Goal: Communication & Community: Answer question/provide support

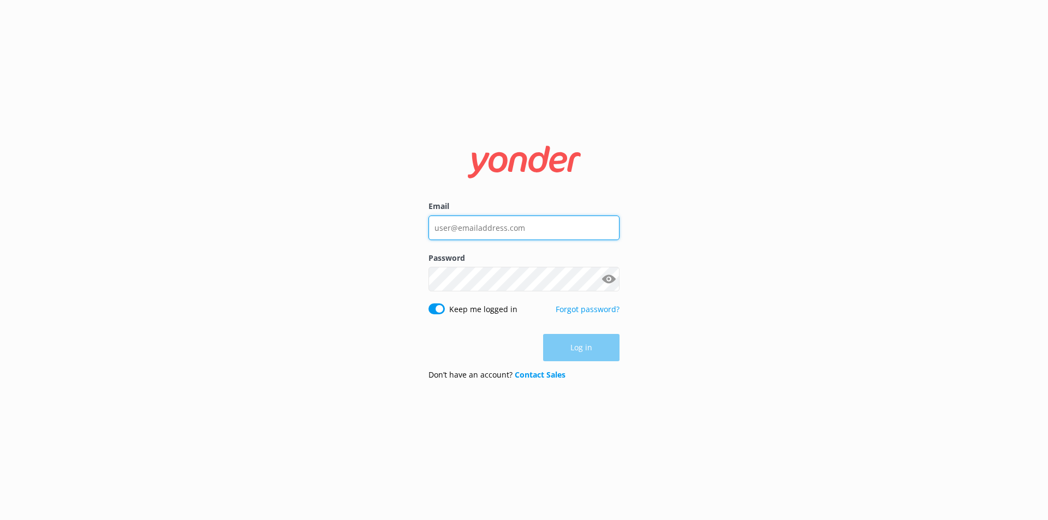
type input "[EMAIL_ADDRESS][DOMAIN_NAME]"
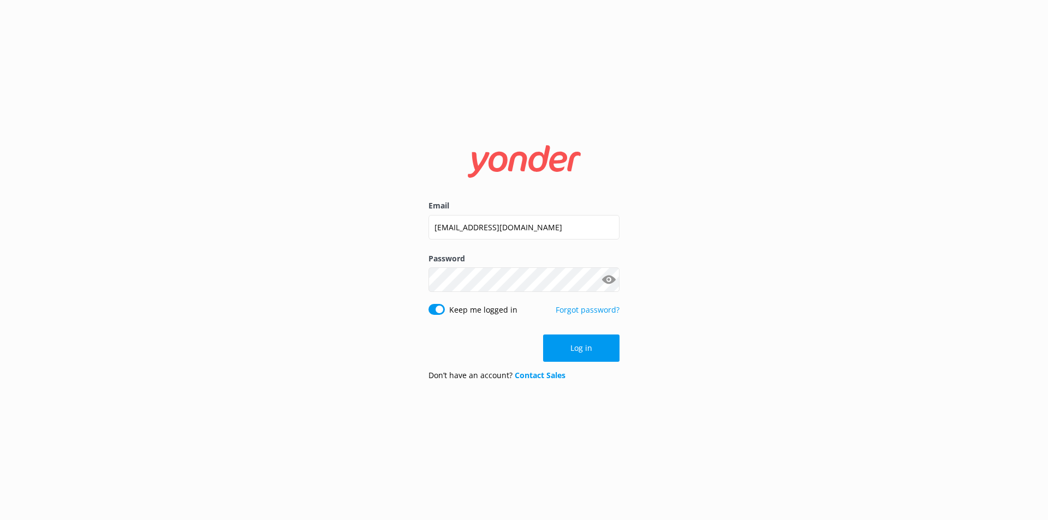
click at [595, 343] on div "Log in" at bounding box center [524, 348] width 191 height 27
click at [593, 352] on button "Log in" at bounding box center [581, 348] width 76 height 27
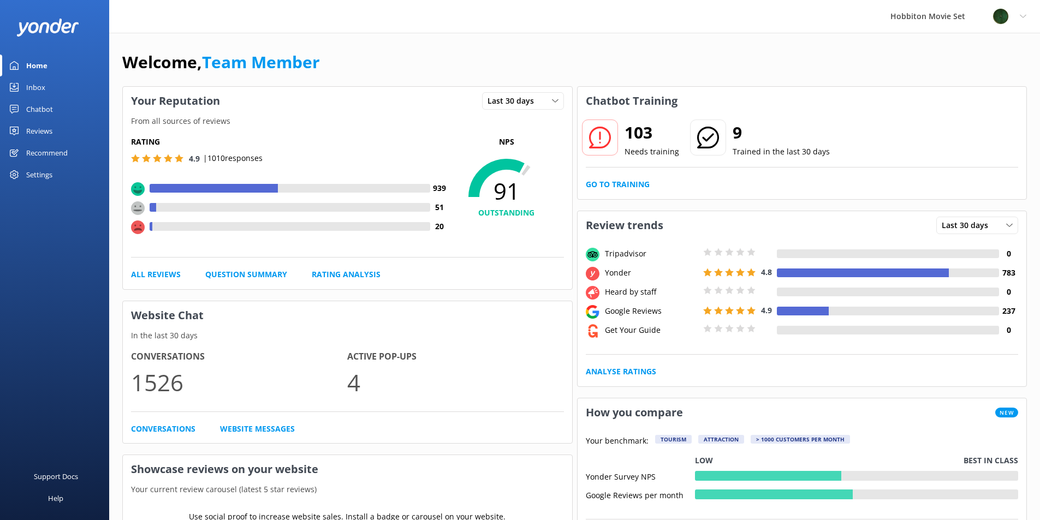
click at [32, 87] on div "Inbox" at bounding box center [35, 87] width 19 height 22
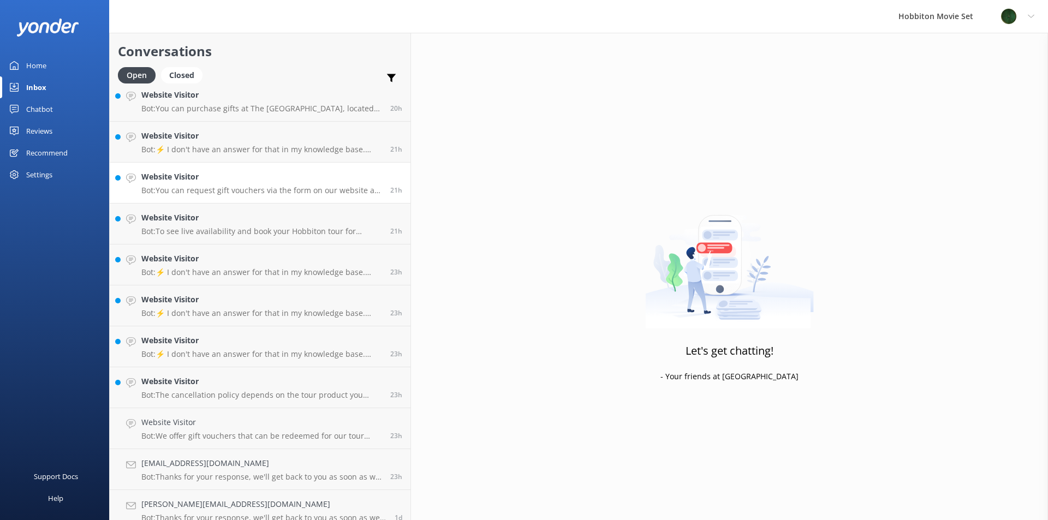
scroll to position [2641, 0]
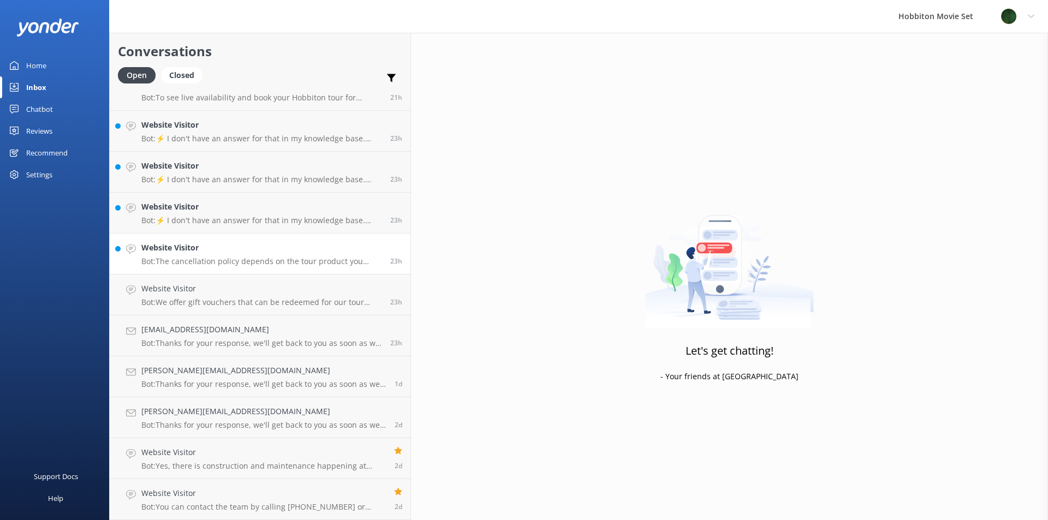
click at [228, 255] on div "Website Visitor Bot: The cancellation policy depends on the tour product you ha…" at bounding box center [261, 254] width 241 height 24
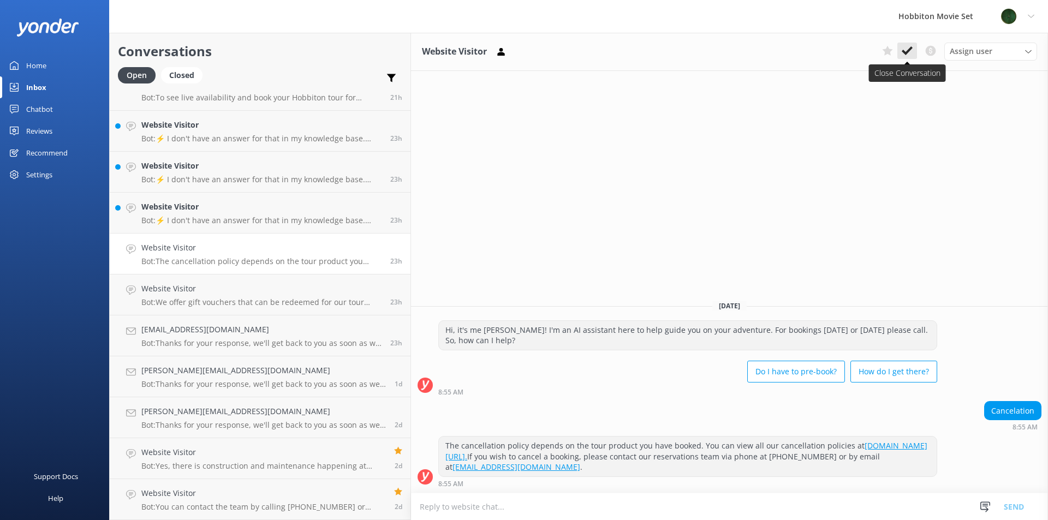
click at [911, 51] on icon at bounding box center [907, 50] width 11 height 11
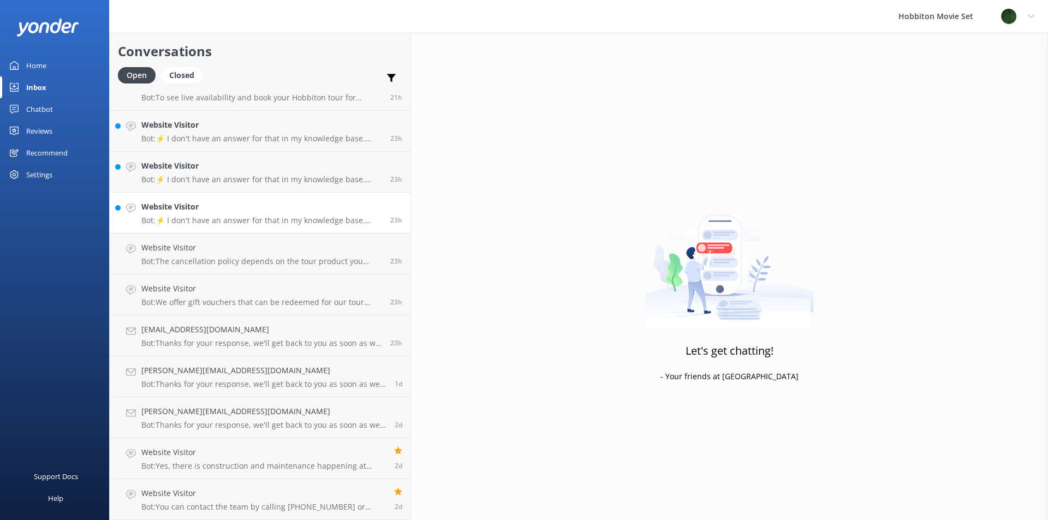
scroll to position [2600, 0]
click at [245, 259] on p "Bot: ⚡ I don't have an answer for that in my knowledge base. Please try and rep…" at bounding box center [261, 262] width 241 height 10
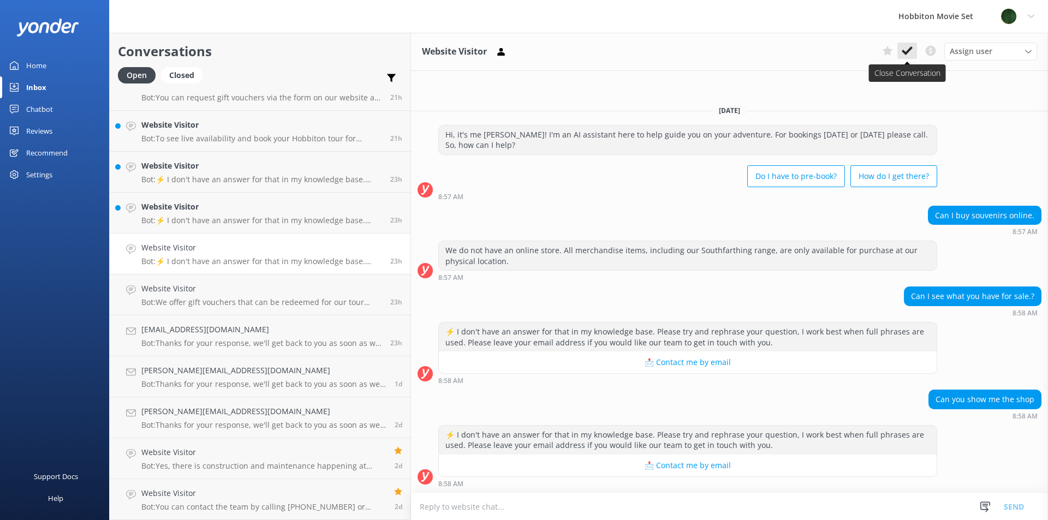
click at [904, 54] on icon at bounding box center [907, 50] width 11 height 11
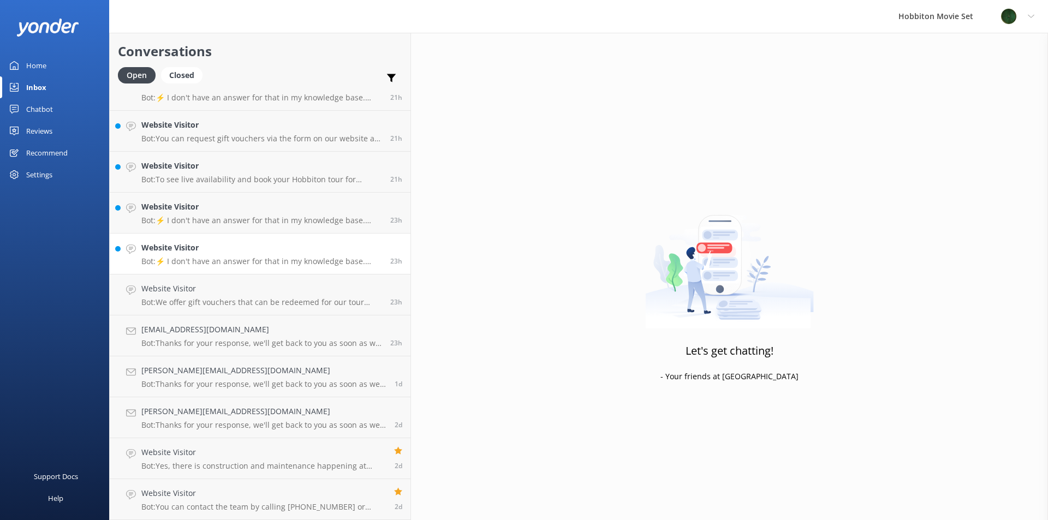
scroll to position [2559, 0]
click at [221, 263] on p "Bot: ⚡ I don't have an answer for that in my knowledge base. Please try and rep…" at bounding box center [261, 262] width 241 height 10
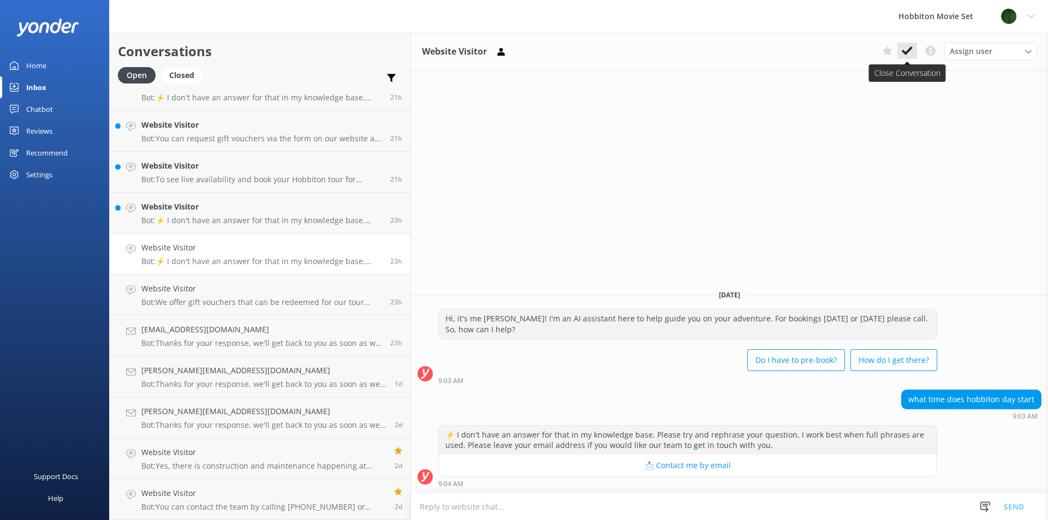
click at [912, 51] on icon at bounding box center [907, 50] width 11 height 11
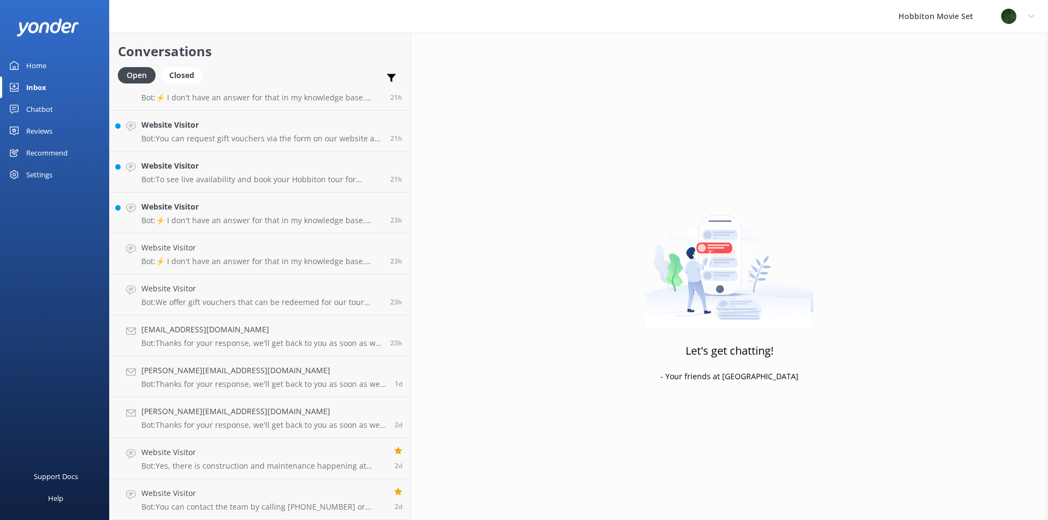
scroll to position [2518, 0]
click at [207, 260] on p "Bot: ⚡ I don't have an answer for that in my knowledge base. Please try and rep…" at bounding box center [261, 262] width 241 height 10
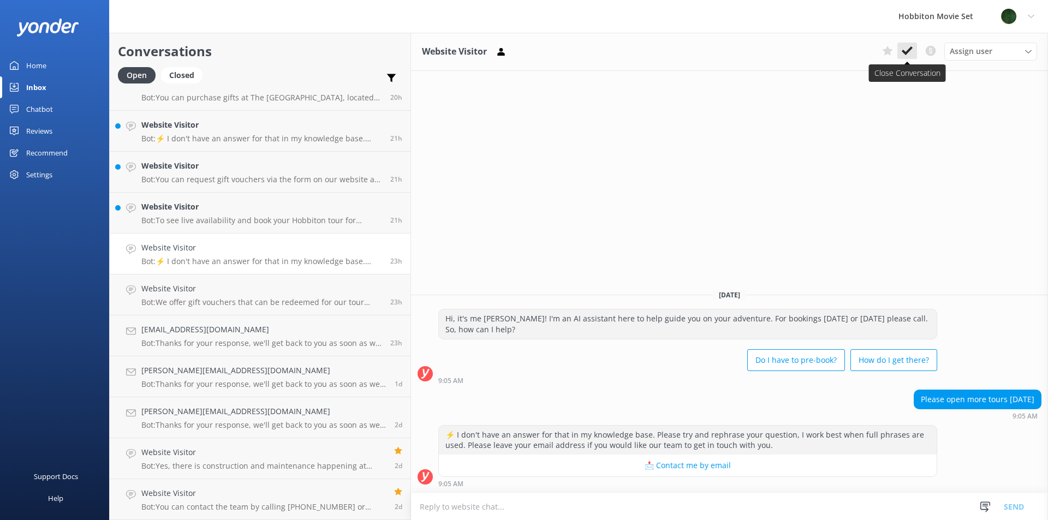
click at [910, 46] on icon at bounding box center [907, 50] width 11 height 11
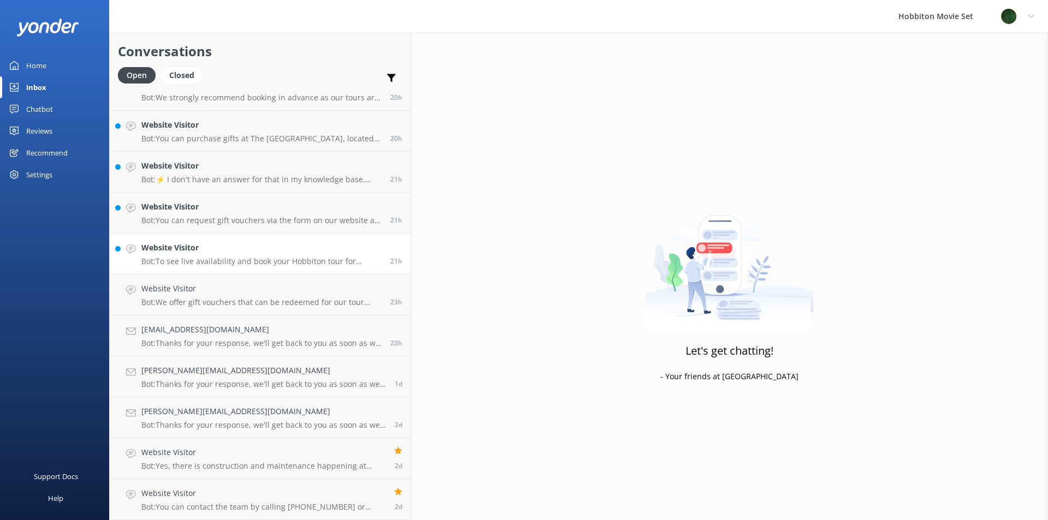
scroll to position [2477, 0]
click at [234, 266] on p "Bot: To see live availability and book your Hobbiton tour for December 20, plea…" at bounding box center [261, 262] width 241 height 10
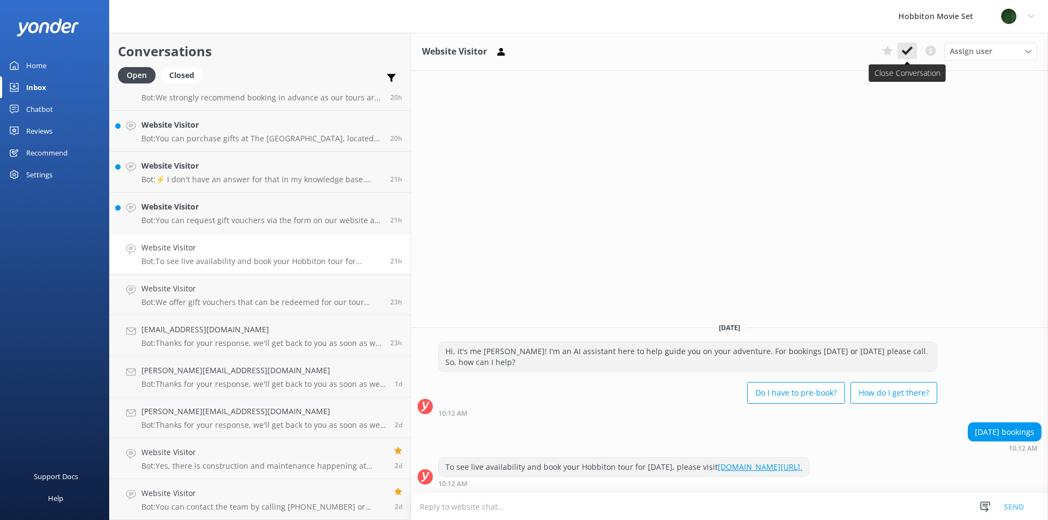
click at [907, 51] on use at bounding box center [907, 50] width 11 height 9
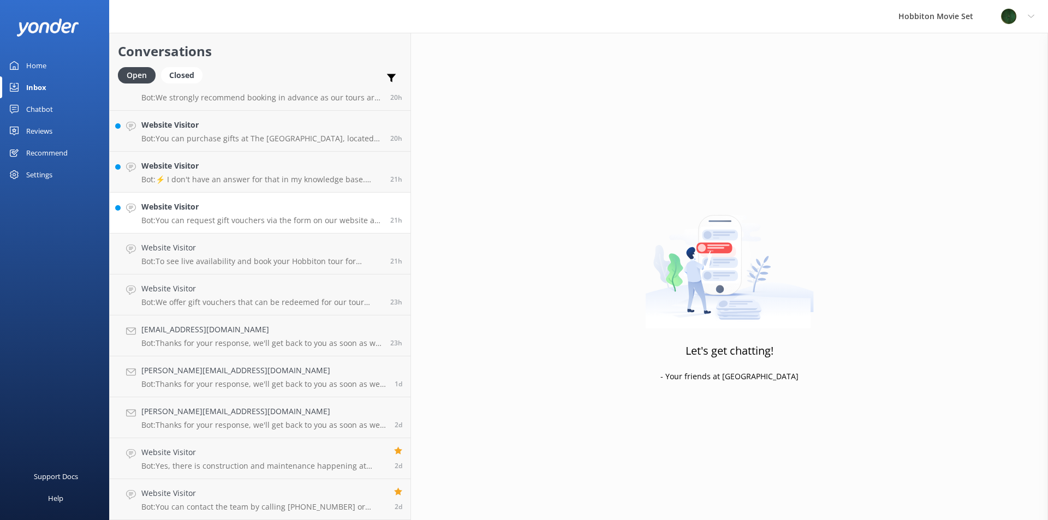
scroll to position [2436, 0]
click at [187, 258] on p "Bot: You can request gift vouchers via the form on our website at www.hobbitont…" at bounding box center [261, 262] width 241 height 10
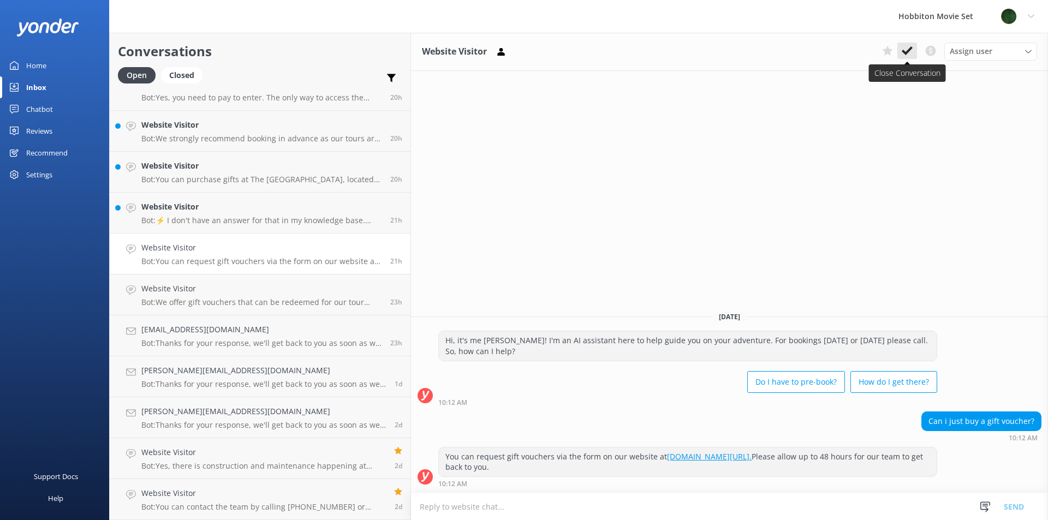
click at [913, 51] on button at bounding box center [908, 51] width 20 height 16
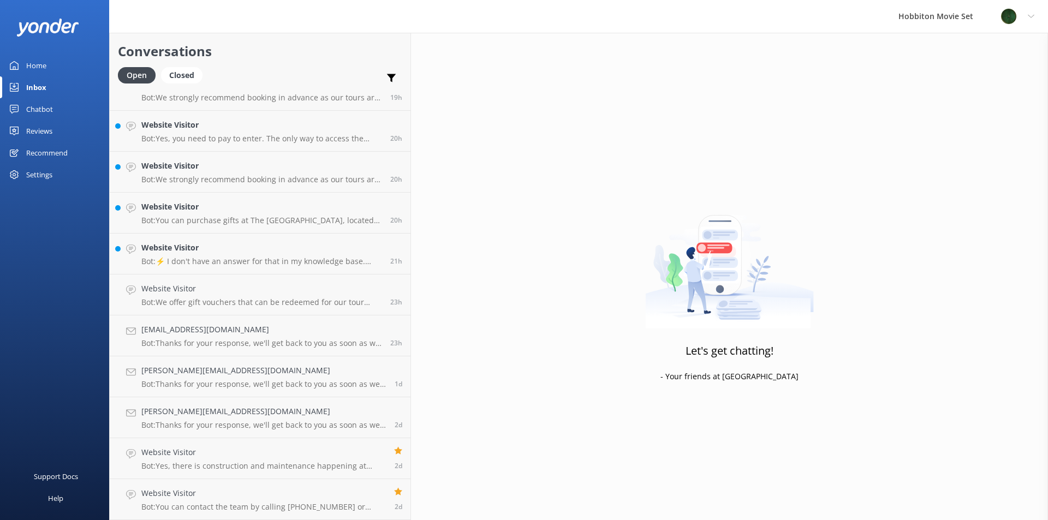
scroll to position [2395, 0]
click at [233, 262] on p "Bot: ⚡ I don't have an answer for that in my knowledge base. Please try and rep…" at bounding box center [261, 262] width 241 height 10
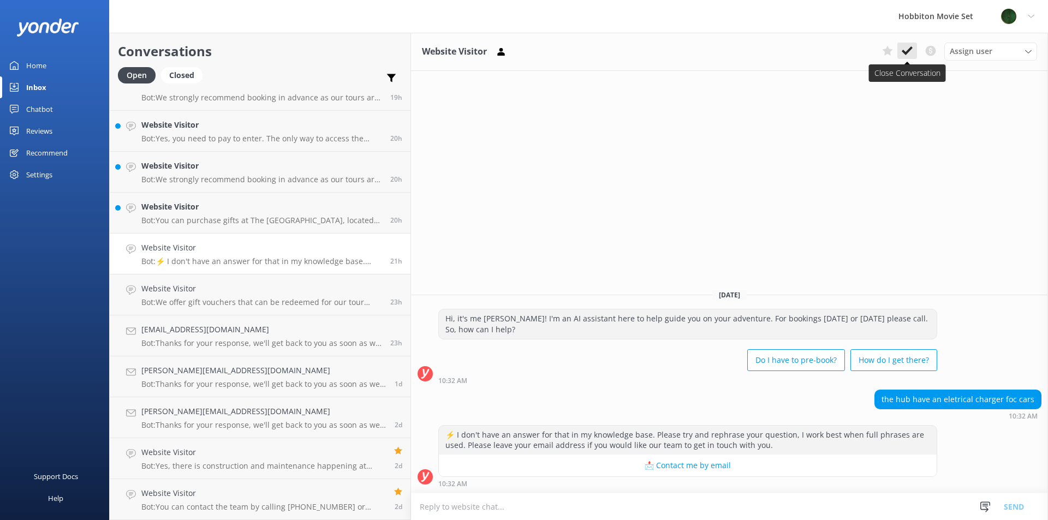
click at [904, 51] on use at bounding box center [907, 50] width 11 height 9
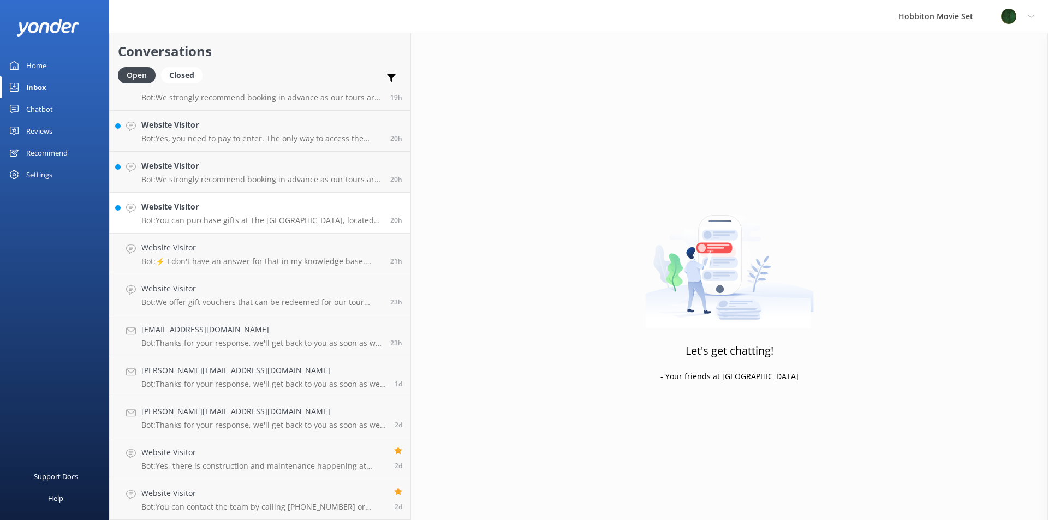
scroll to position [2354, 0]
click at [206, 263] on p "Bot: You can purchase gifts at The Shire's Rest Store, located at The Shire's R…" at bounding box center [261, 262] width 241 height 10
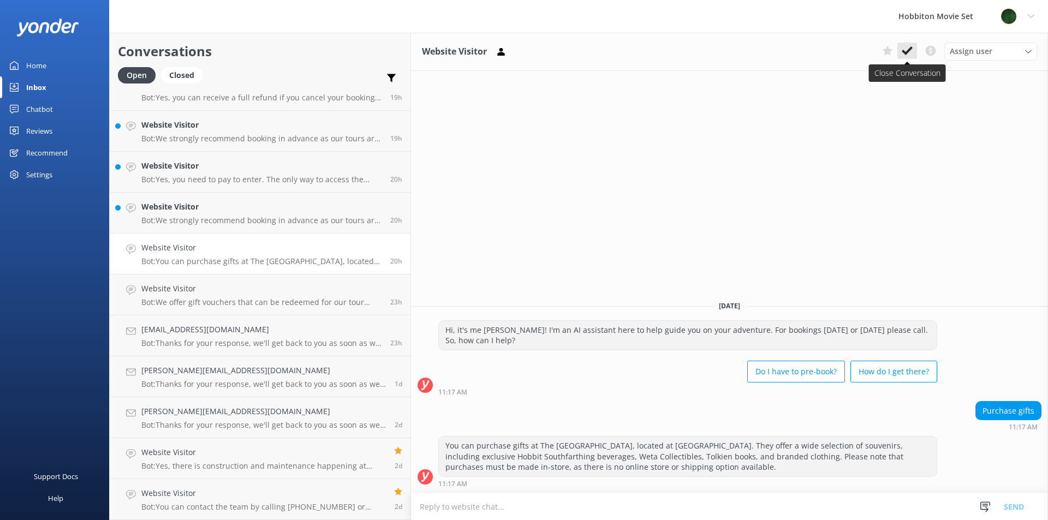
click at [905, 46] on icon at bounding box center [907, 50] width 11 height 11
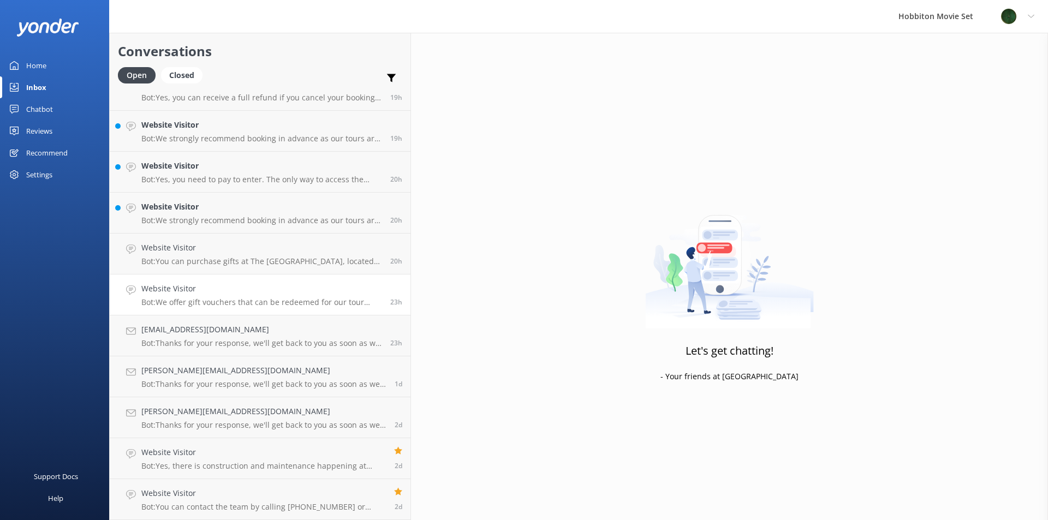
scroll to position [2313, 0]
click at [191, 253] on h4 "Website Visitor" at bounding box center [261, 248] width 241 height 12
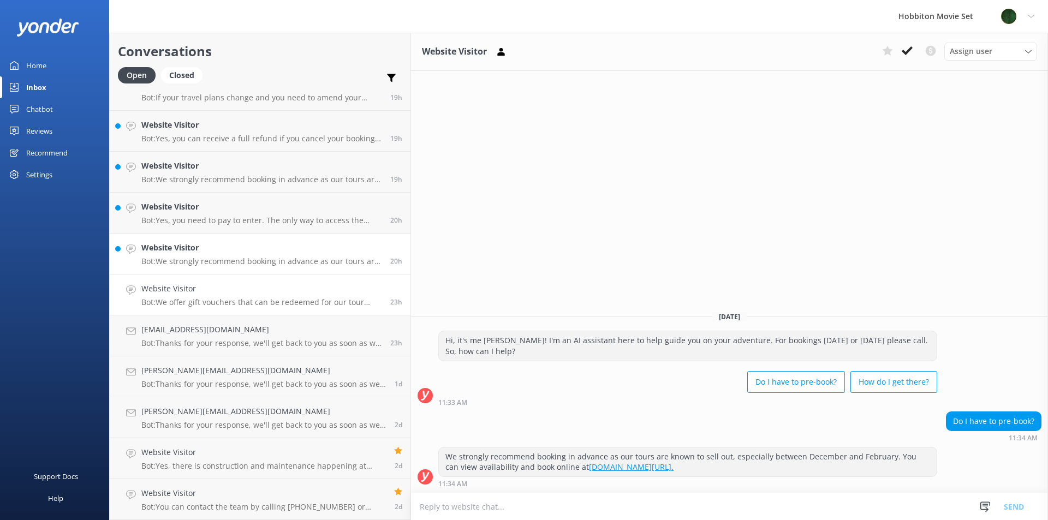
click at [191, 298] on p "Bot: We offer gift vouchers that can be redeemed for our tour experiences. You …" at bounding box center [261, 303] width 241 height 10
click at [904, 50] on icon at bounding box center [907, 50] width 11 height 11
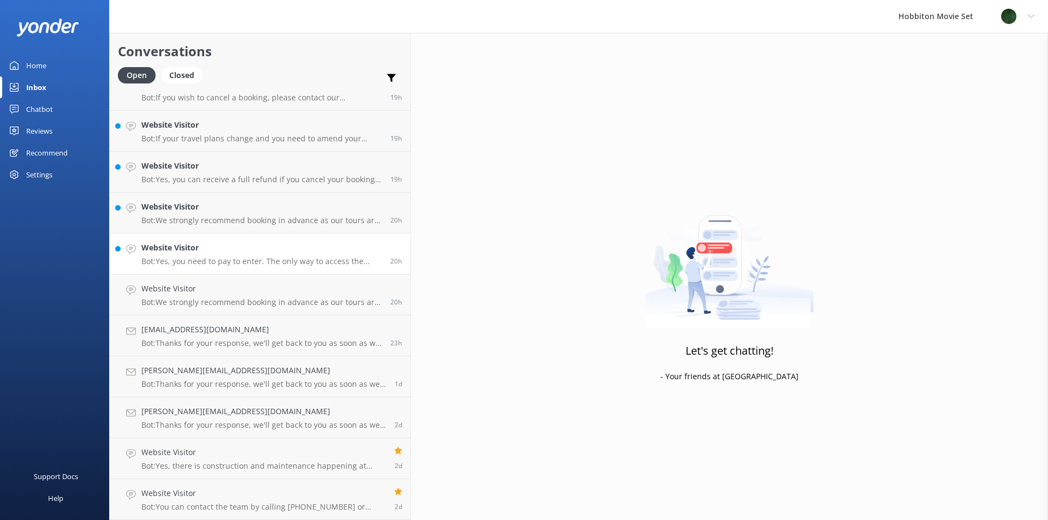
scroll to position [2272, 0]
click at [216, 290] on h4 "Website Visitor" at bounding box center [261, 289] width 241 height 12
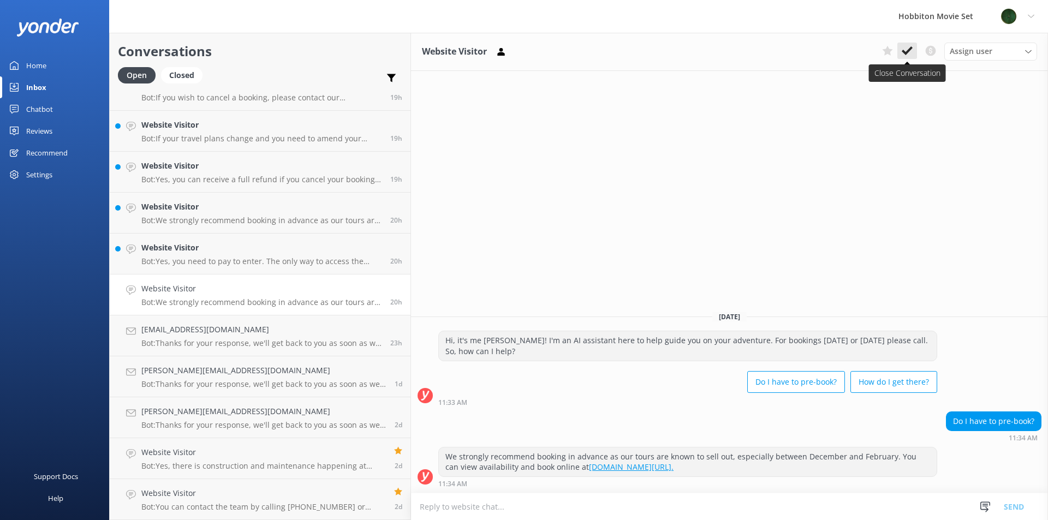
click at [916, 50] on button at bounding box center [908, 51] width 20 height 16
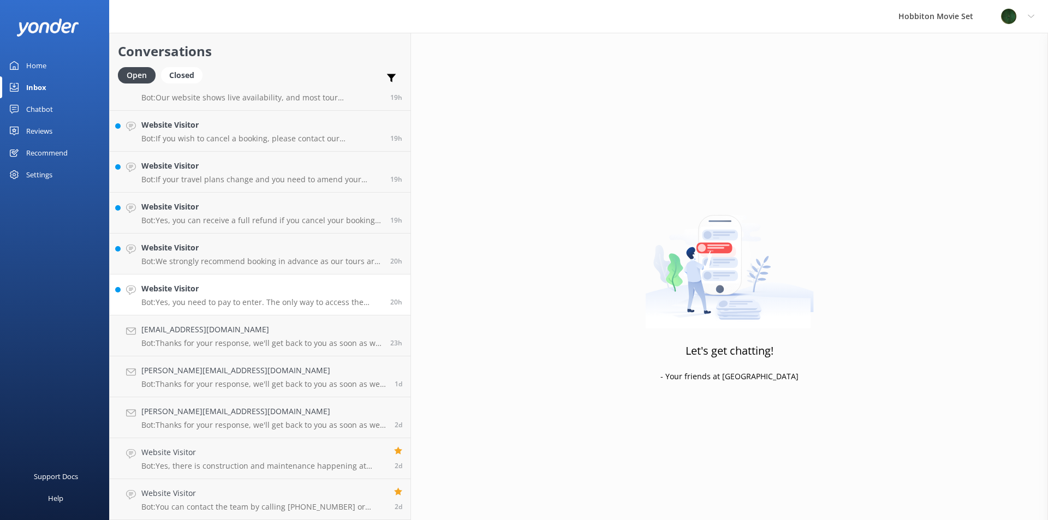
scroll to position [2231, 0]
click at [187, 312] on link "Website Visitor Bot: Yes, you need to pay to enter. The only way to access the …" at bounding box center [260, 295] width 301 height 41
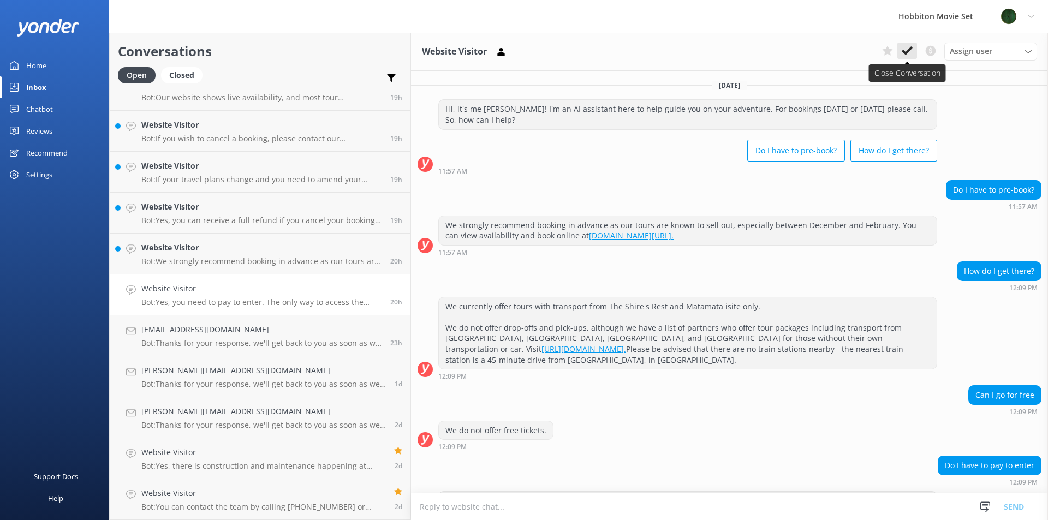
click at [902, 52] on icon at bounding box center [907, 50] width 11 height 11
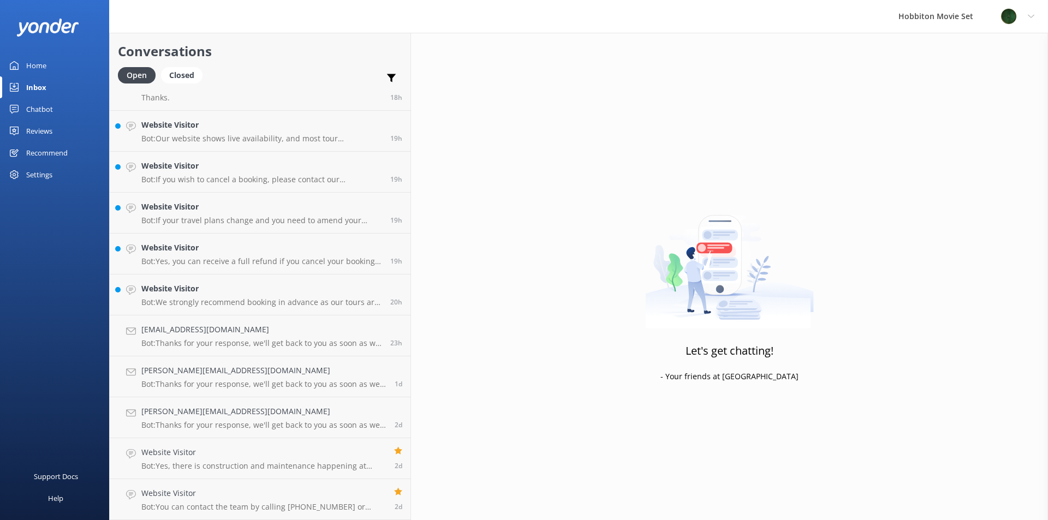
scroll to position [2190, 0]
click at [170, 297] on div "Website Visitor Bot: We strongly recommend booking in advance as our tours are …" at bounding box center [261, 295] width 241 height 24
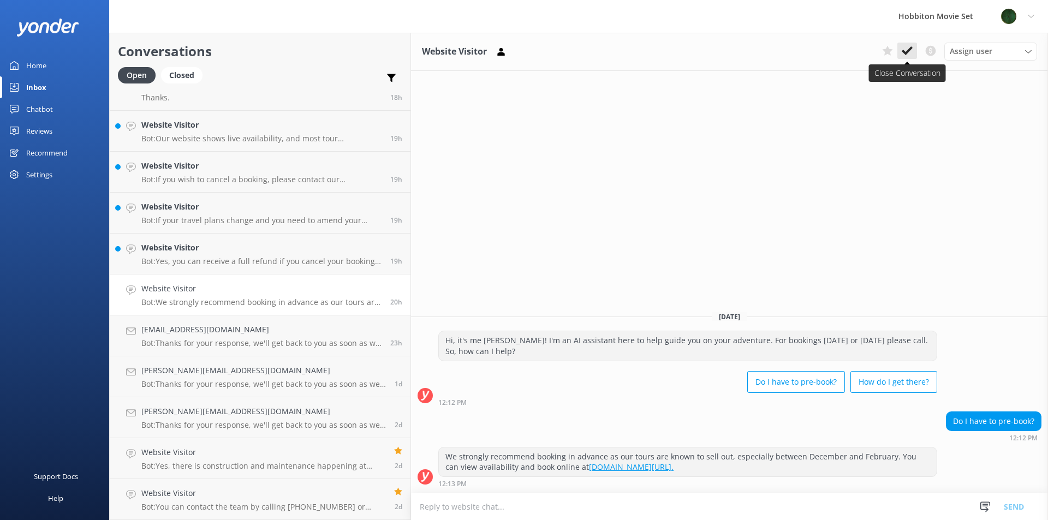
click at [913, 44] on button at bounding box center [908, 51] width 20 height 16
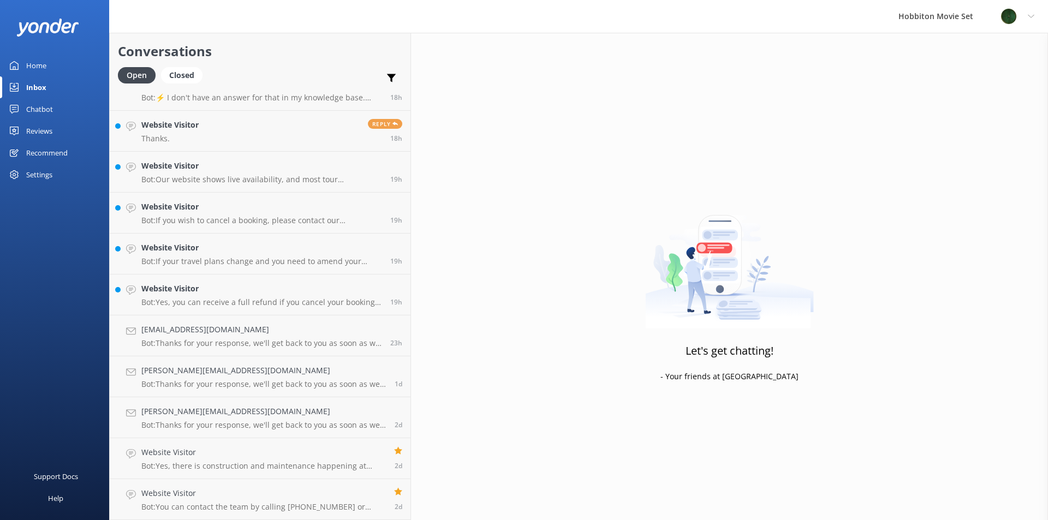
scroll to position [2149, 0]
click at [253, 298] on p "Bot: Yes, you can receive a full refund if you cancel your booking prior to the…" at bounding box center [261, 303] width 241 height 10
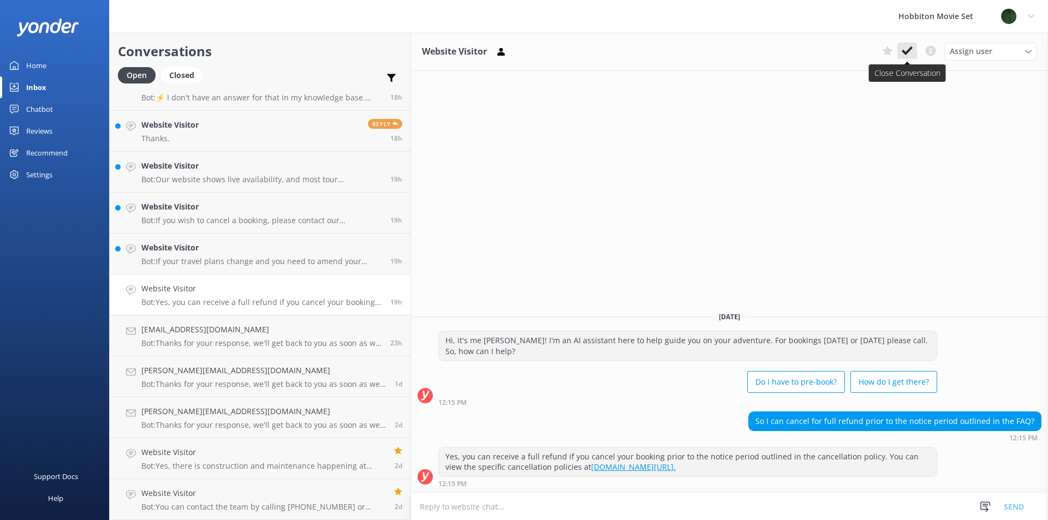
click at [905, 49] on icon at bounding box center [907, 50] width 11 height 11
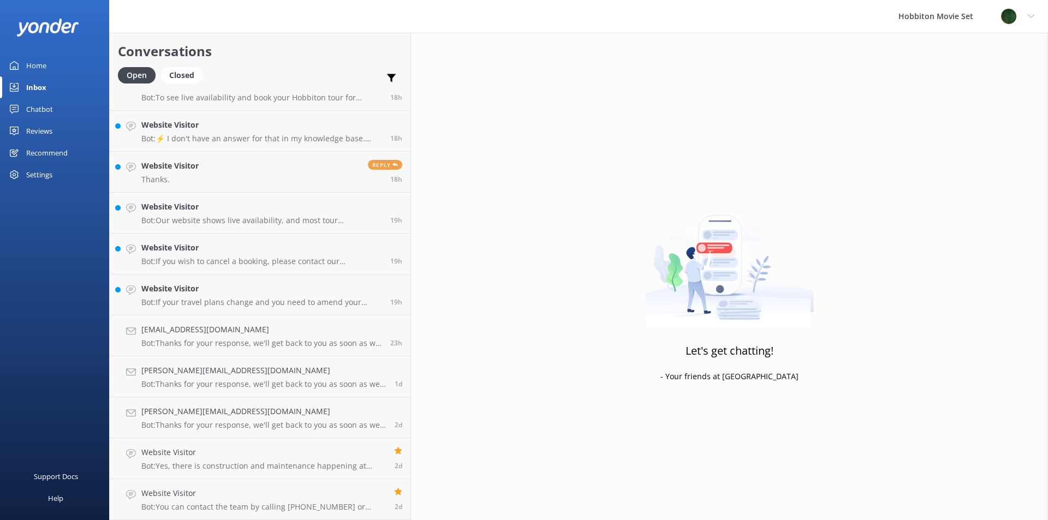
scroll to position [2108, 0]
click at [241, 300] on p "Bot: If your travel plans change and you need to amend your booking, please con…" at bounding box center [261, 303] width 241 height 10
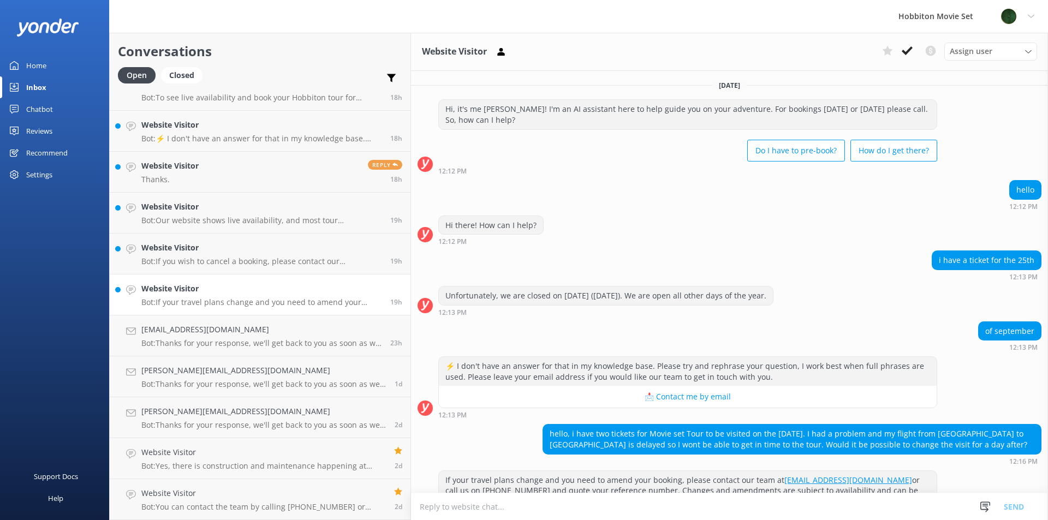
scroll to position [23, 0]
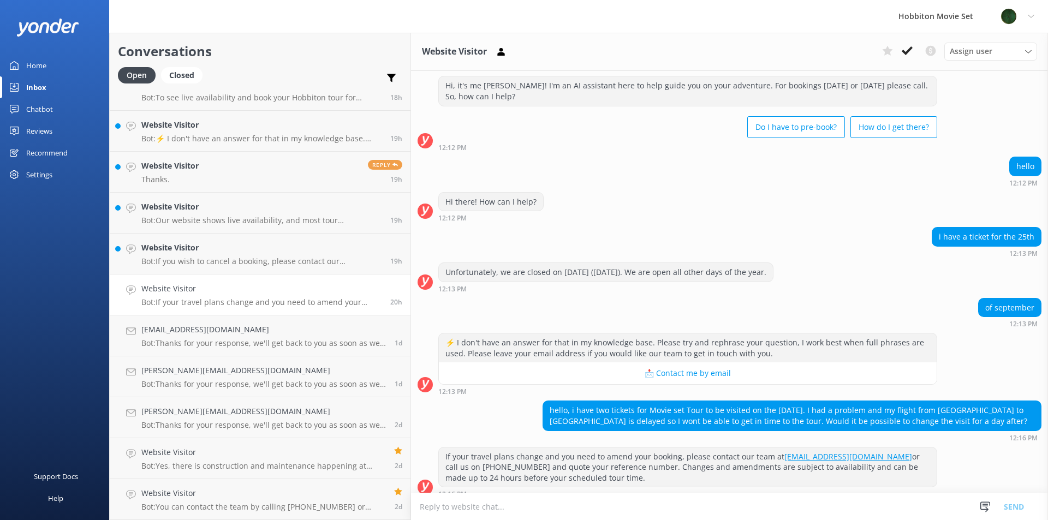
click at [235, 289] on h4 "Website Visitor" at bounding box center [261, 289] width 241 height 12
click at [912, 49] on use at bounding box center [907, 50] width 11 height 9
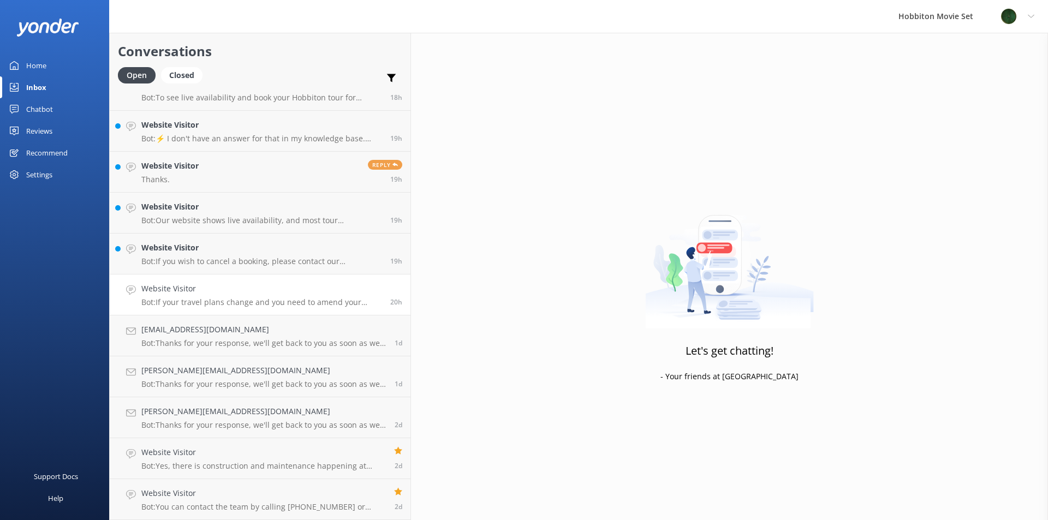
scroll to position [2067, 0]
click at [227, 295] on h4 "Website Visitor" at bounding box center [261, 289] width 241 height 12
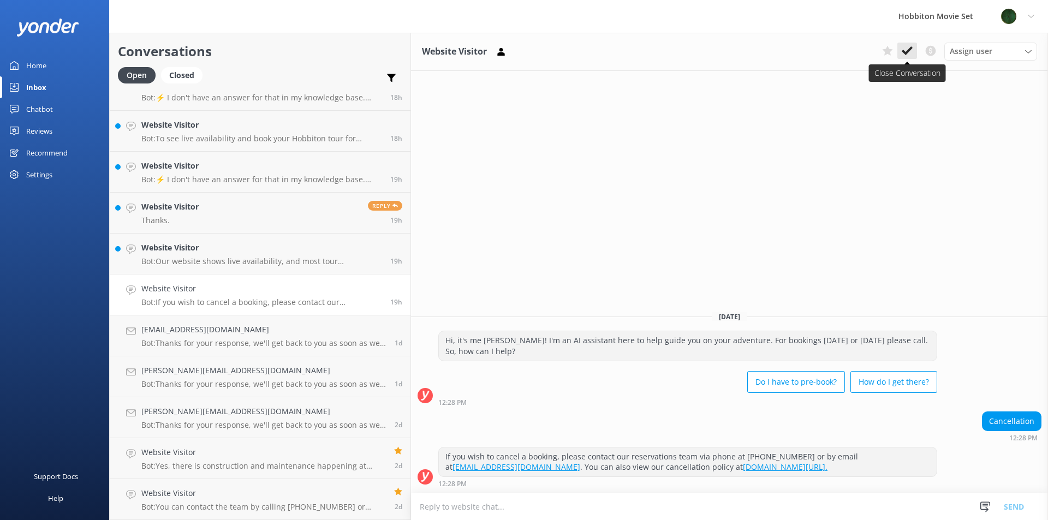
click at [907, 50] on icon at bounding box center [907, 50] width 11 height 11
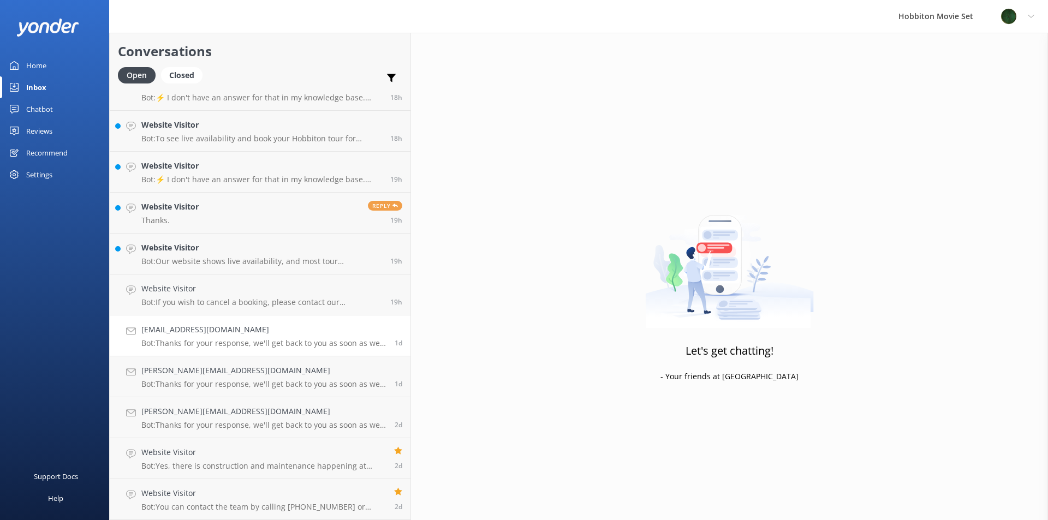
scroll to position [2027, 0]
click at [245, 300] on p "Bot: Our website shows live availability, and most tour experiences have availa…" at bounding box center [261, 303] width 241 height 10
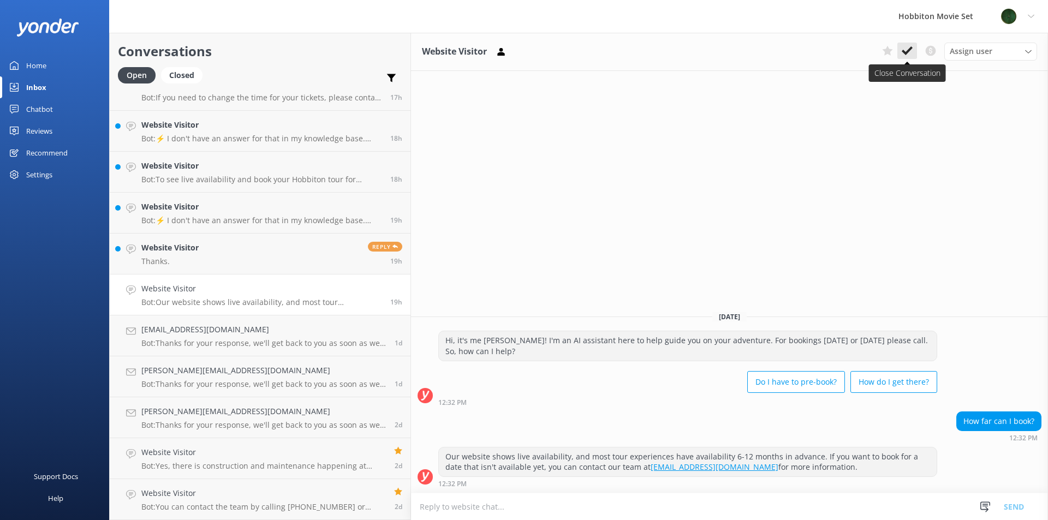
click at [902, 58] on button at bounding box center [908, 51] width 20 height 16
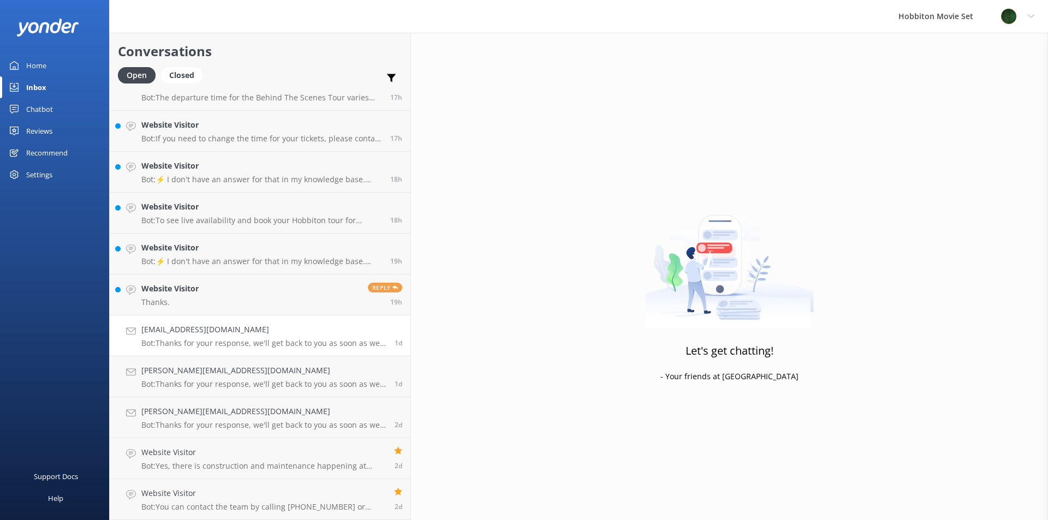
scroll to position [1986, 0]
click at [225, 297] on link "Website Visitor Thanks. Reply 19h" at bounding box center [260, 295] width 301 height 41
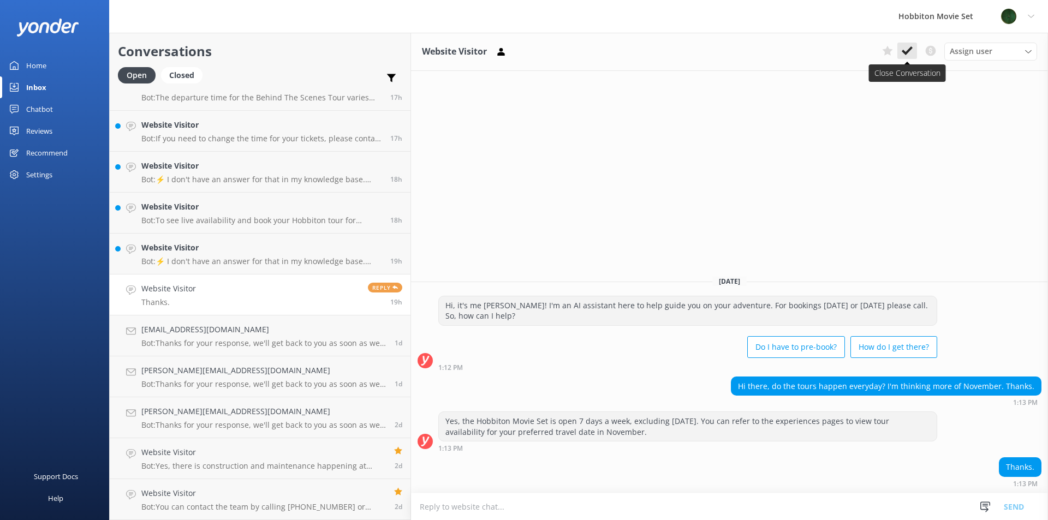
click at [912, 46] on icon at bounding box center [907, 50] width 11 height 11
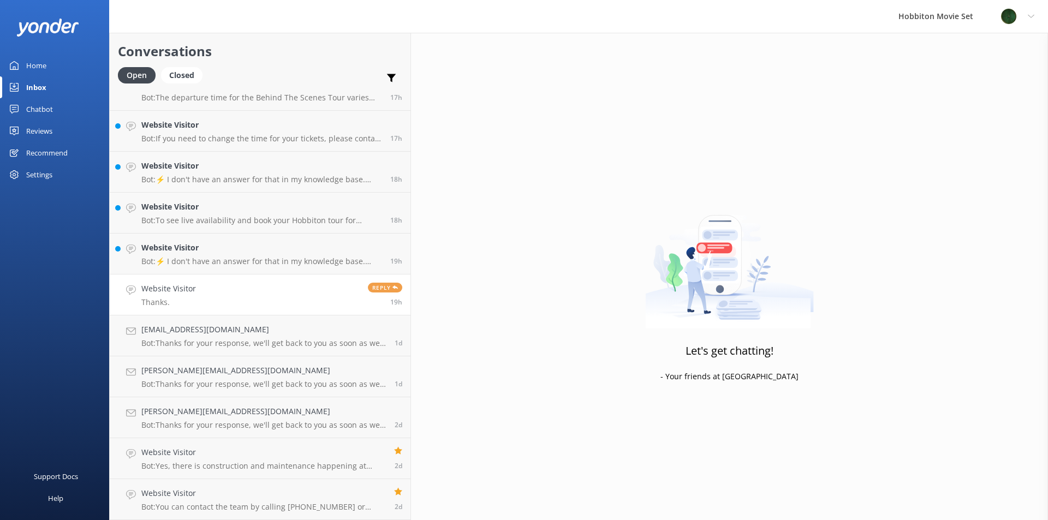
click at [228, 289] on link "Website Visitor Thanks. Reply 19h" at bounding box center [260, 295] width 301 height 41
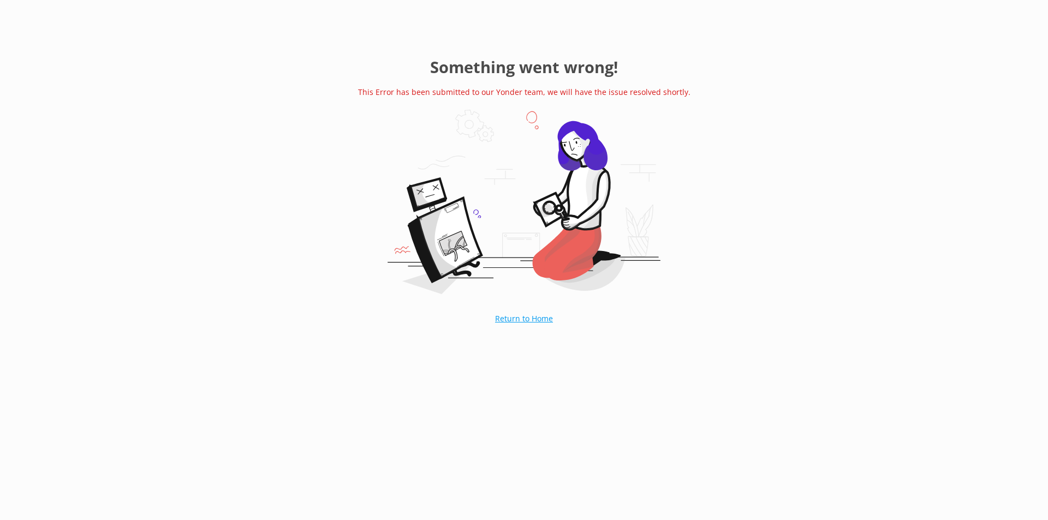
click at [505, 314] on link "Return to Home" at bounding box center [524, 318] width 112 height 27
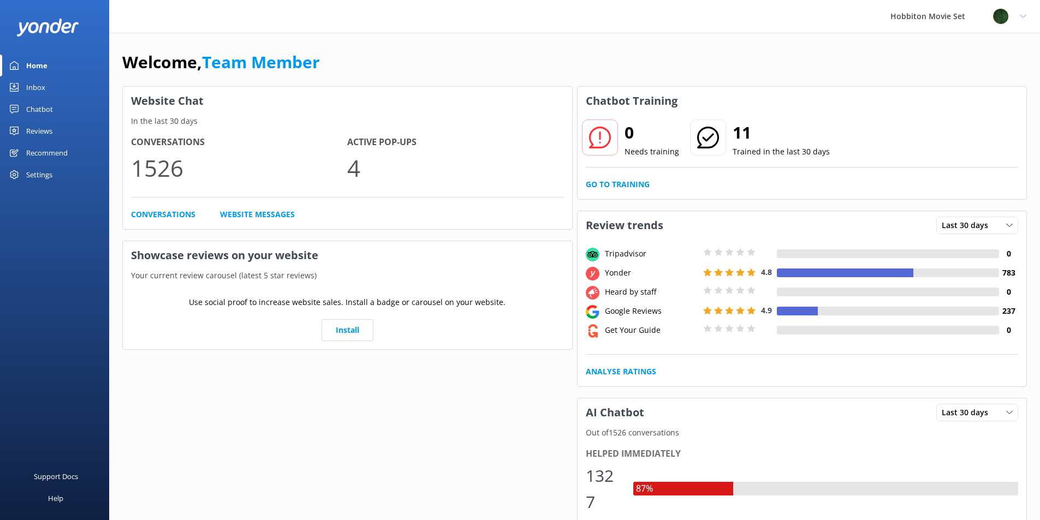
click at [35, 89] on div "Inbox" at bounding box center [35, 87] width 19 height 22
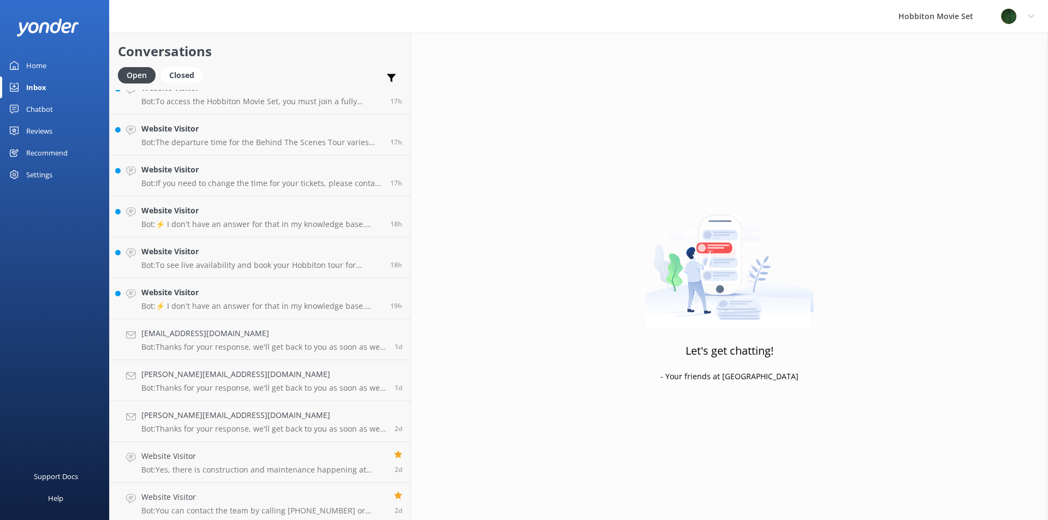
scroll to position [1945, 0]
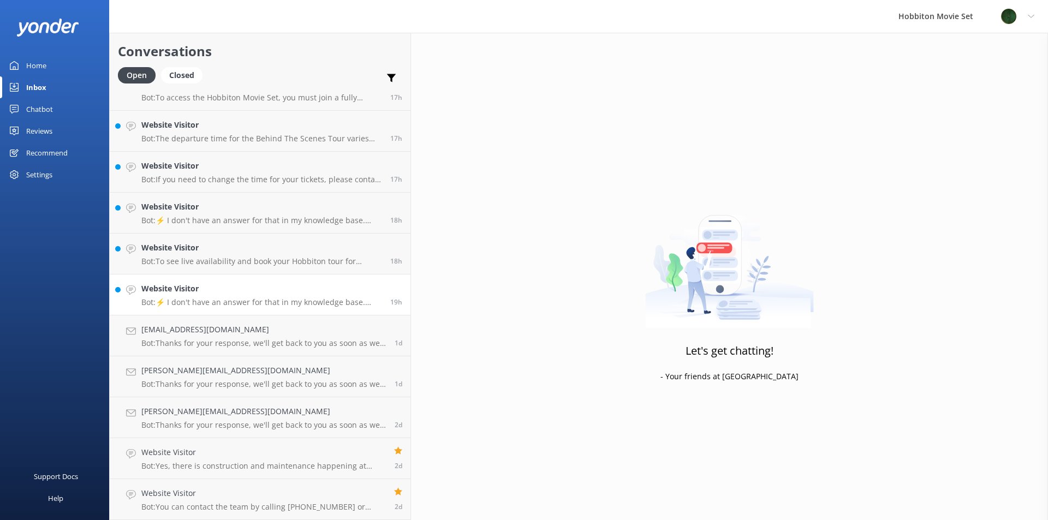
click at [227, 299] on p "Bot: ⚡ I don't have an answer for that in my knowledge base. Please try and rep…" at bounding box center [261, 303] width 241 height 10
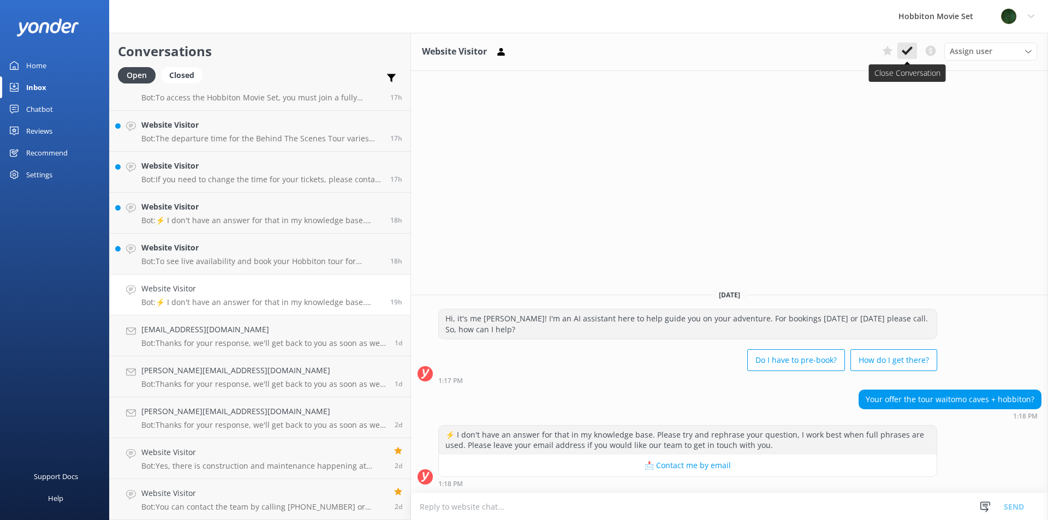
click at [913, 47] on button at bounding box center [908, 51] width 20 height 16
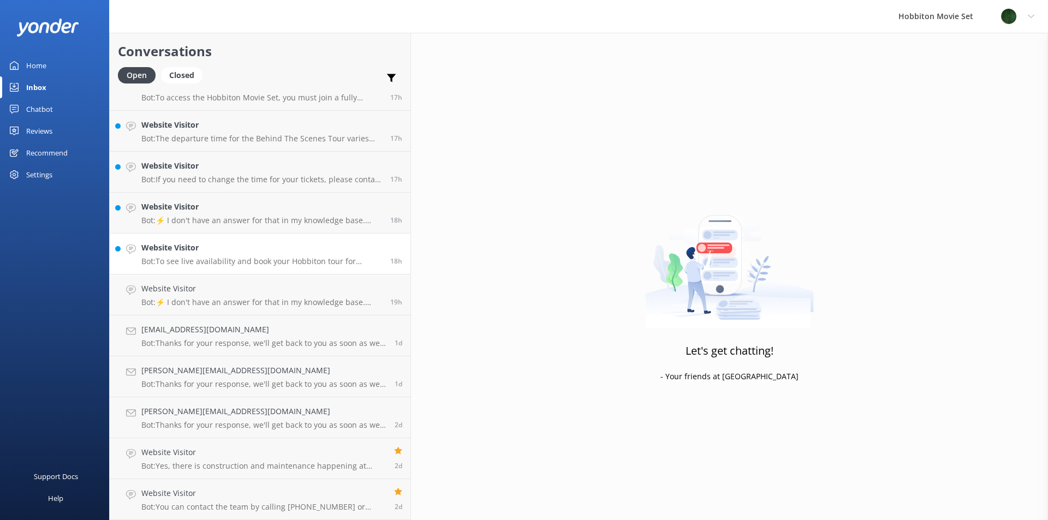
scroll to position [1904, 0]
click at [230, 286] on h4 "Website Visitor" at bounding box center [261, 289] width 241 height 12
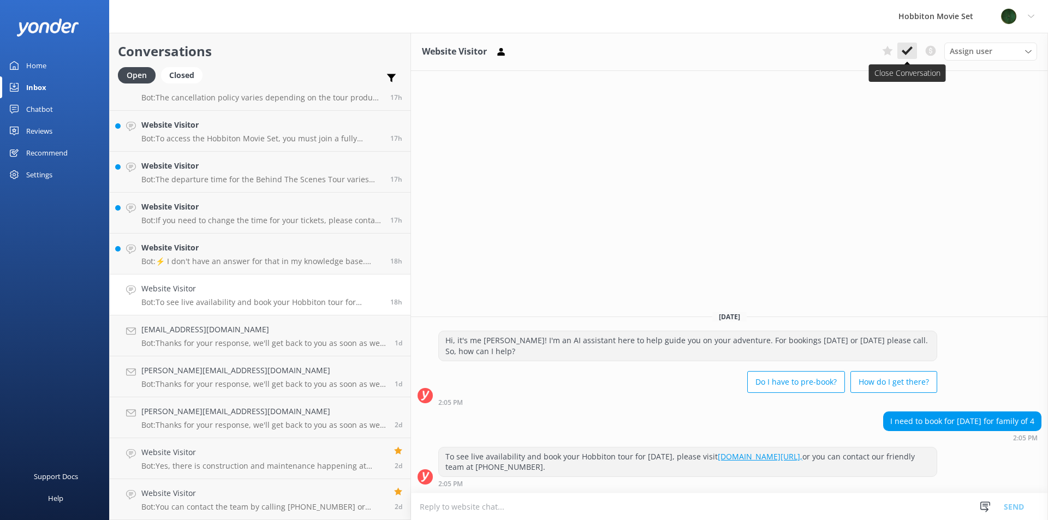
click at [905, 58] on button at bounding box center [908, 51] width 20 height 16
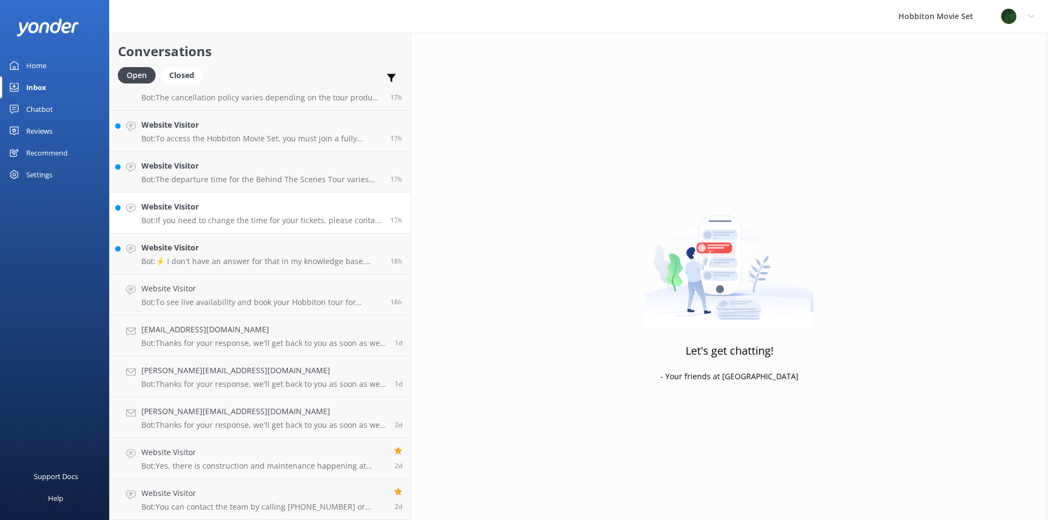
scroll to position [1863, 0]
click at [198, 302] on p "Bot: ⚡ I don't have an answer for that in my knowledge base. Please try and rep…" at bounding box center [261, 303] width 241 height 10
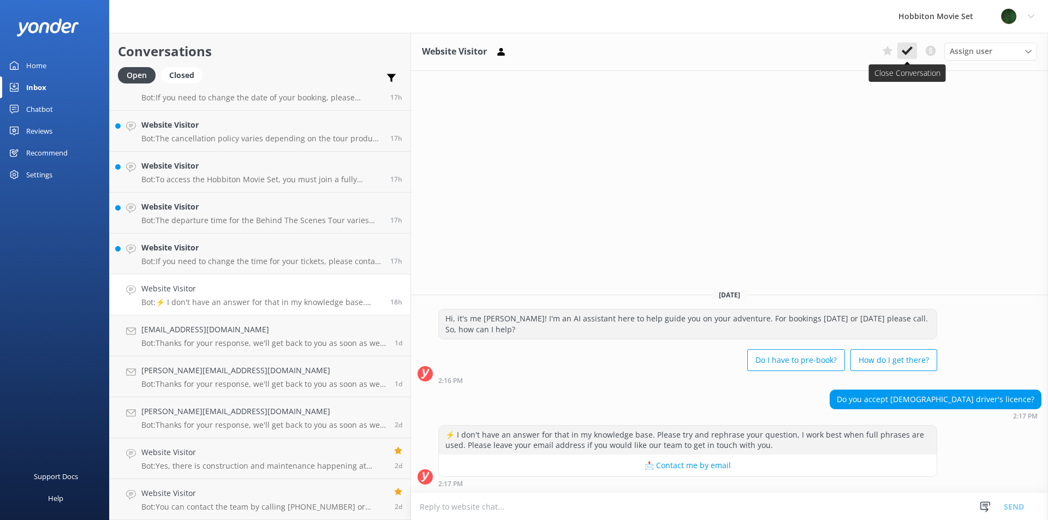
click at [908, 54] on icon at bounding box center [907, 50] width 11 height 11
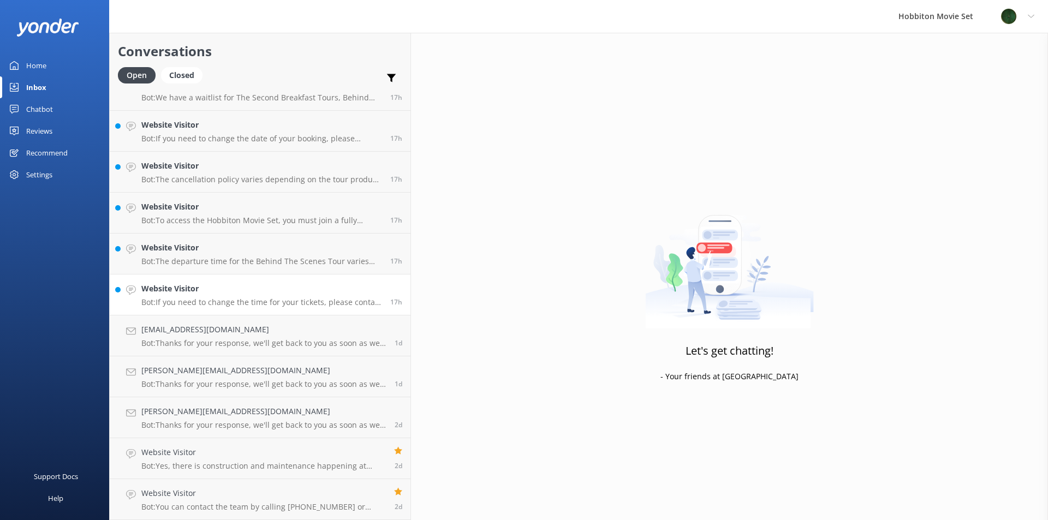
scroll to position [1822, 0]
click at [215, 296] on div "Website Visitor Bot: If you need to change the time for your tickets, please co…" at bounding box center [261, 295] width 241 height 24
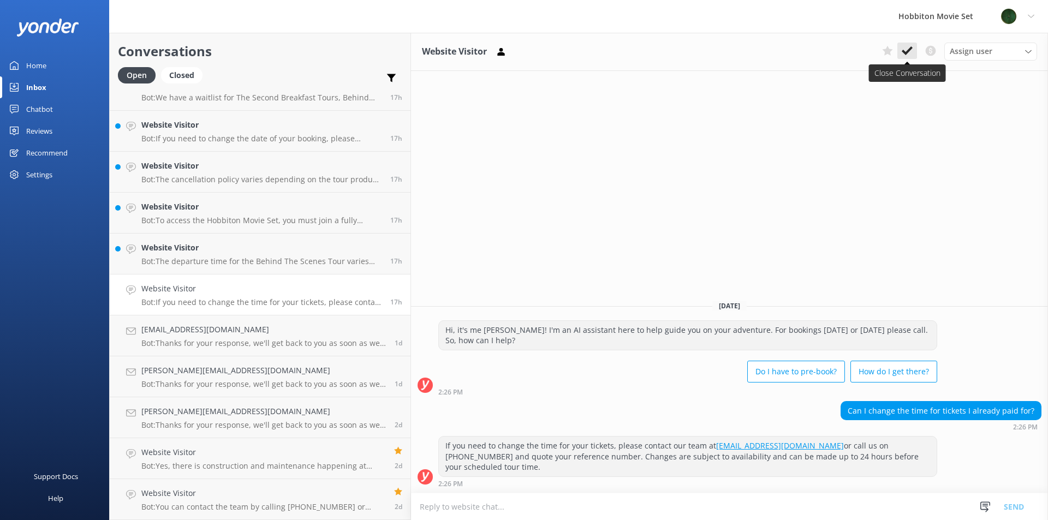
click at [903, 52] on use at bounding box center [907, 50] width 11 height 9
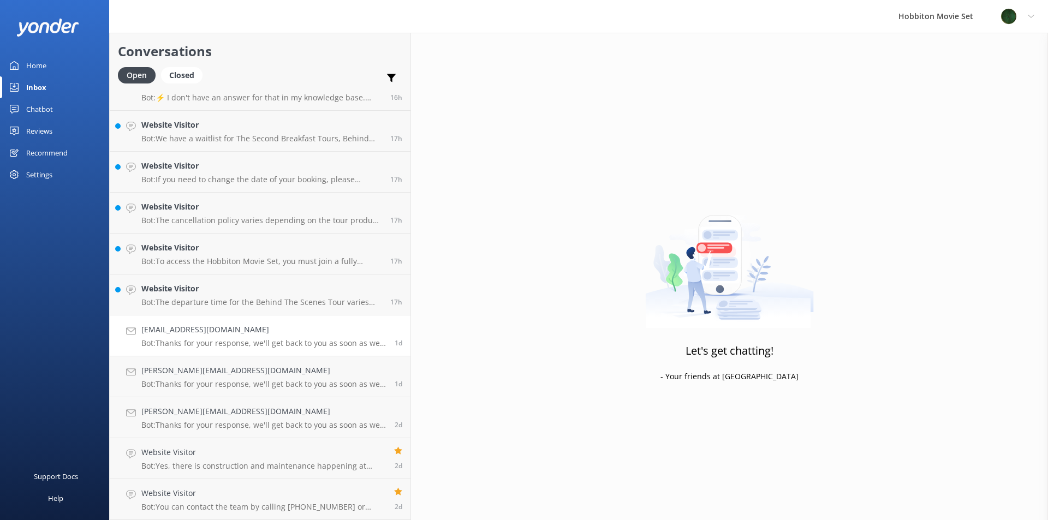
scroll to position [1781, 0]
click at [247, 306] on p "Bot: The departure time for the Behind The Scenes Tour varies depending on the …" at bounding box center [261, 303] width 241 height 10
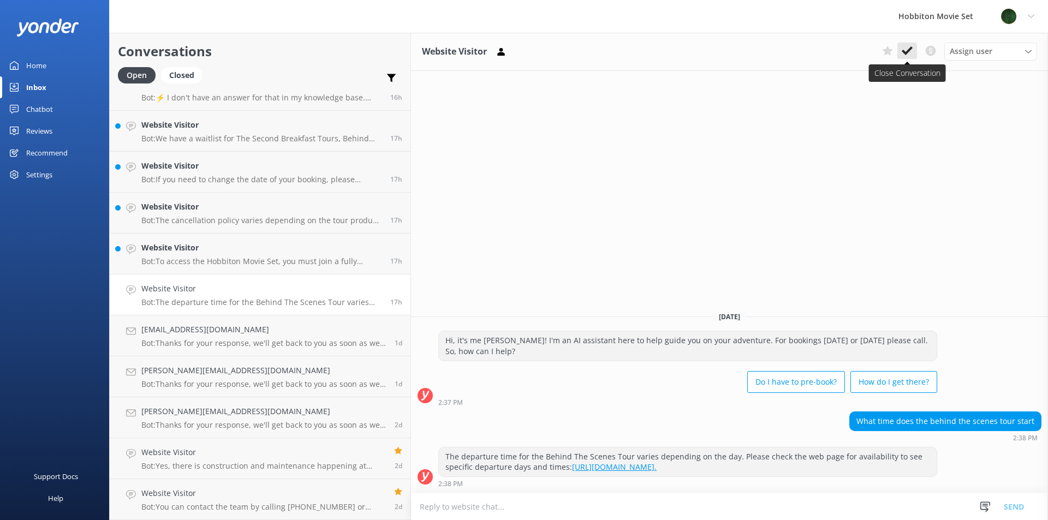
click at [902, 47] on icon at bounding box center [907, 50] width 11 height 11
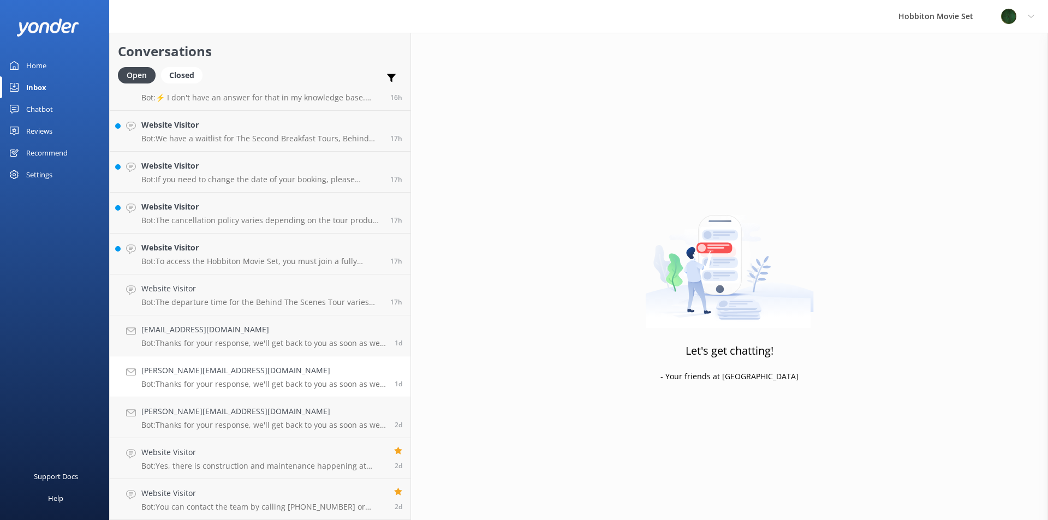
scroll to position [1740, 0]
click at [245, 304] on p "Bot: To access the Hobbiton Movie Set, you must join a fully guided walking tou…" at bounding box center [261, 303] width 241 height 10
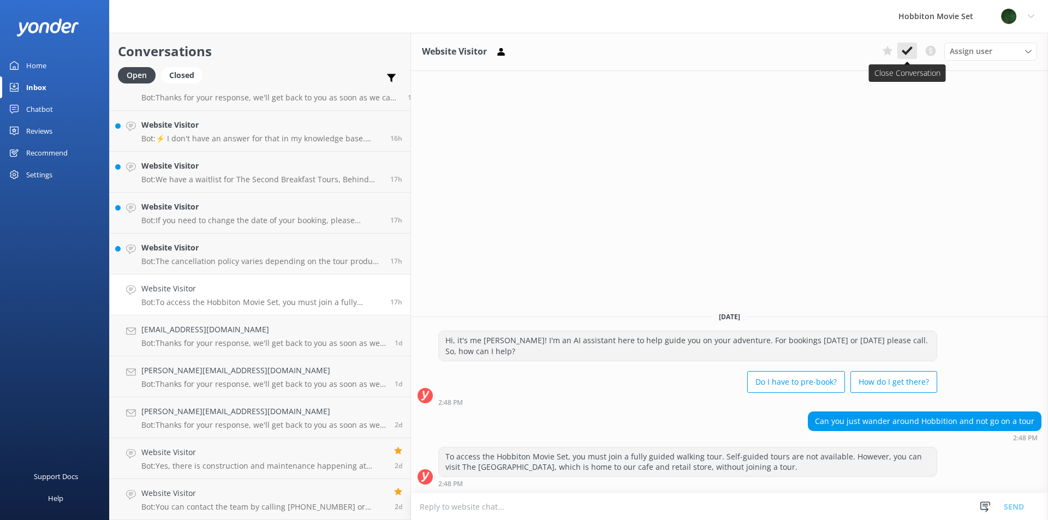
click at [909, 52] on icon at bounding box center [907, 50] width 11 height 11
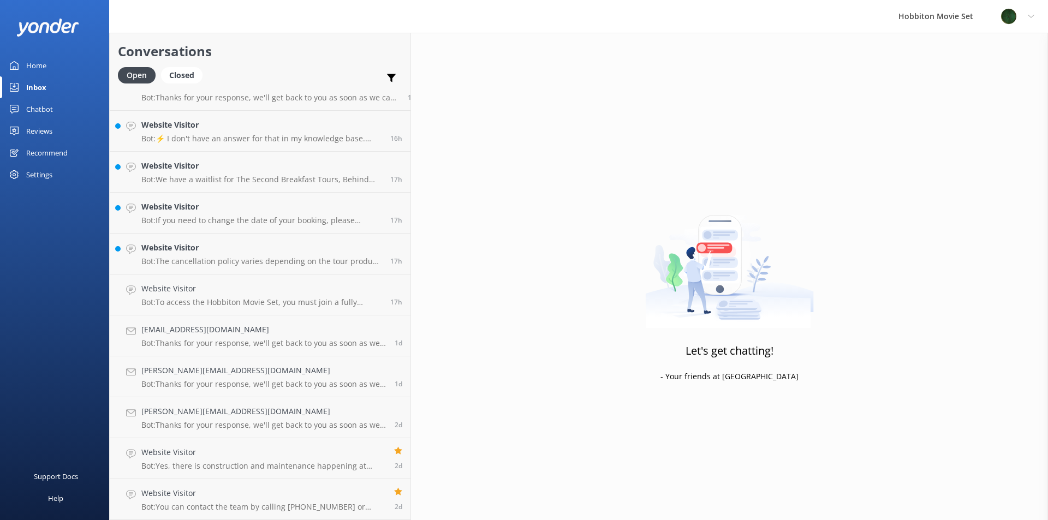
scroll to position [1699, 0]
click at [208, 299] on p "Bot: The cancellation policy varies depending on the tour product: - Hobbiton M…" at bounding box center [261, 303] width 241 height 10
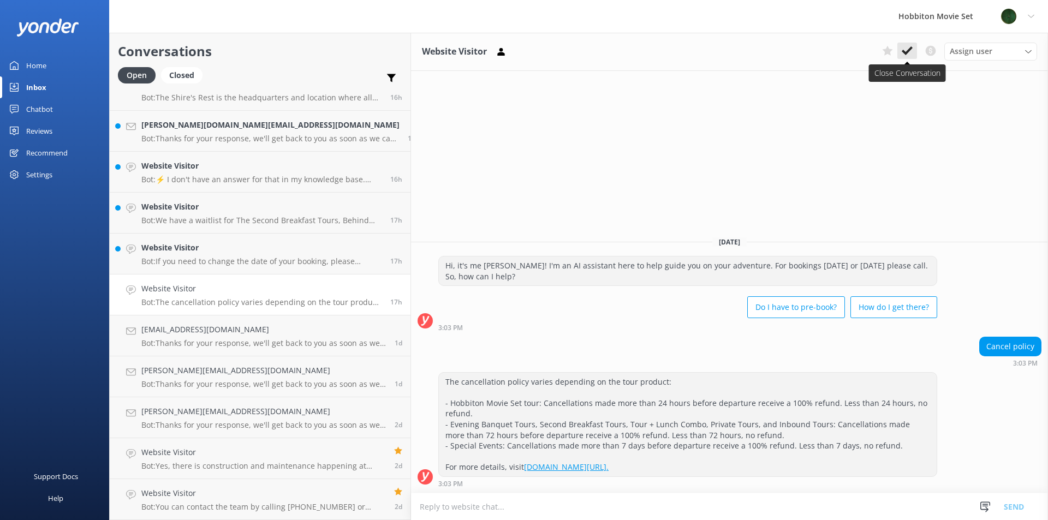
click at [907, 47] on icon at bounding box center [907, 50] width 11 height 11
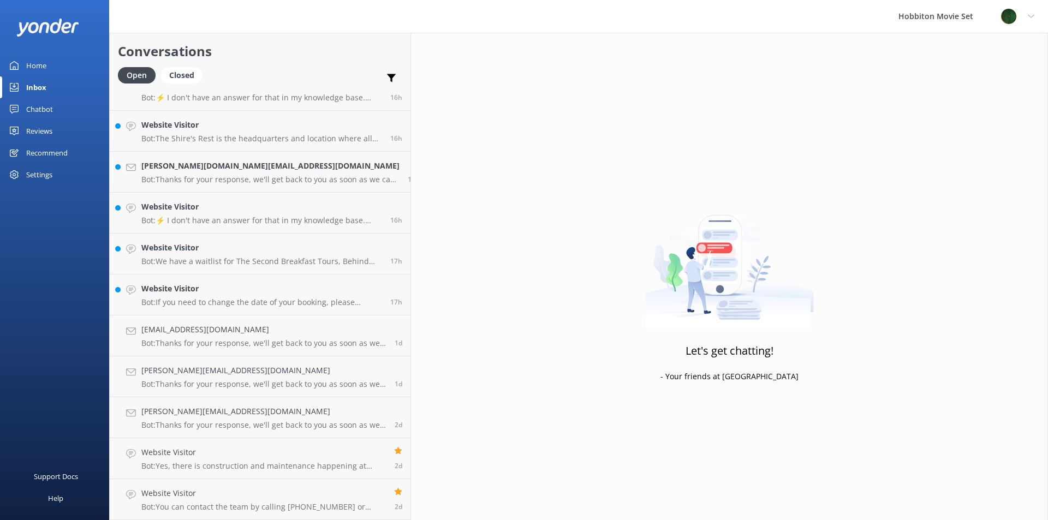
scroll to position [1658, 0]
click at [206, 298] on p "Bot: If you need to change the date of your booking, please contact our team at…" at bounding box center [261, 303] width 241 height 10
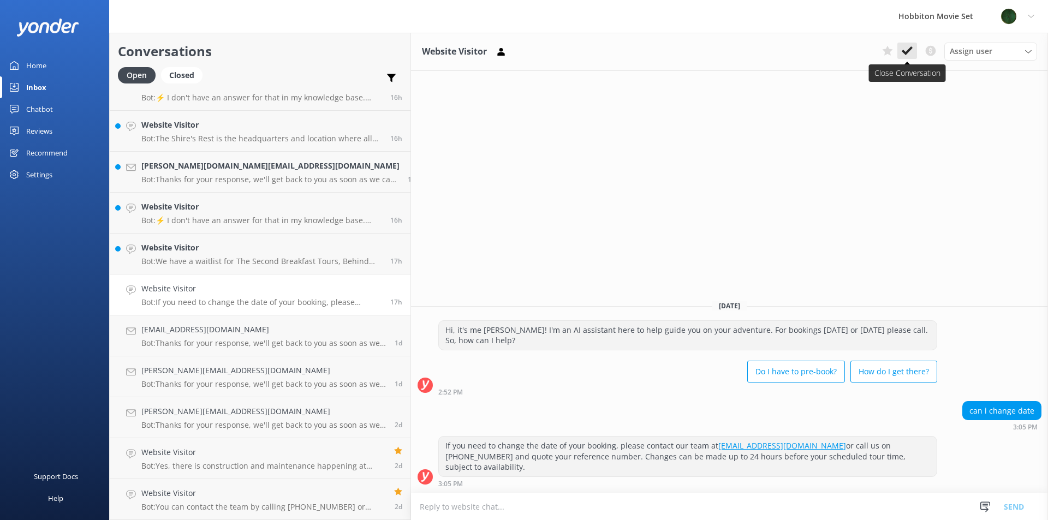
click at [907, 54] on icon at bounding box center [907, 50] width 11 height 11
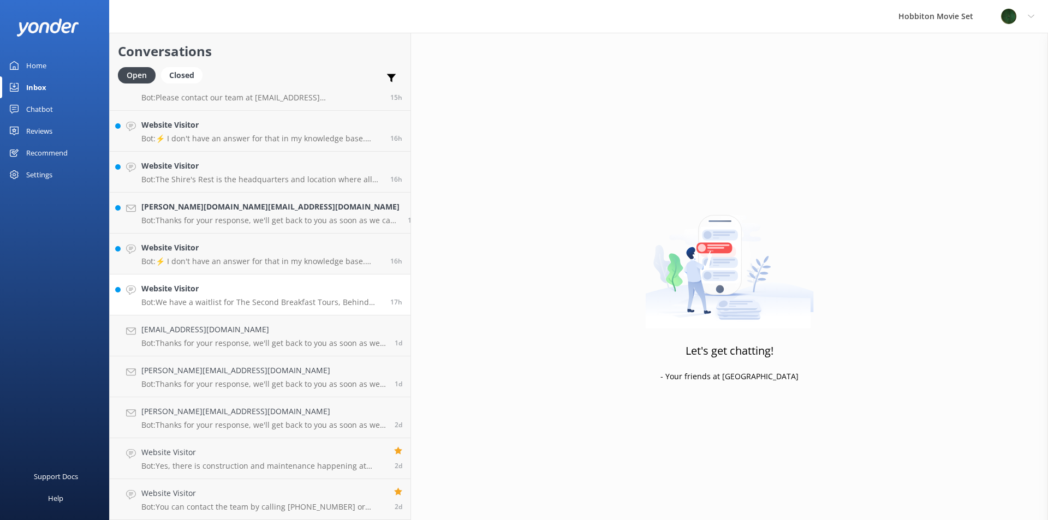
scroll to position [1617, 0]
click at [221, 290] on h4 "Website Visitor" at bounding box center [261, 289] width 241 height 12
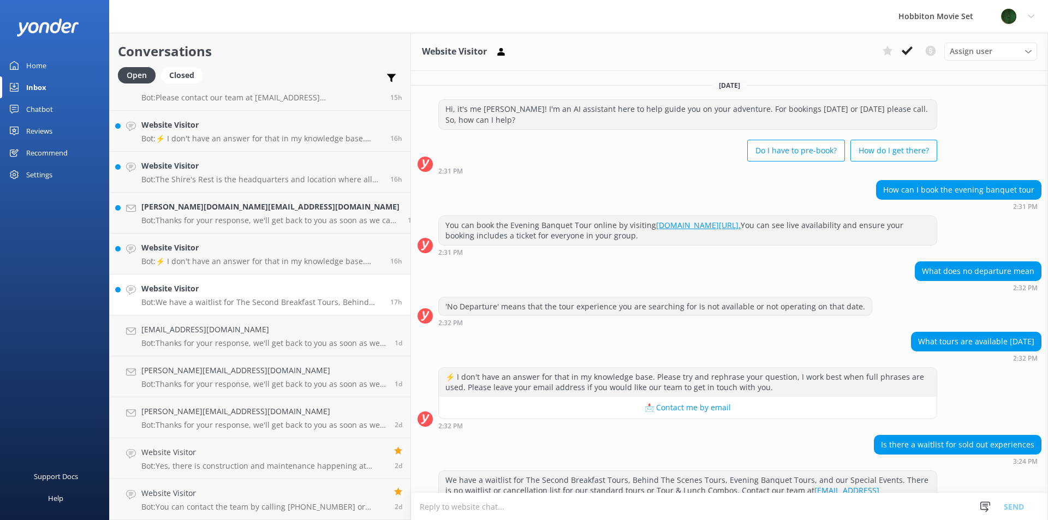
scroll to position [23, 0]
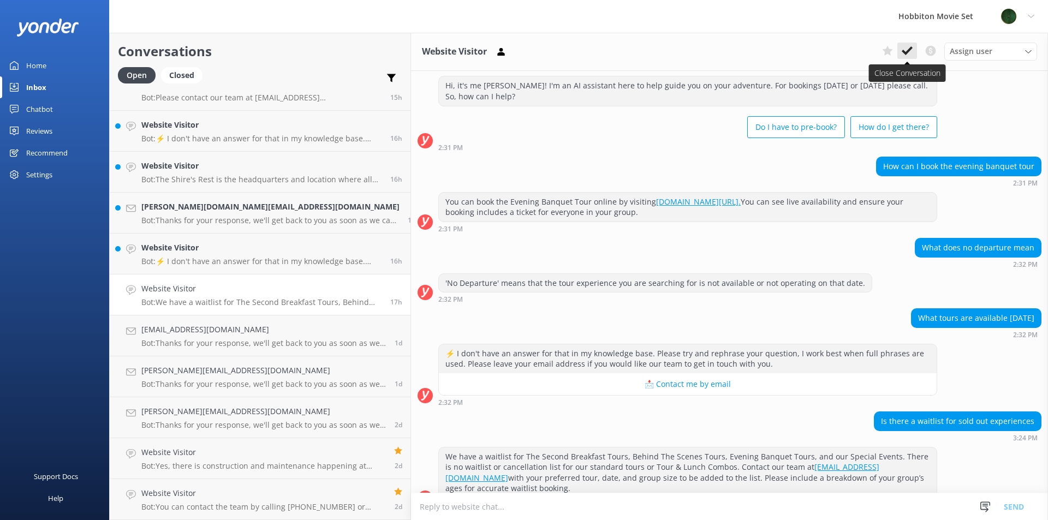
click at [904, 54] on icon at bounding box center [907, 50] width 11 height 11
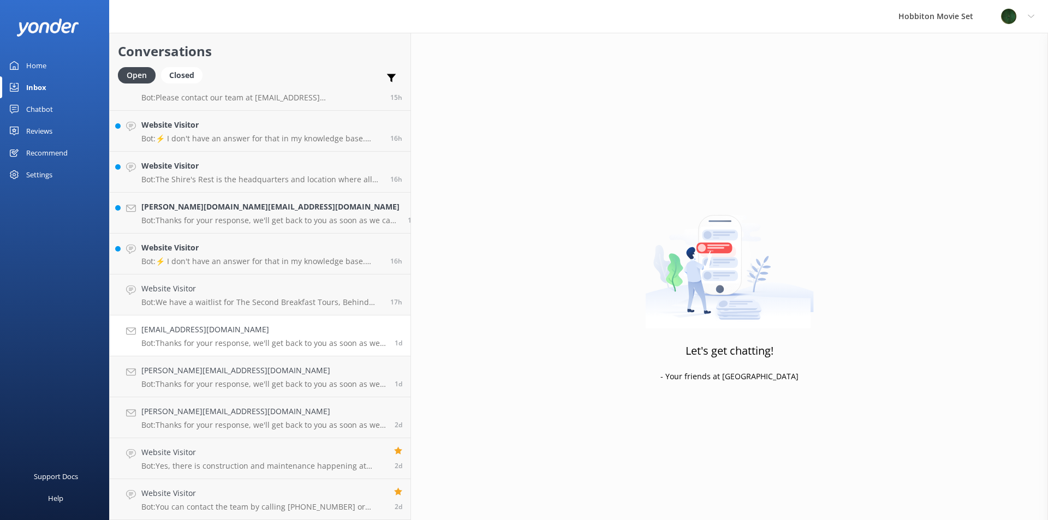
scroll to position [1576, 0]
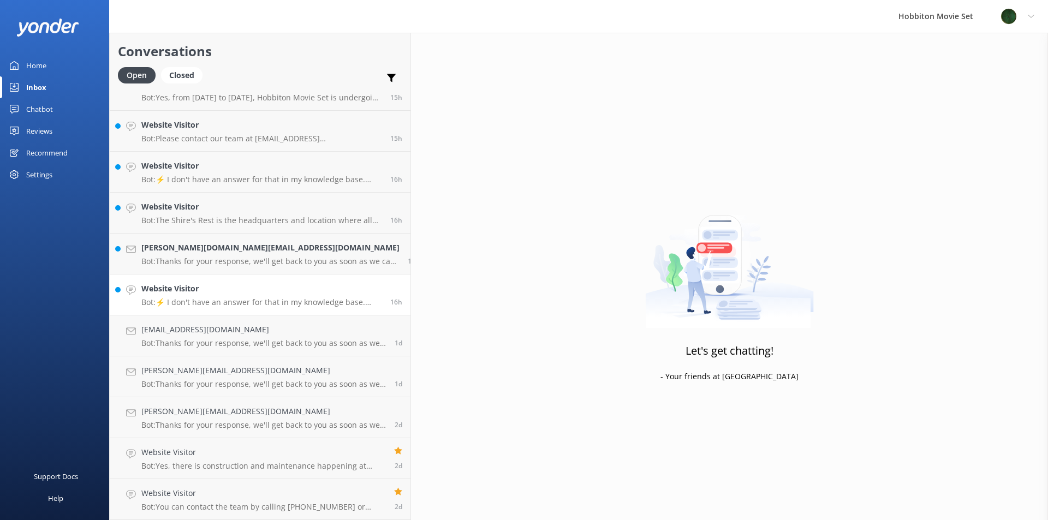
click at [231, 304] on p "Bot: ⚡ I don't have an answer for that in my knowledge base. Please try and rep…" at bounding box center [261, 303] width 241 height 10
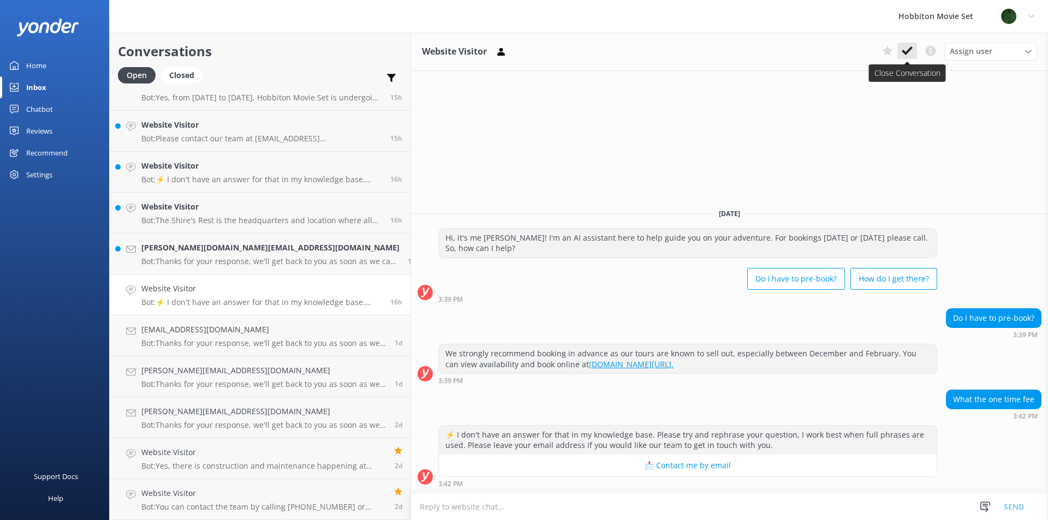
click at [904, 49] on icon at bounding box center [907, 50] width 11 height 11
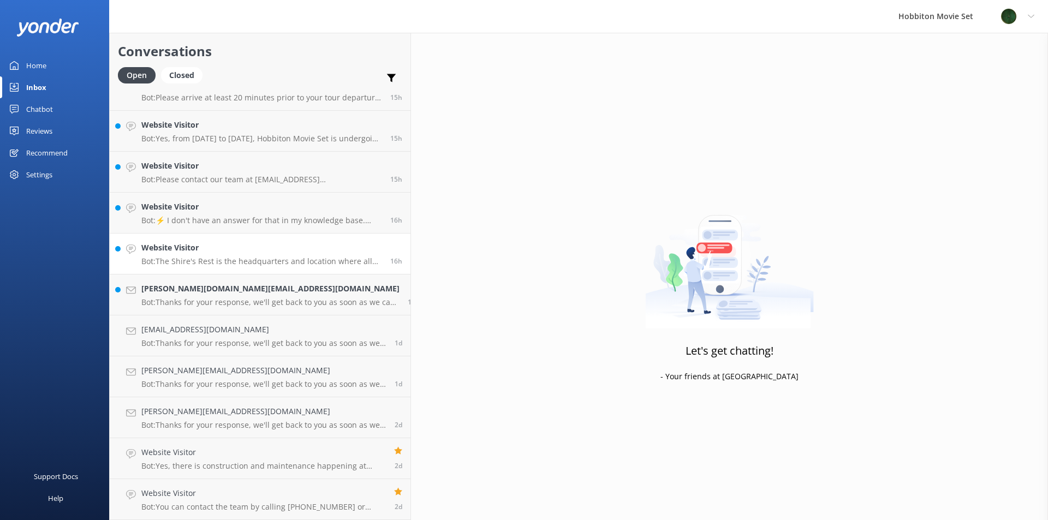
scroll to position [1535, 0]
click at [229, 305] on p "Bot: Thanks for your response, we'll get back to you as soon as we can during o…" at bounding box center [270, 303] width 258 height 10
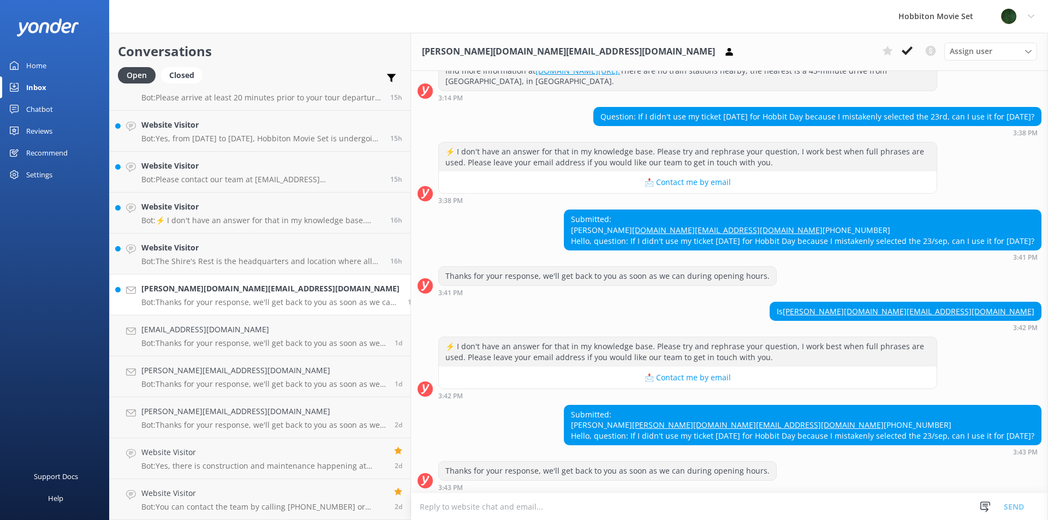
scroll to position [293, 0]
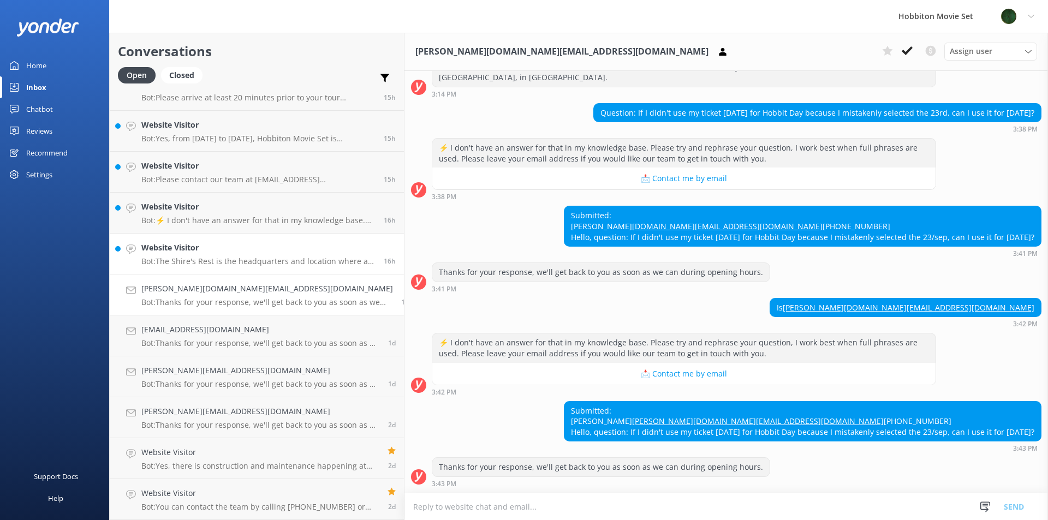
click at [203, 258] on p "Bot: The Shire's Rest is the headquarters and location where all Hobbiton tours…" at bounding box center [258, 262] width 234 height 10
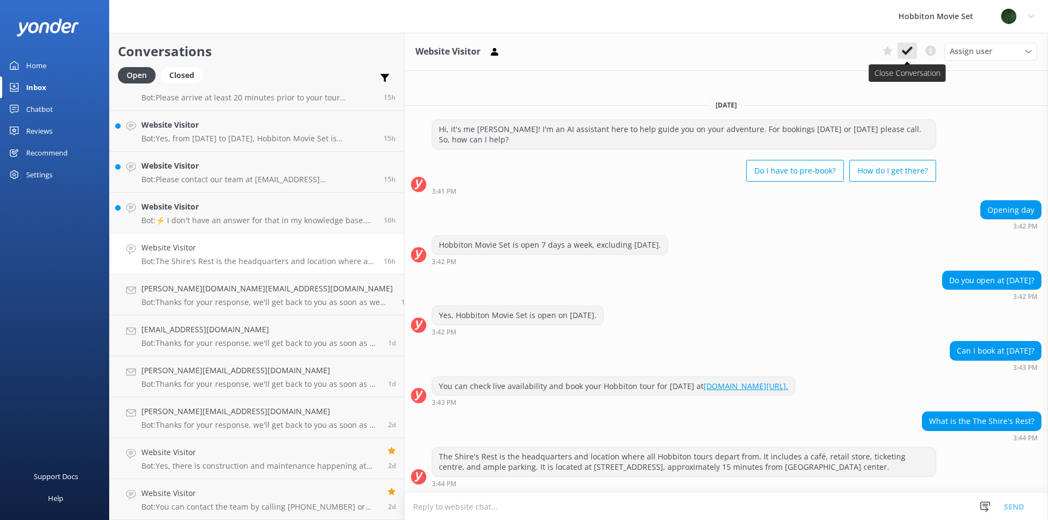
click at [904, 50] on icon at bounding box center [907, 50] width 11 height 11
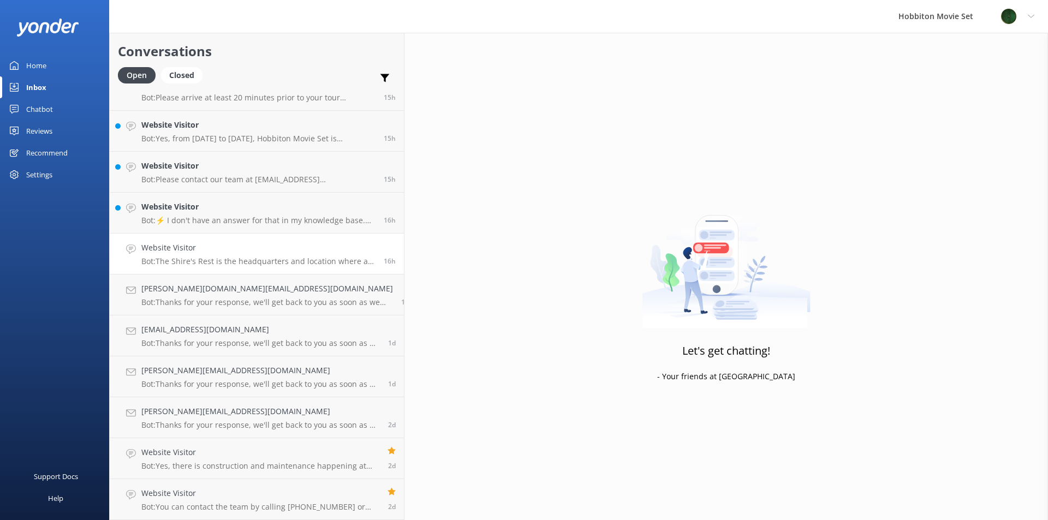
scroll to position [1494, 0]
click at [195, 259] on p "Bot: ⚡ I don't have an answer for that in my knowledge base. Please try and rep…" at bounding box center [258, 262] width 234 height 10
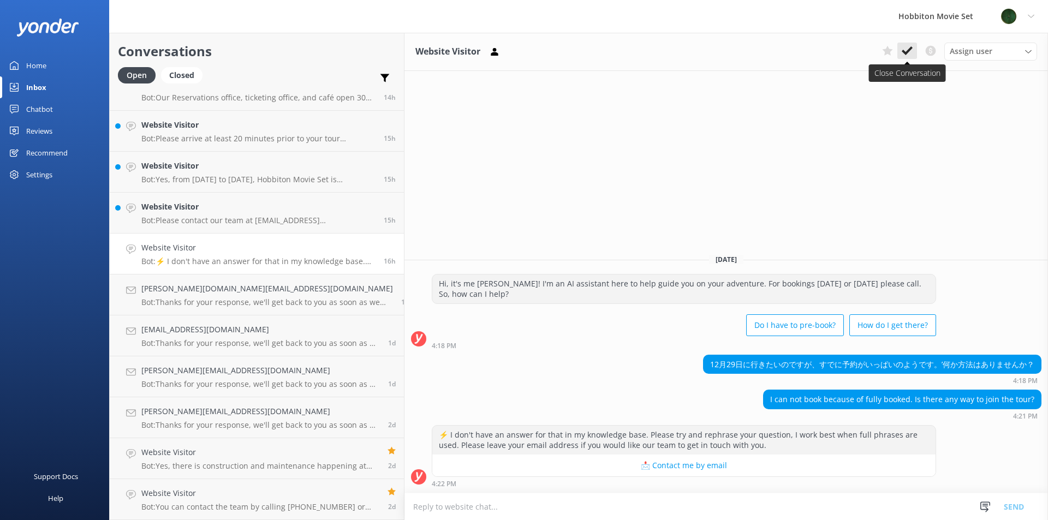
click at [907, 52] on use at bounding box center [907, 50] width 11 height 9
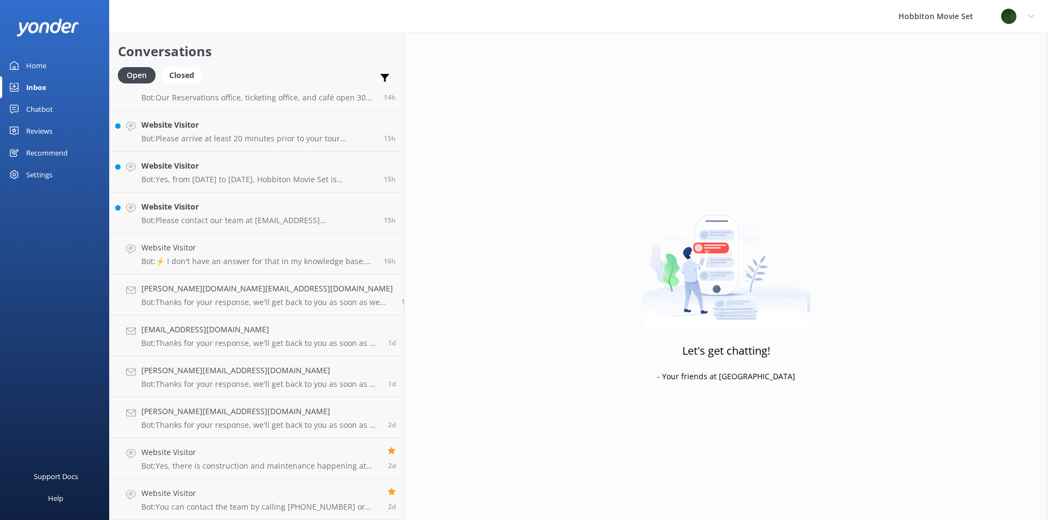
scroll to position [1453, 0]
click at [201, 254] on h4 "Website Visitor" at bounding box center [258, 248] width 234 height 12
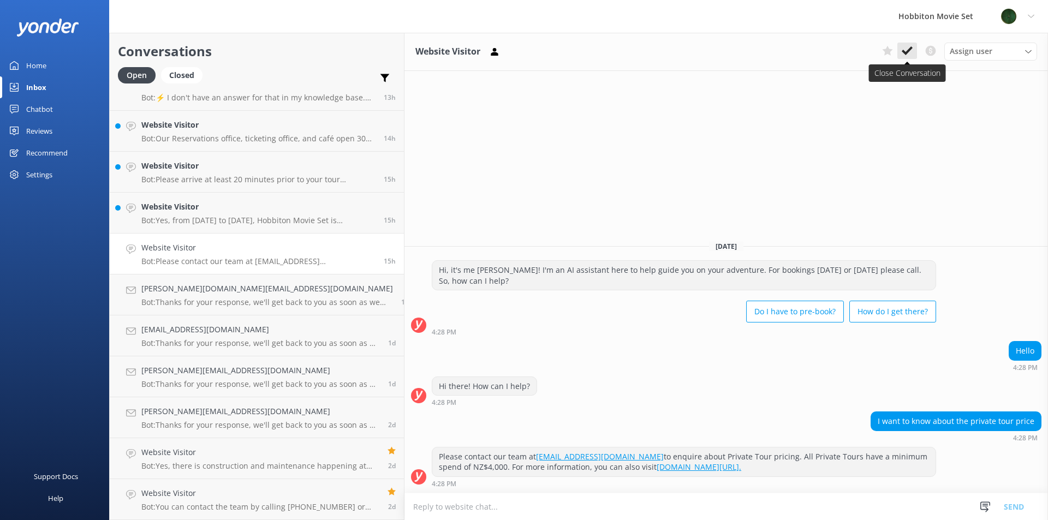
click at [905, 54] on use at bounding box center [907, 50] width 11 height 9
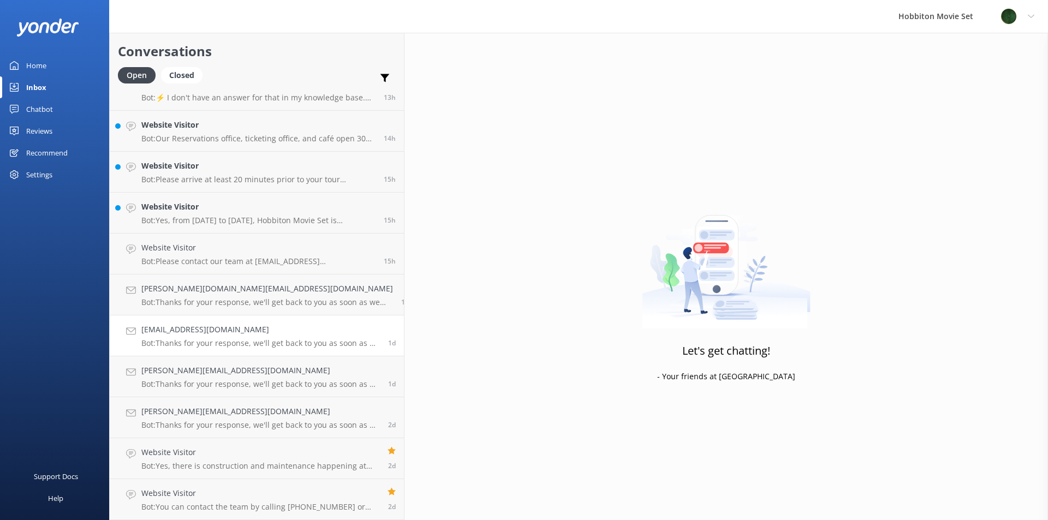
scroll to position [1412, 0]
click at [251, 268] on link "Website Visitor Bot: Yes, from [DATE] to [DATE], Hobbiton Movie Set is undergoi…" at bounding box center [257, 254] width 294 height 41
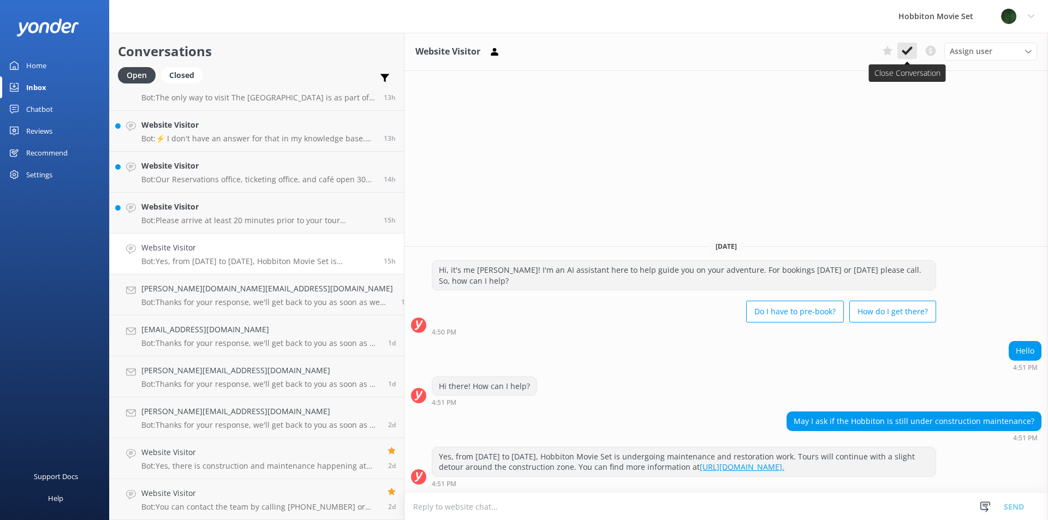
click at [905, 54] on use at bounding box center [907, 50] width 11 height 9
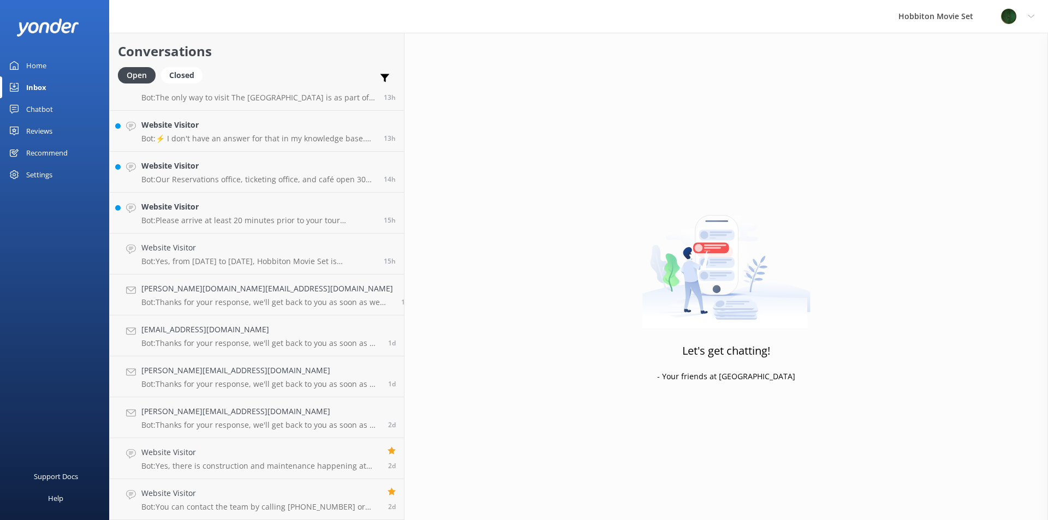
scroll to position [1371, 0]
click at [209, 255] on div "Website Visitor Bot: Please arrive at least 20 minutes prior to your tour depar…" at bounding box center [258, 254] width 234 height 24
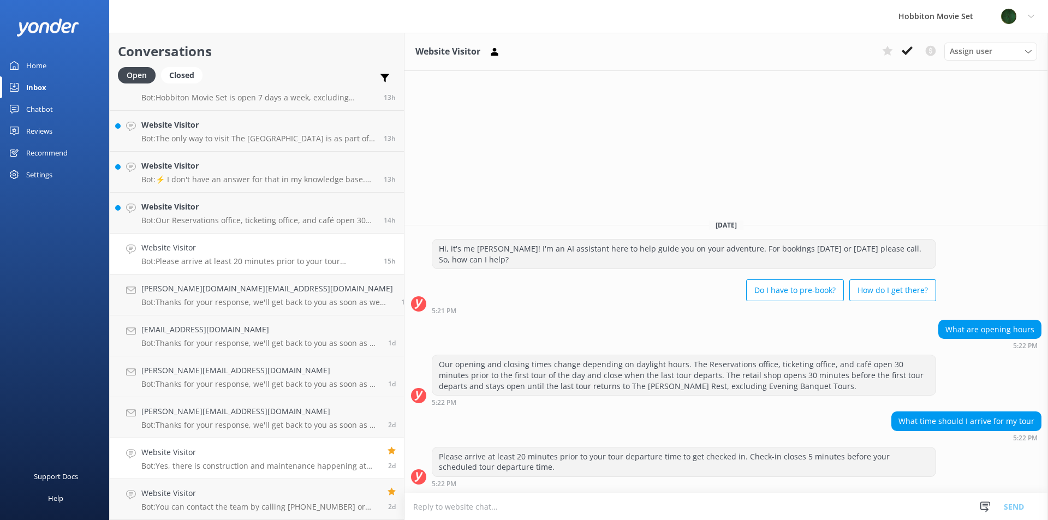
click at [183, 456] on h4 "Website Visitor" at bounding box center [260, 453] width 238 height 12
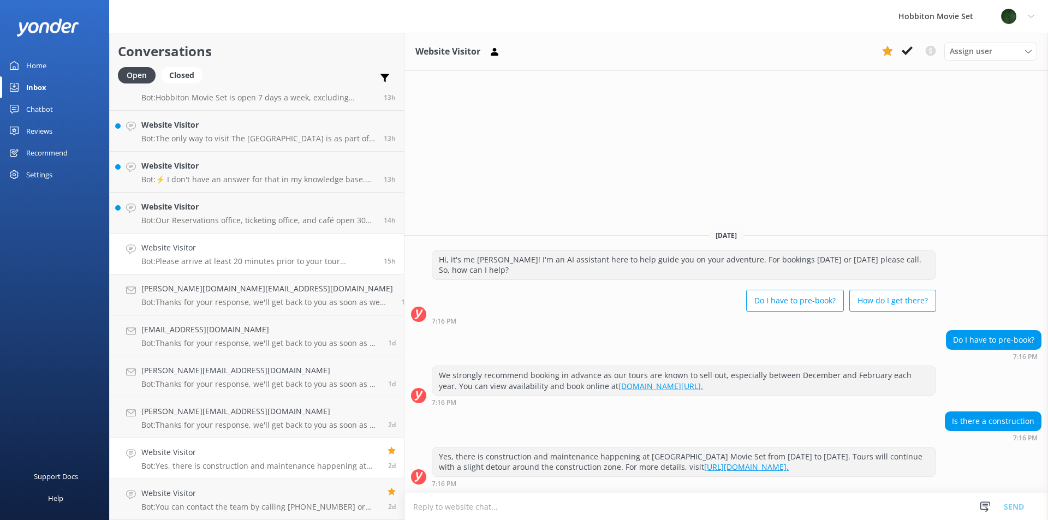
click at [185, 246] on h4 "Website Visitor" at bounding box center [258, 248] width 234 height 12
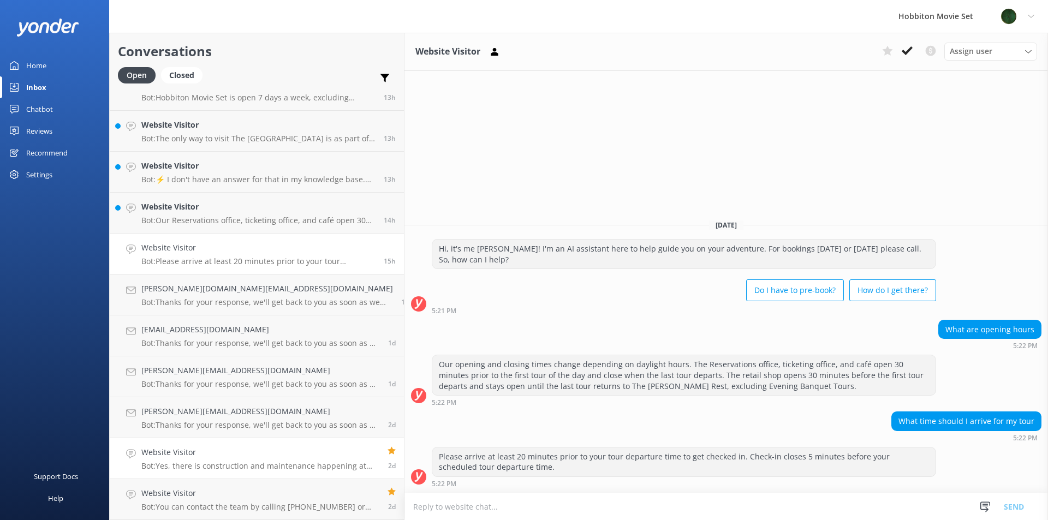
click at [202, 467] on p "Bot: Yes, there is construction and maintenance happening at [GEOGRAPHIC_DATA] …" at bounding box center [260, 466] width 238 height 10
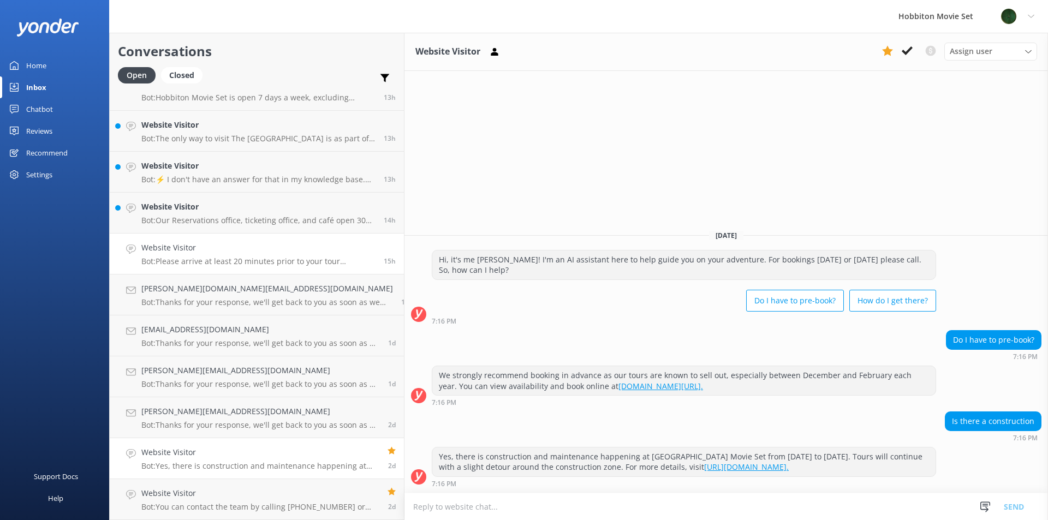
click at [207, 260] on p "Bot: Please arrive at least 20 minutes prior to your tour departure time to get…" at bounding box center [258, 262] width 234 height 10
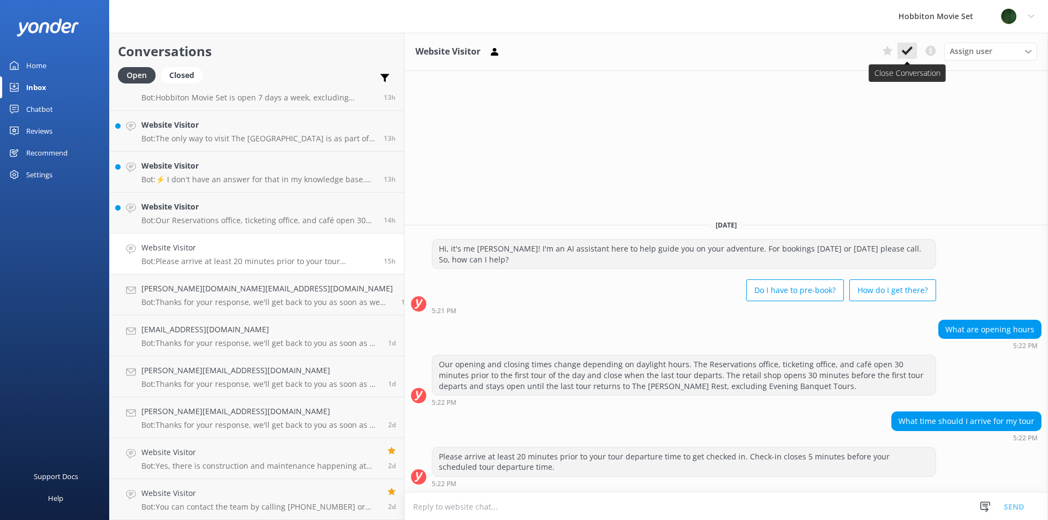
click at [905, 55] on icon at bounding box center [907, 50] width 11 height 11
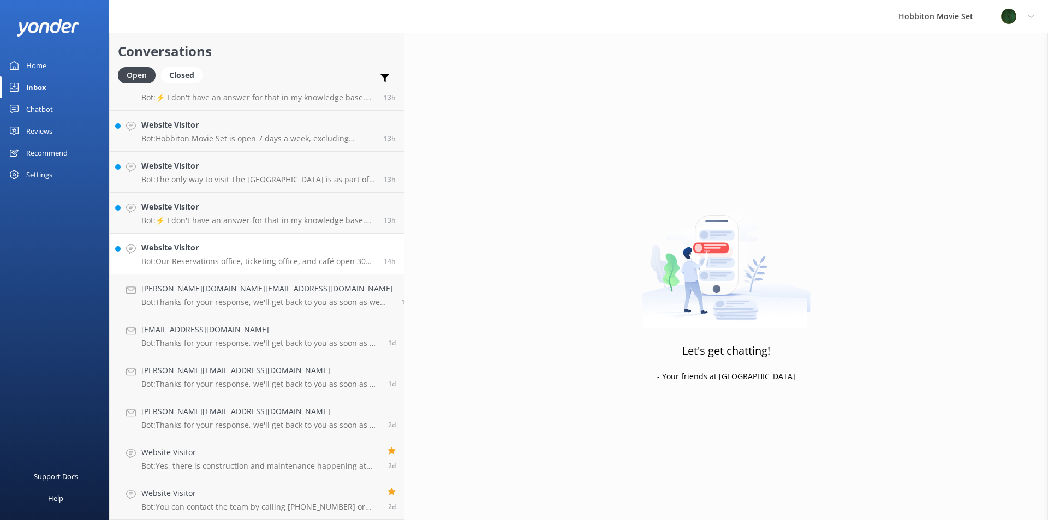
scroll to position [1330, 0]
click at [221, 254] on div "Website Visitor Bot: Our Reservations office, ticketing office, and café open 3…" at bounding box center [258, 254] width 234 height 24
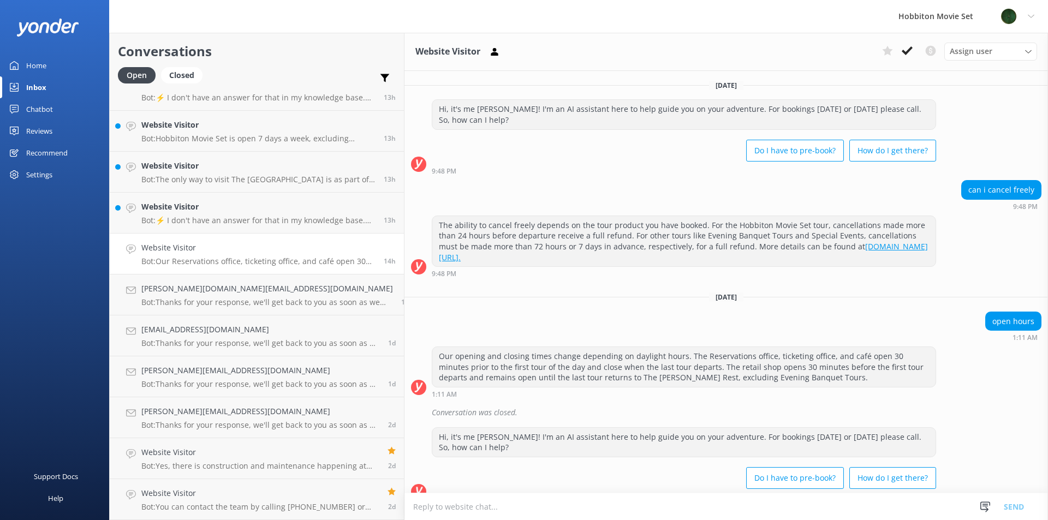
click at [904, 58] on button at bounding box center [908, 51] width 20 height 16
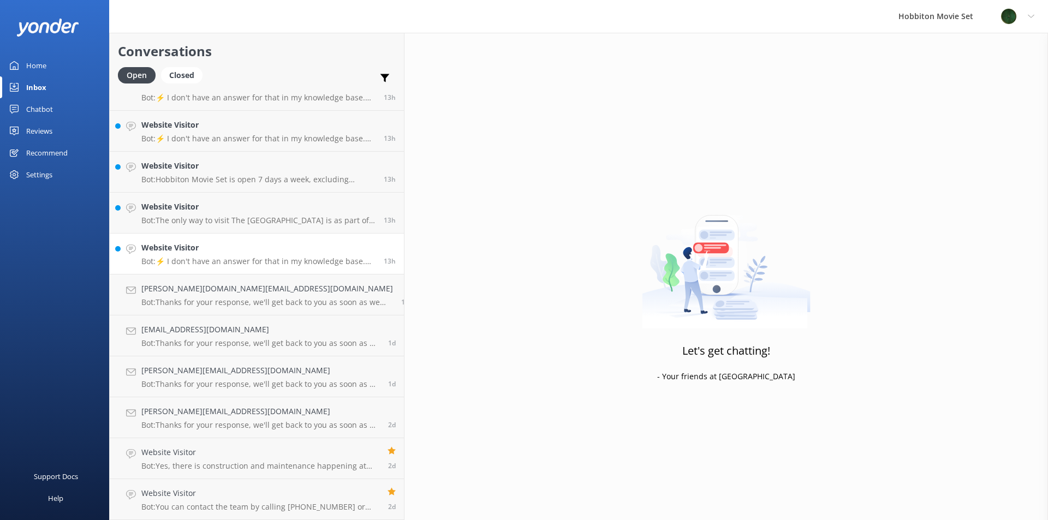
scroll to position [1289, 0]
click at [239, 247] on h4 "Website Visitor" at bounding box center [258, 248] width 234 height 12
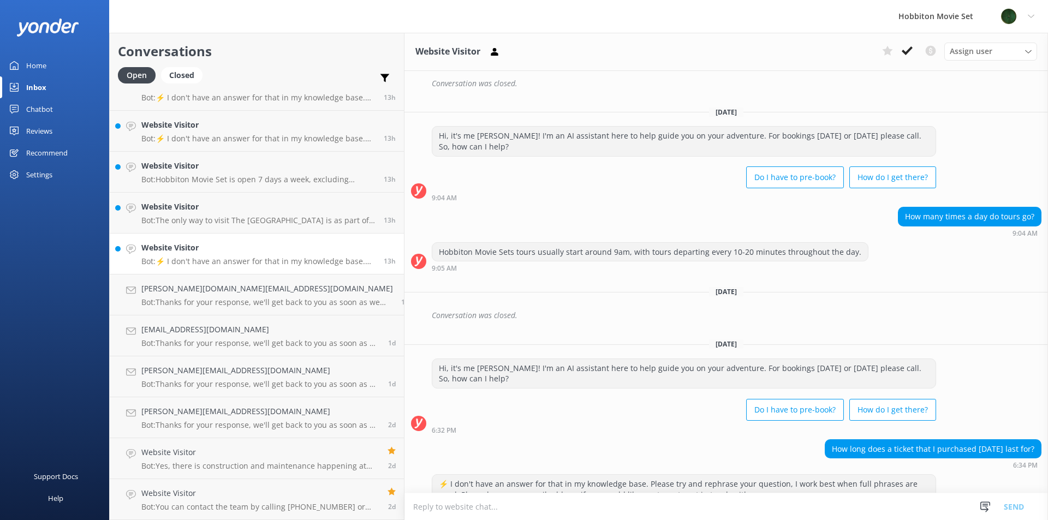
scroll to position [445, 0]
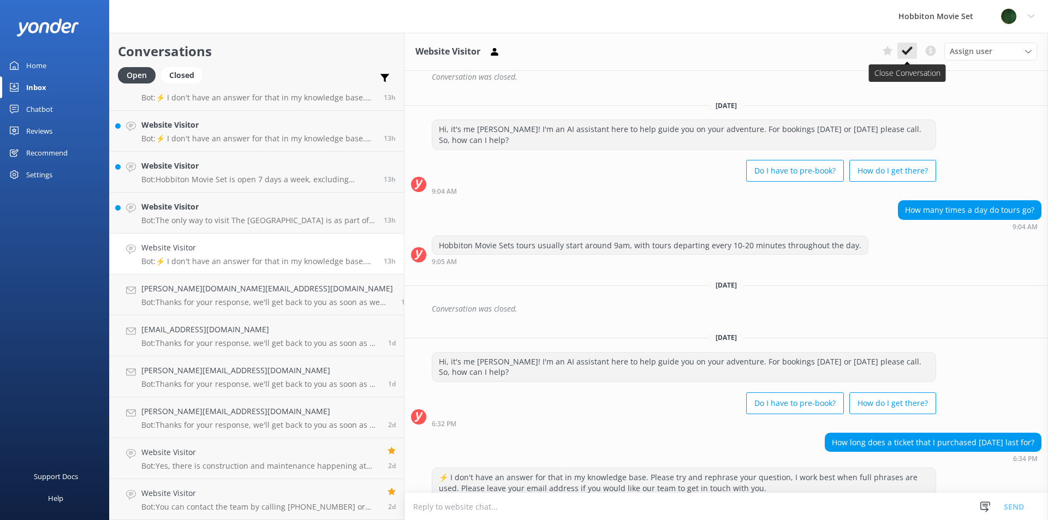
click at [911, 54] on icon at bounding box center [907, 50] width 11 height 11
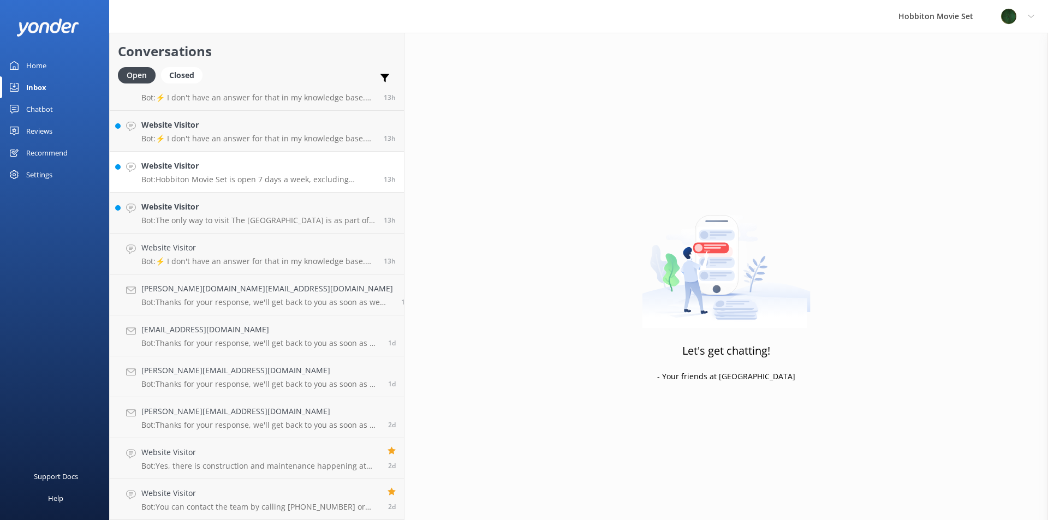
scroll to position [1249, 0]
click at [213, 251] on h4 "Website Visitor" at bounding box center [258, 248] width 234 height 12
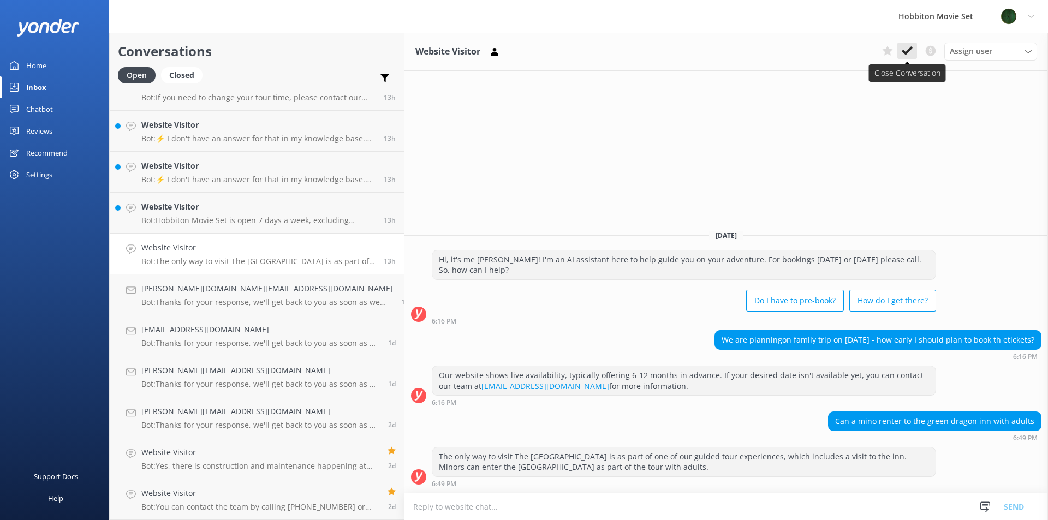
click at [905, 50] on icon at bounding box center [907, 50] width 11 height 11
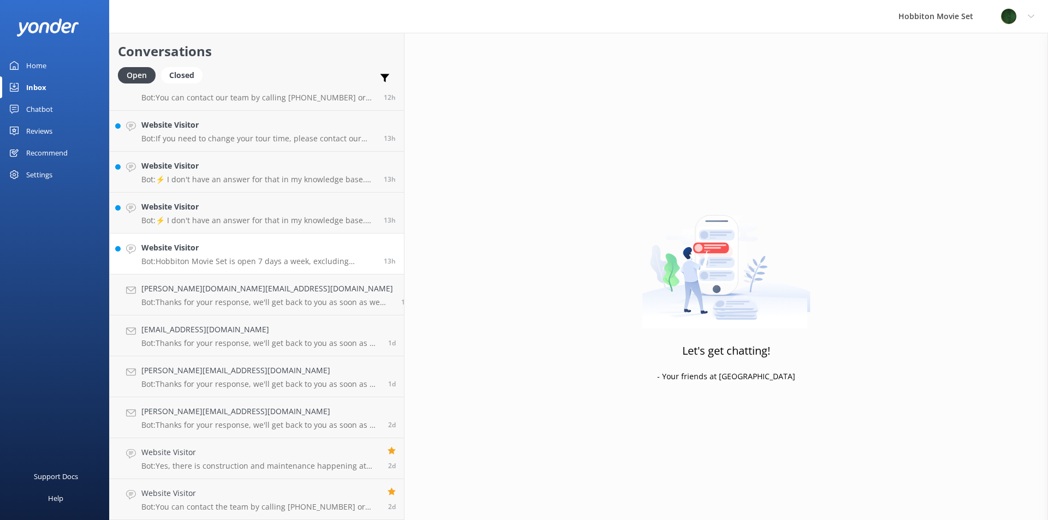
scroll to position [1208, 0]
click at [205, 241] on link "Website Visitor Bot: Hobbiton Movie Set is open 7 days a week, excluding [DATE]…" at bounding box center [257, 254] width 294 height 41
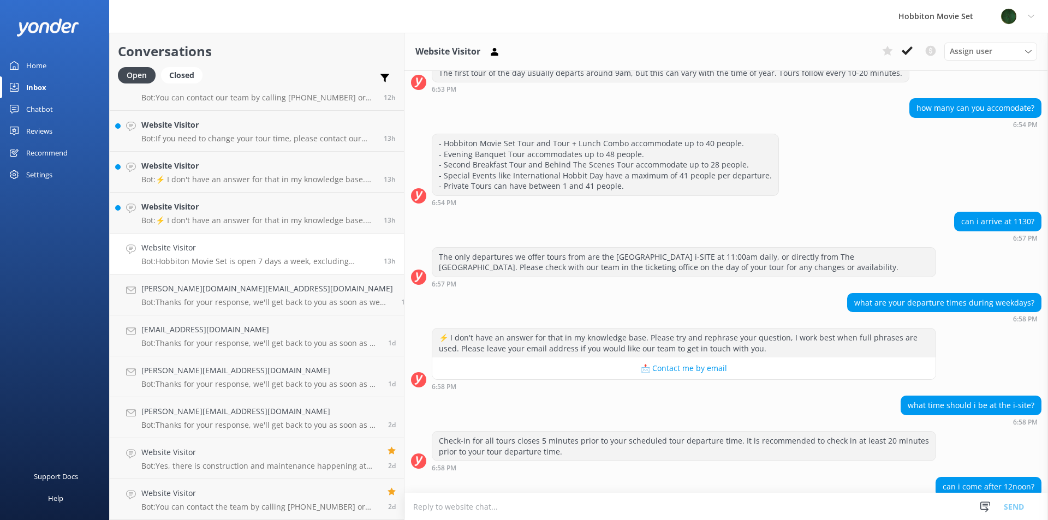
scroll to position [207, 0]
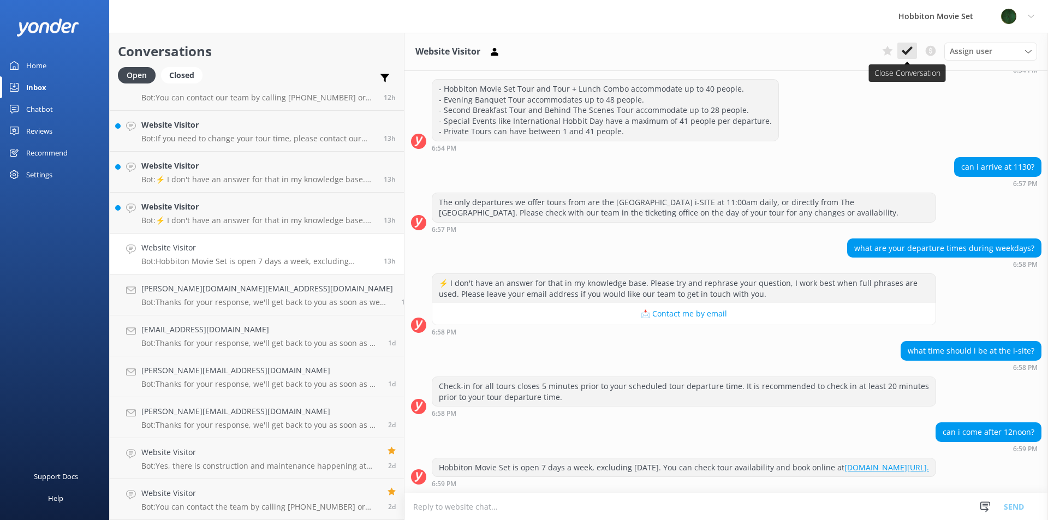
click at [907, 49] on icon at bounding box center [907, 50] width 11 height 11
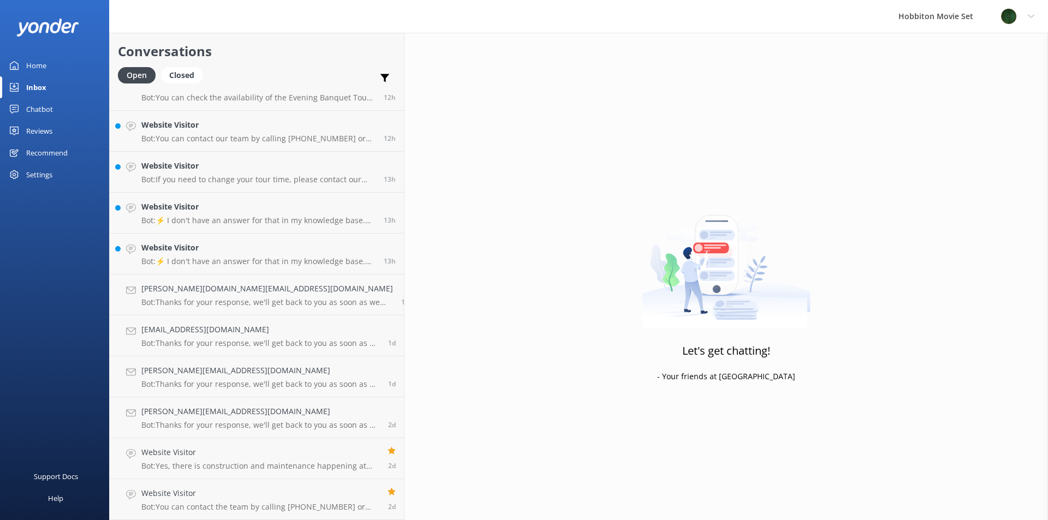
scroll to position [1167, 0]
click at [255, 245] on h4 "Website Visitor" at bounding box center [258, 248] width 234 height 12
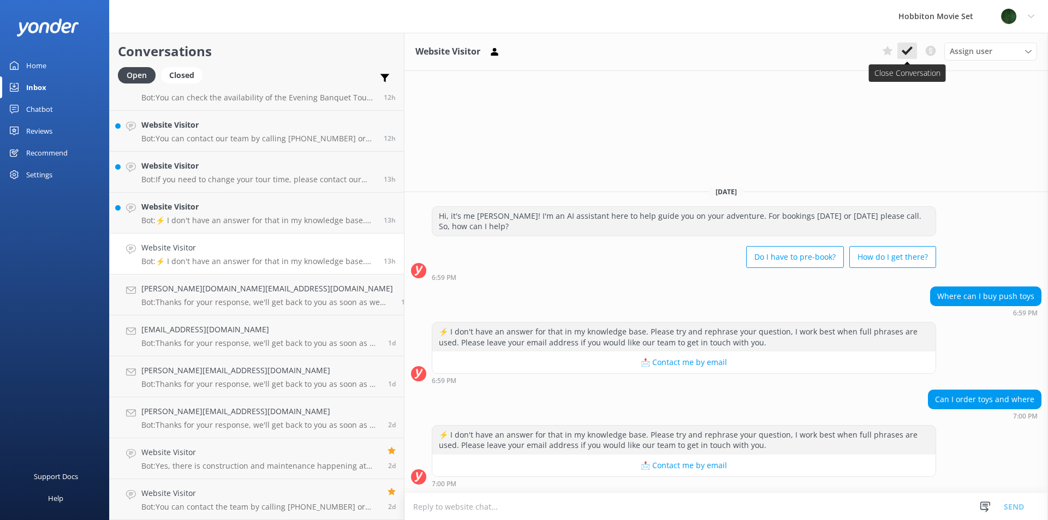
click at [902, 51] on icon at bounding box center [907, 50] width 11 height 11
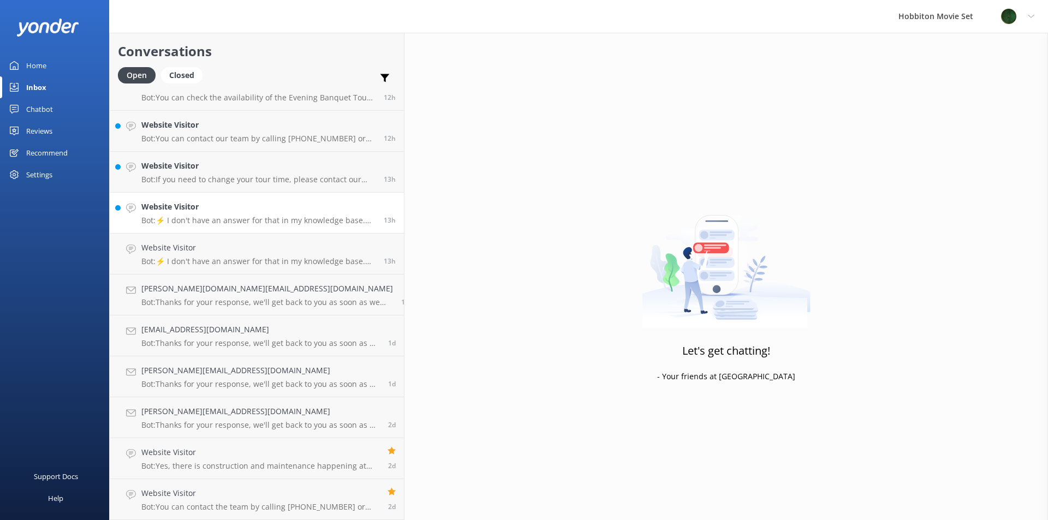
scroll to position [1126, 0]
click at [183, 246] on h4 "Website Visitor" at bounding box center [258, 248] width 234 height 12
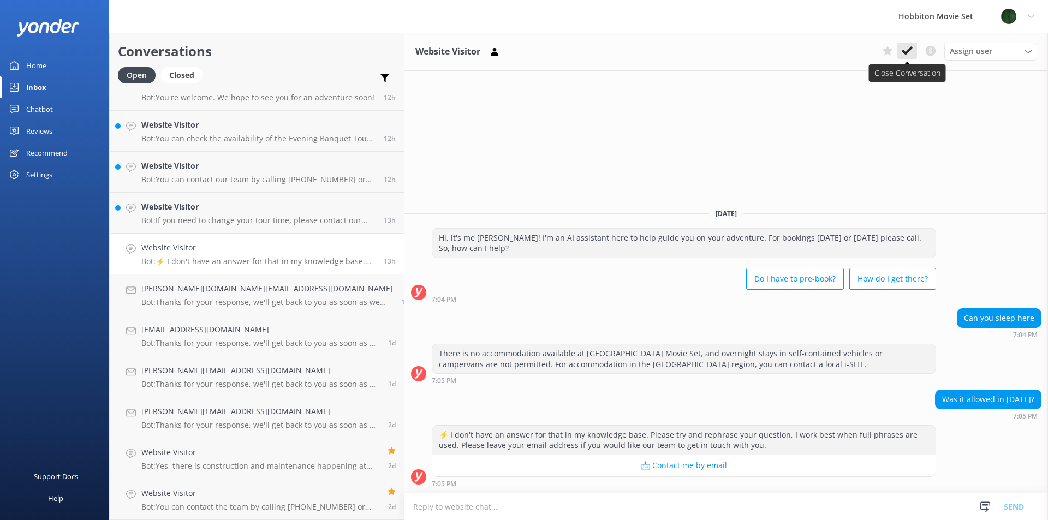
click at [901, 45] on button at bounding box center [908, 51] width 20 height 16
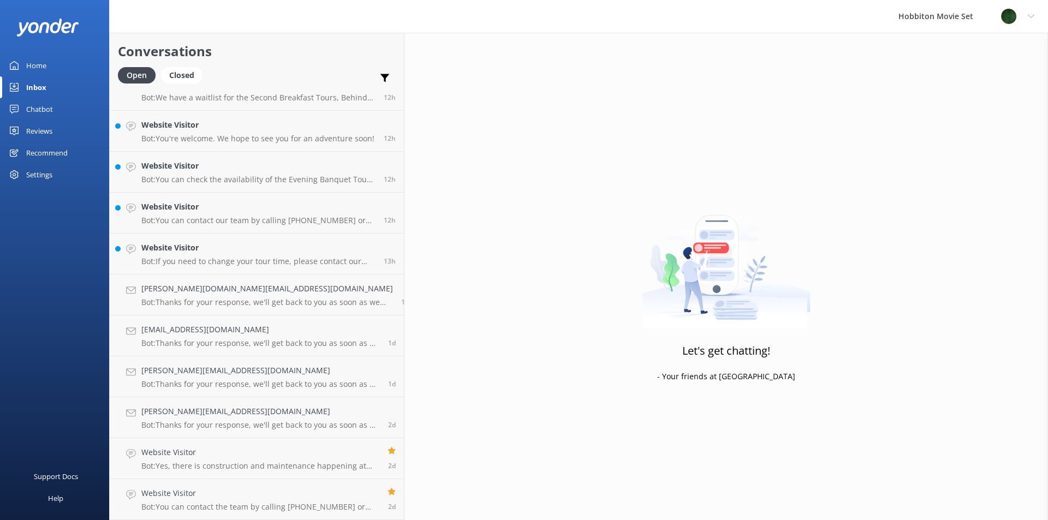
scroll to position [1085, 0]
click at [199, 245] on h4 "Website Visitor" at bounding box center [258, 248] width 234 height 12
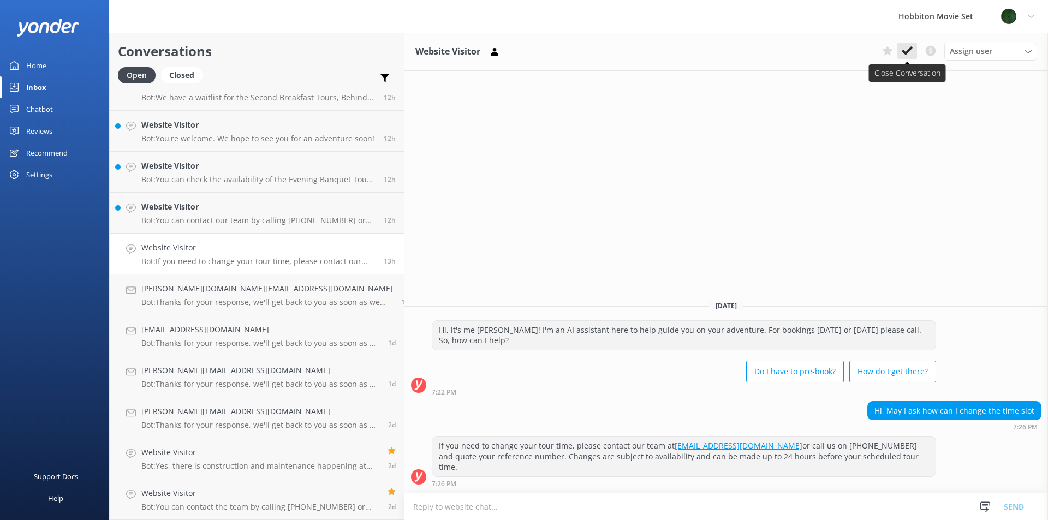
click at [914, 48] on button at bounding box center [908, 51] width 20 height 16
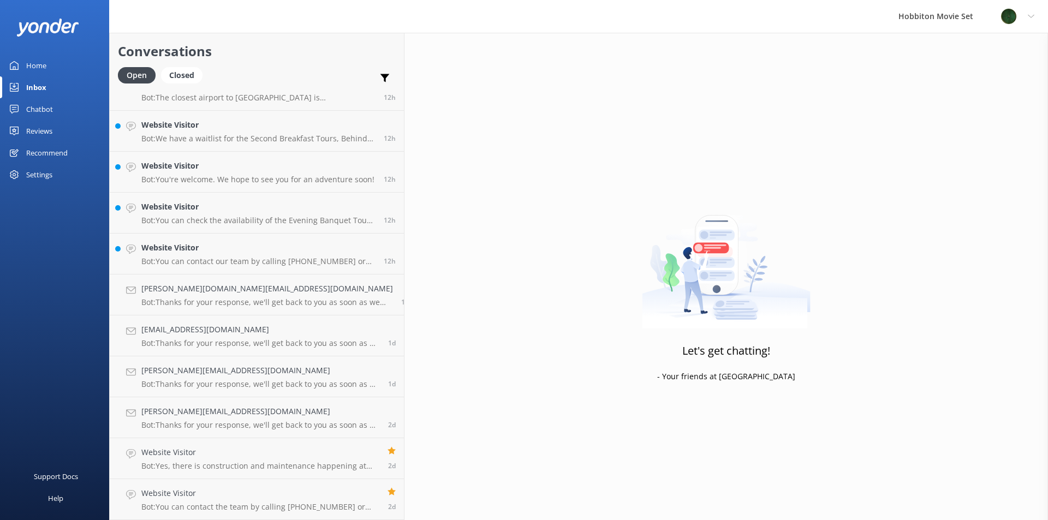
scroll to position [1044, 0]
click at [185, 252] on h4 "Website Visitor" at bounding box center [258, 248] width 234 height 12
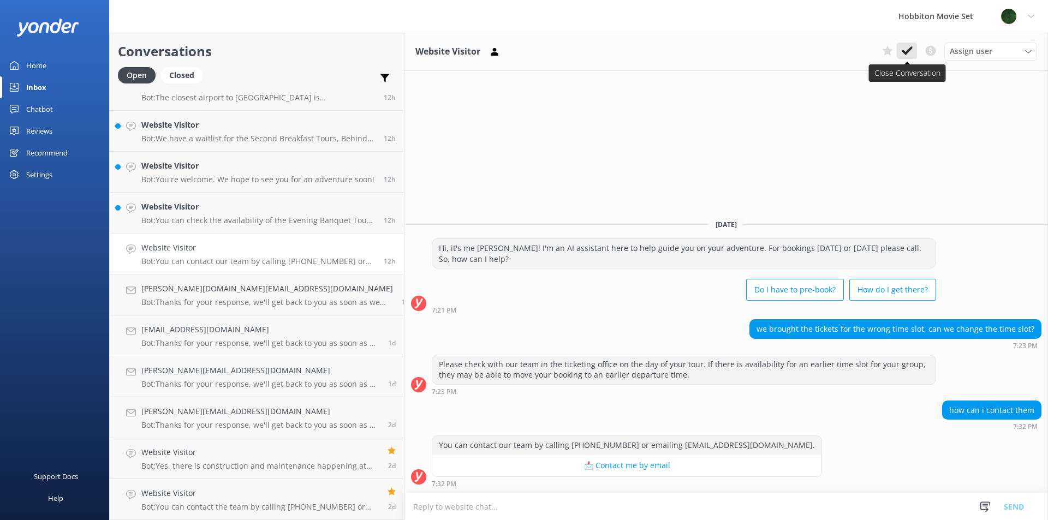
click at [900, 50] on button at bounding box center [908, 51] width 20 height 16
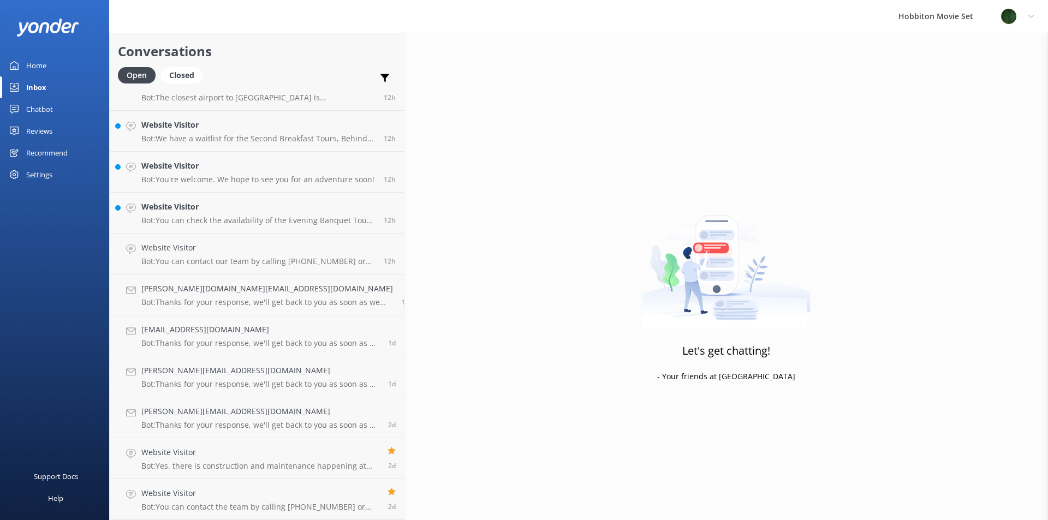
scroll to position [1003, 0]
click at [260, 259] on p "Bot: You can check the availability of the Evening Banquet Tours and make a boo…" at bounding box center [258, 262] width 234 height 10
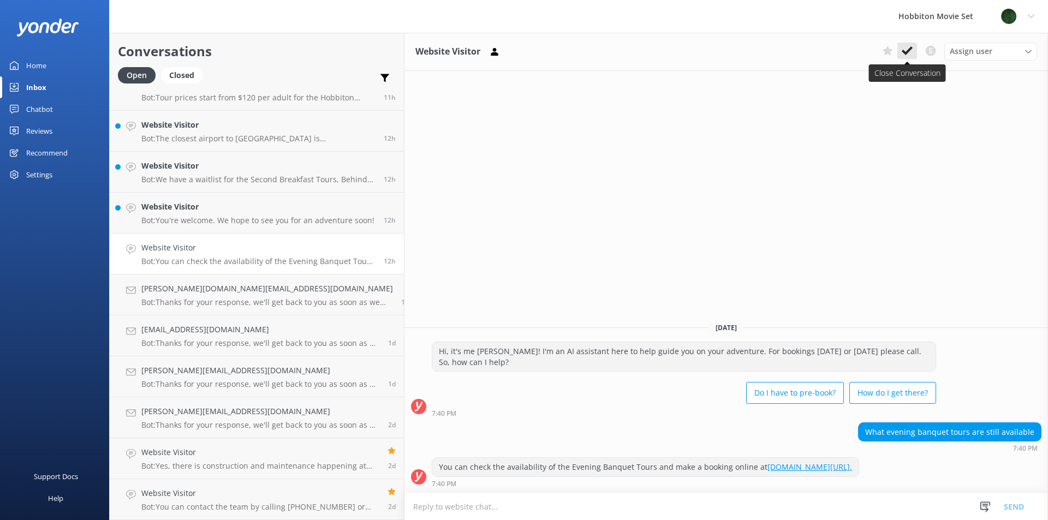
click at [900, 52] on button at bounding box center [908, 51] width 20 height 16
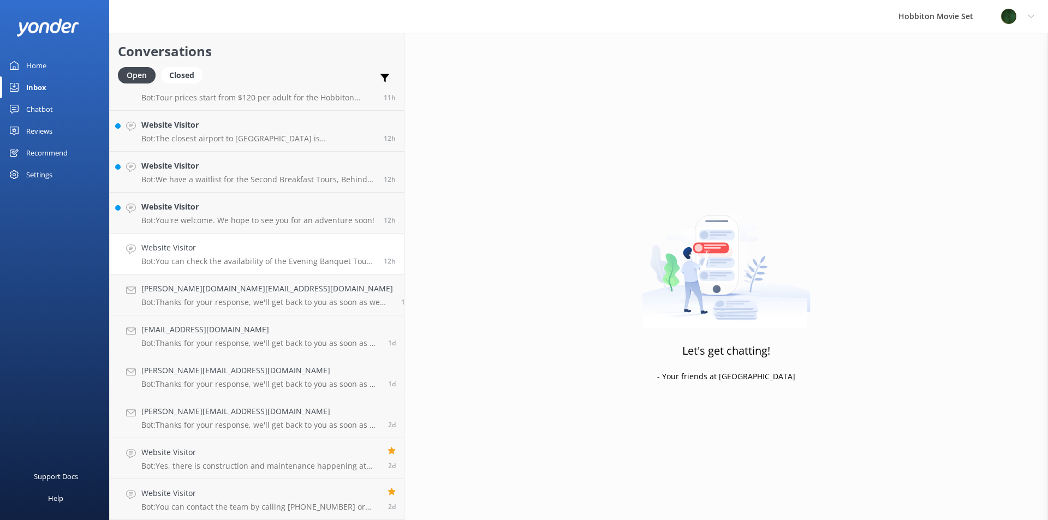
scroll to position [962, 0]
click at [237, 253] on h4 "Website Visitor" at bounding box center [257, 248] width 233 height 12
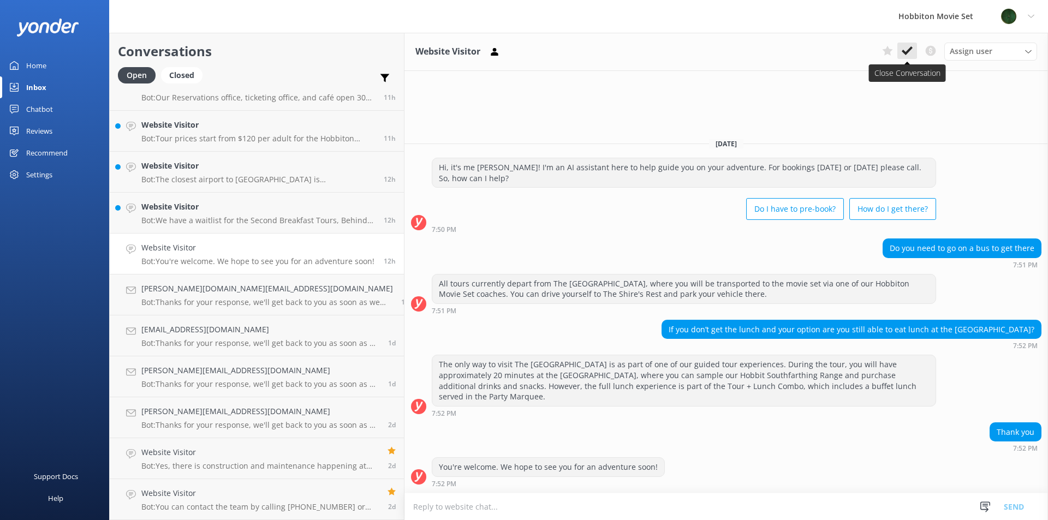
click at [910, 55] on icon at bounding box center [907, 50] width 11 height 11
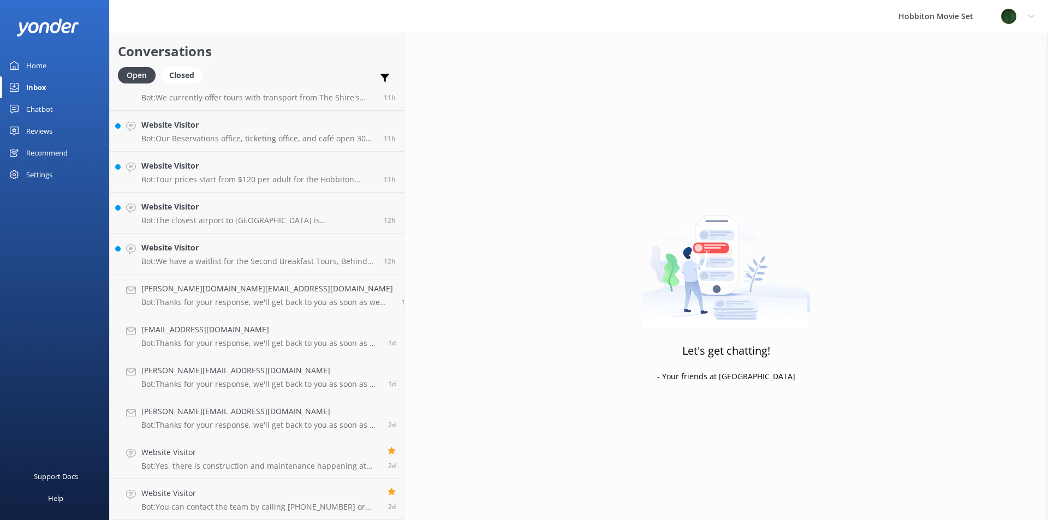
scroll to position [921, 0]
click at [173, 266] on link "Website Visitor Bot: We have a waitlist for the Second Breakfast Tours, Behind …" at bounding box center [257, 254] width 294 height 41
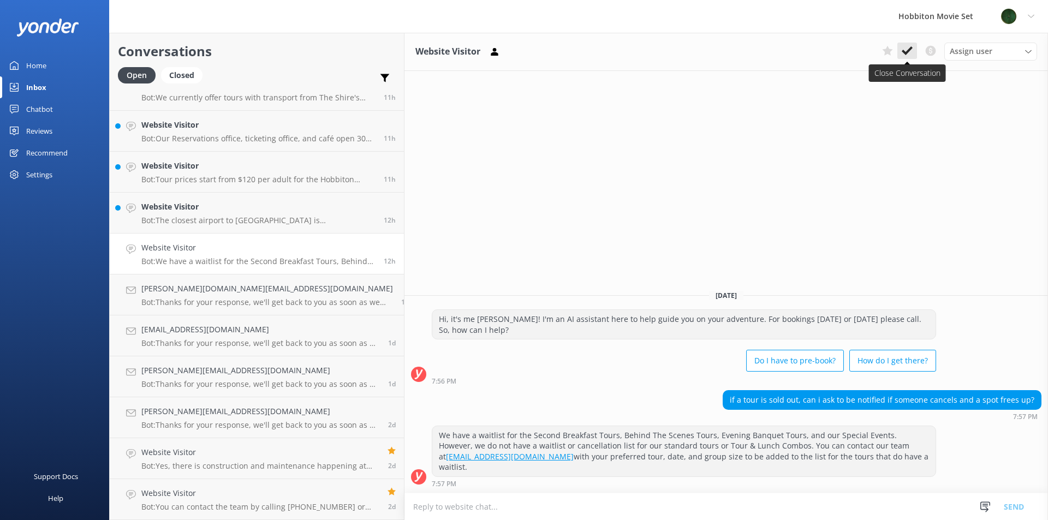
click at [905, 46] on icon at bounding box center [907, 50] width 11 height 11
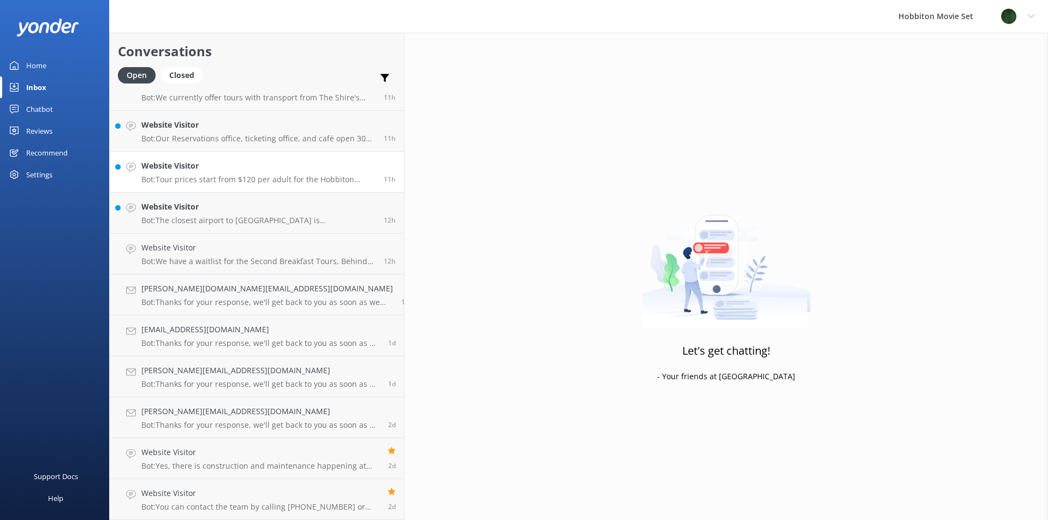
scroll to position [880, 0]
click at [207, 251] on h4 "Website Visitor" at bounding box center [258, 248] width 234 height 12
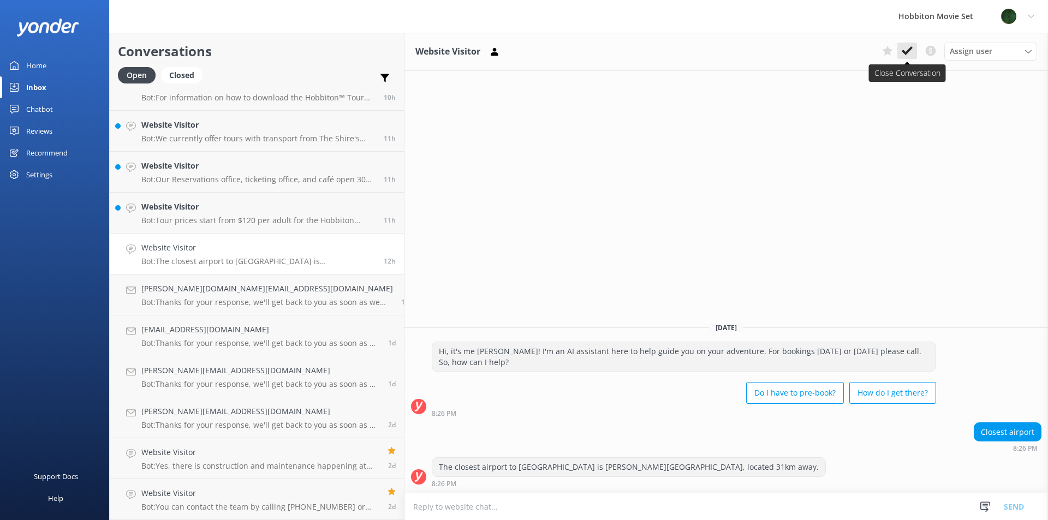
click at [907, 51] on use at bounding box center [907, 50] width 11 height 9
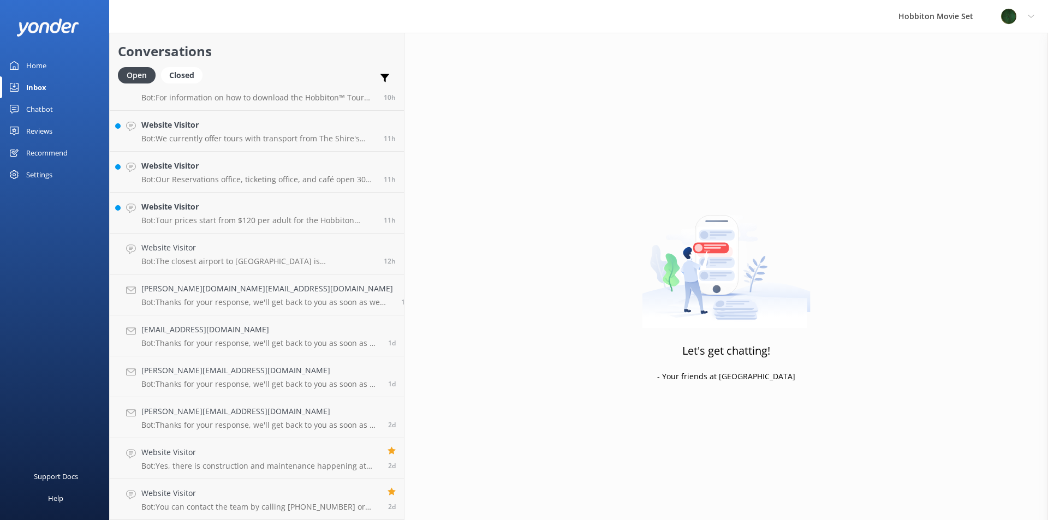
scroll to position [839, 0]
click at [183, 273] on link "Website Visitor Bot: Tour prices start from $120 per adult for the Hobbiton Mov…" at bounding box center [257, 254] width 294 height 41
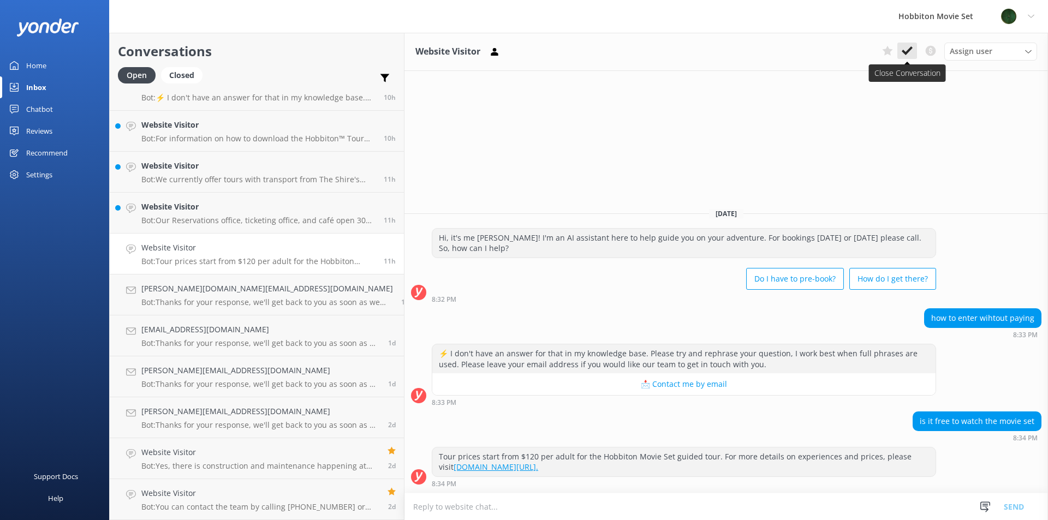
click at [903, 53] on icon at bounding box center [907, 50] width 11 height 11
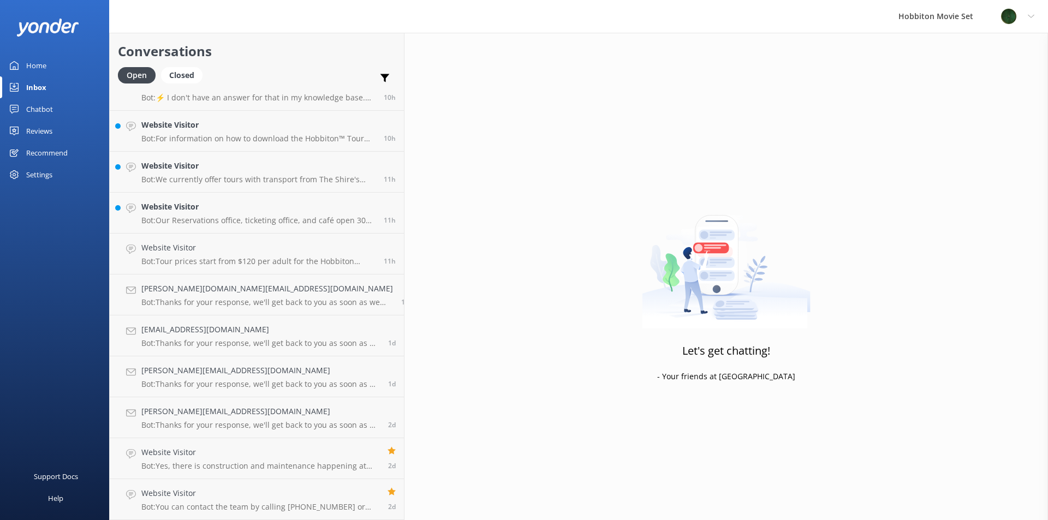
scroll to position [798, 0]
click at [236, 249] on h4 "Website Visitor" at bounding box center [258, 248] width 234 height 12
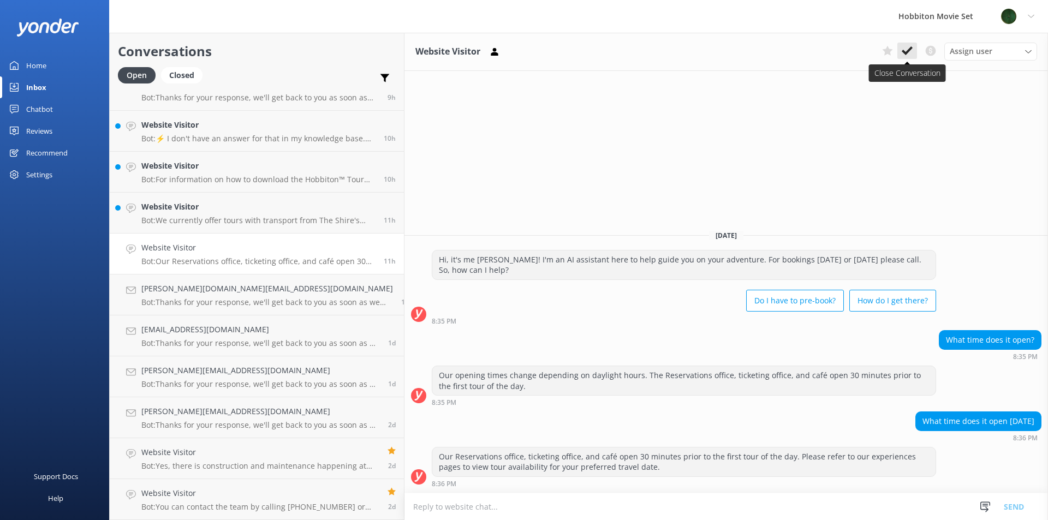
click at [904, 46] on icon at bounding box center [907, 50] width 11 height 11
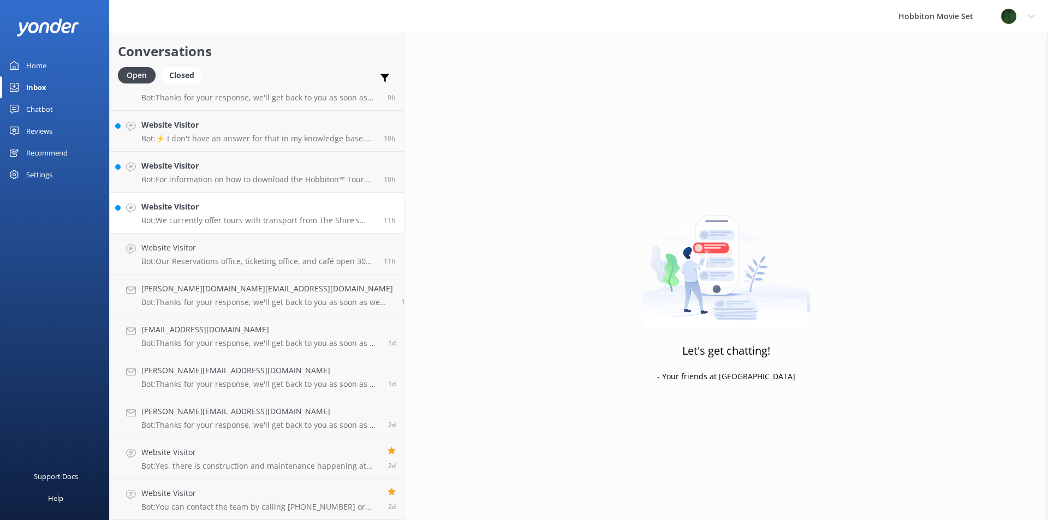
scroll to position [757, 0]
click at [220, 266] on link "Website Visitor Bot: We currently offer tours with transport from The Shire's R…" at bounding box center [257, 254] width 294 height 41
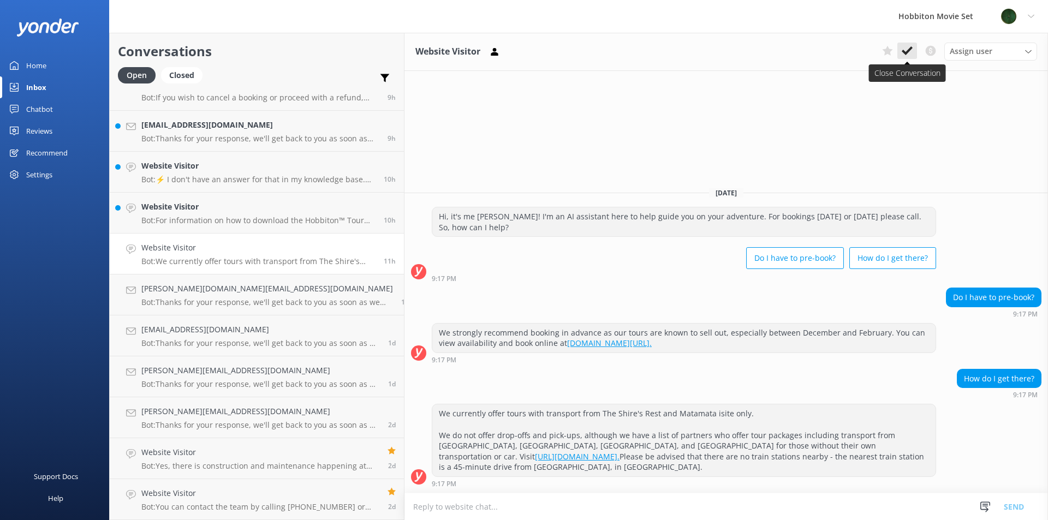
click at [913, 44] on button at bounding box center [908, 51] width 20 height 16
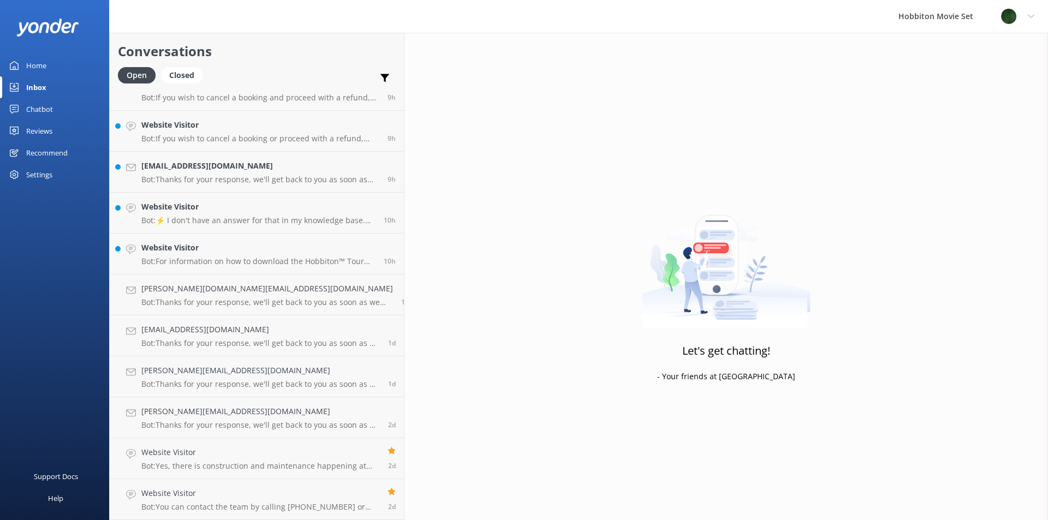
scroll to position [716, 0]
click at [233, 248] on h4 "Website Visitor" at bounding box center [258, 248] width 234 height 12
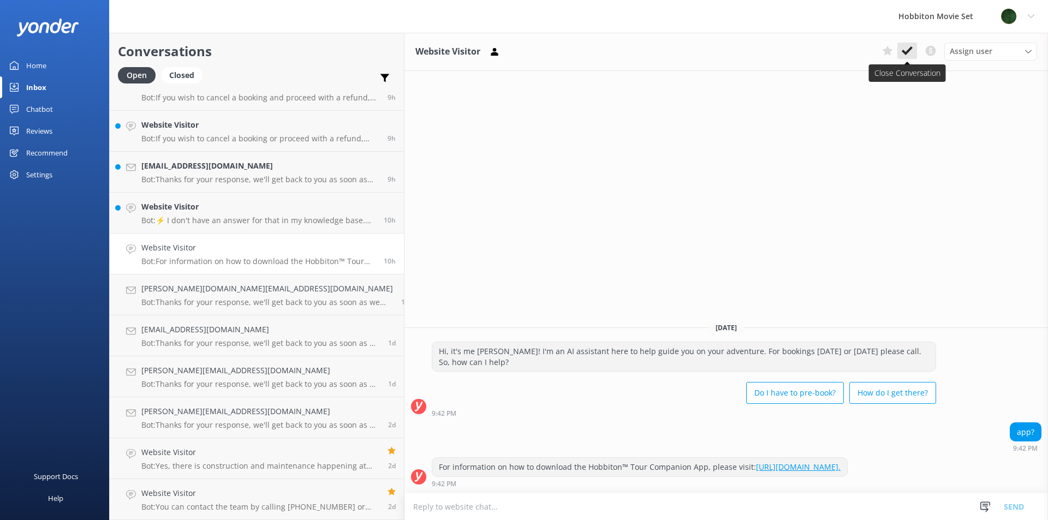
click at [914, 47] on button at bounding box center [908, 51] width 20 height 16
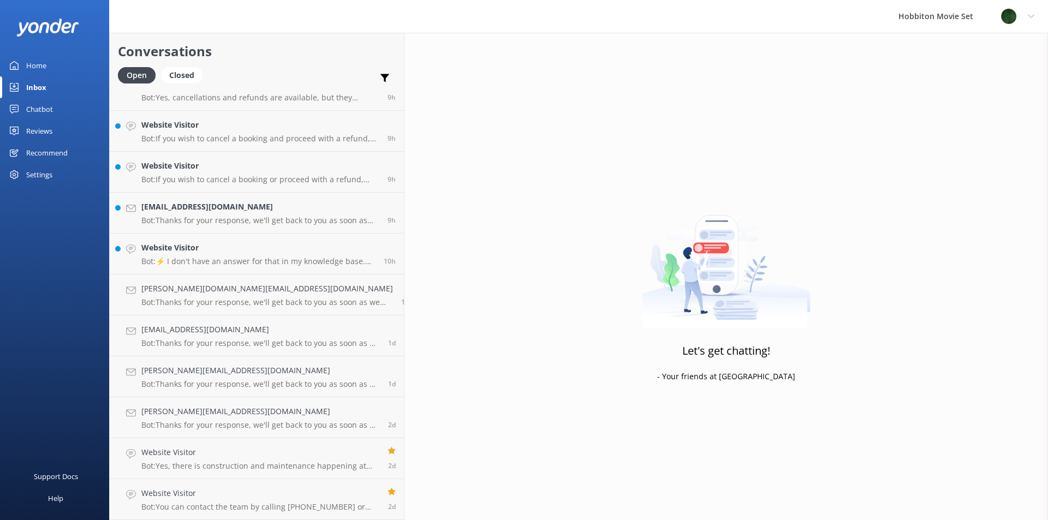
scroll to position [675, 0]
click at [223, 253] on h4 "Website Visitor" at bounding box center [258, 248] width 234 height 12
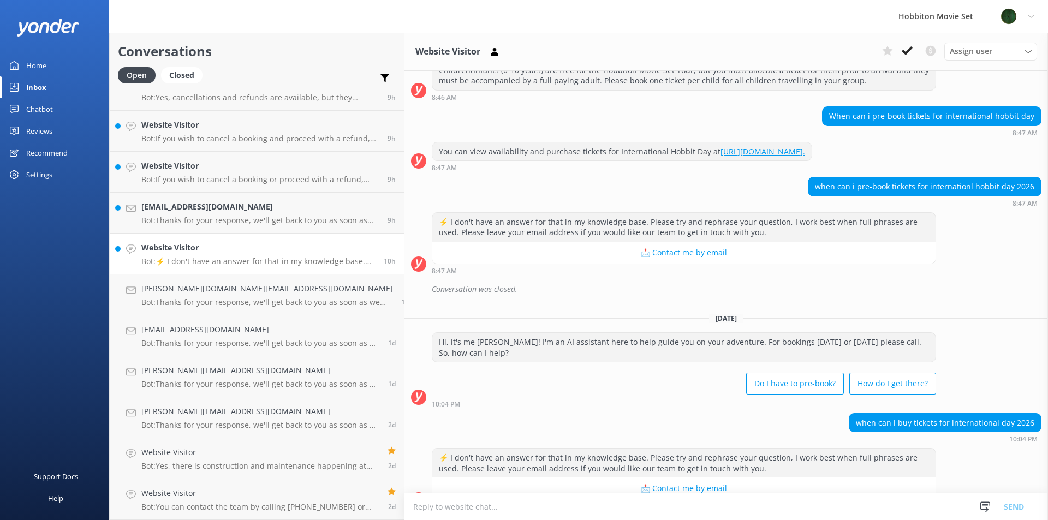
scroll to position [157, 0]
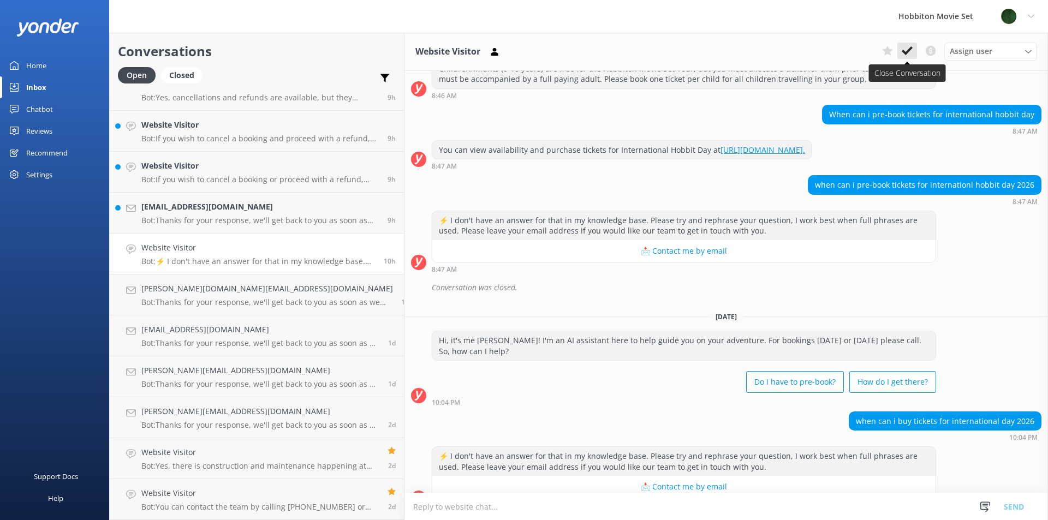
click at [912, 51] on icon at bounding box center [907, 50] width 11 height 11
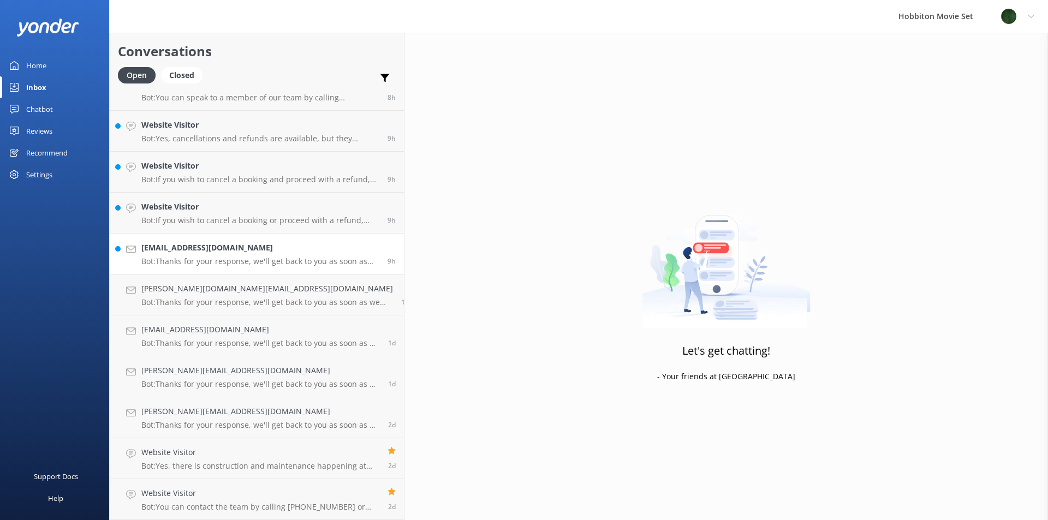
scroll to position [634, 0]
click at [230, 243] on h4 "[EMAIL_ADDRESS][DOMAIN_NAME]" at bounding box center [260, 248] width 238 height 12
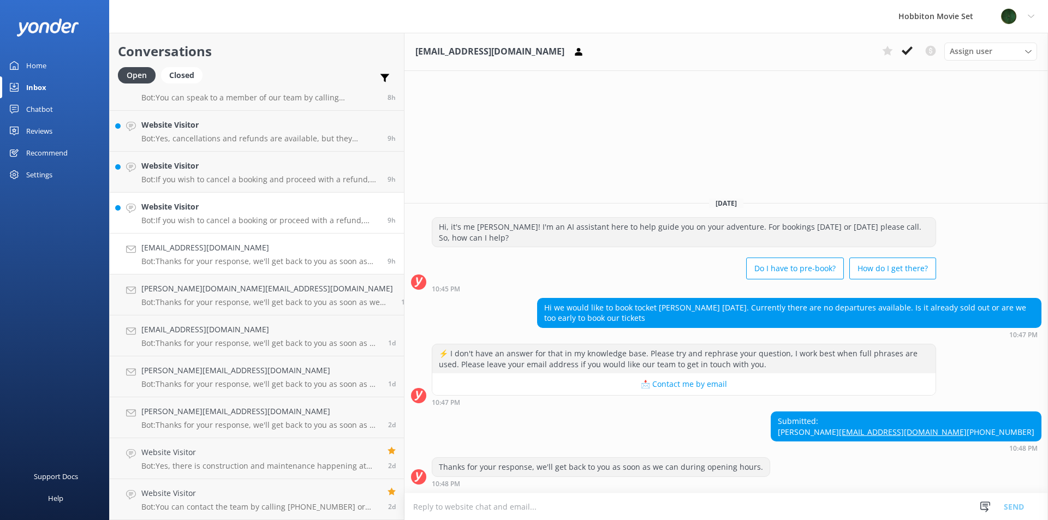
click at [230, 216] on p "Bot: If you wish to cancel a booking or proceed with a refund, please contact o…" at bounding box center [260, 221] width 238 height 10
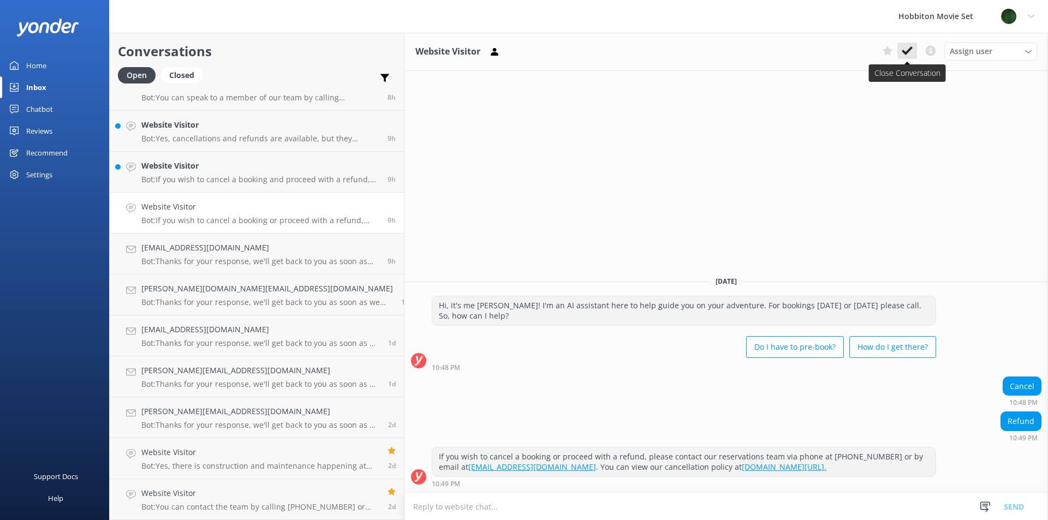
click at [904, 47] on icon at bounding box center [907, 50] width 11 height 11
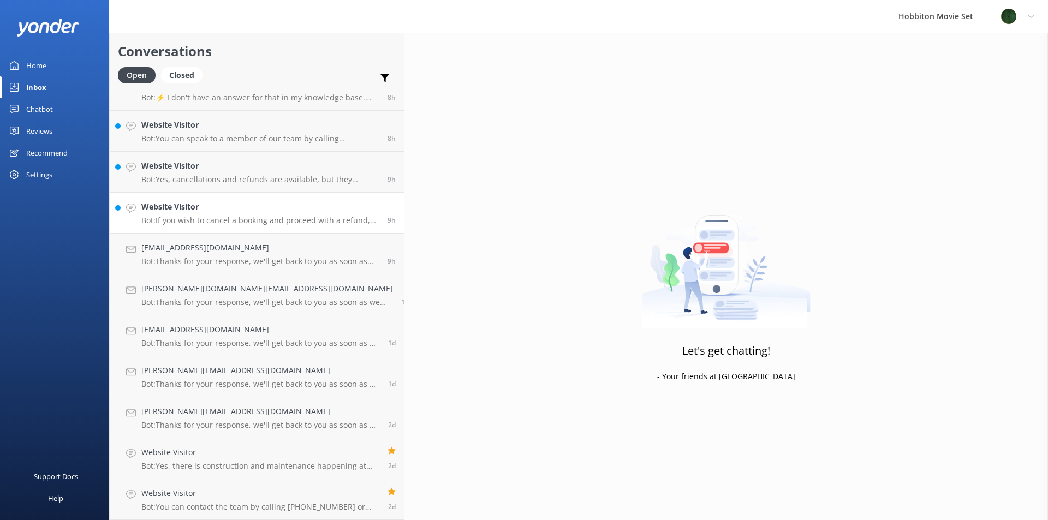
scroll to position [593, 0]
click at [213, 215] on div "Website Visitor Bot: If you wish to cancel a booking and proceed with a refund,…" at bounding box center [260, 213] width 238 height 24
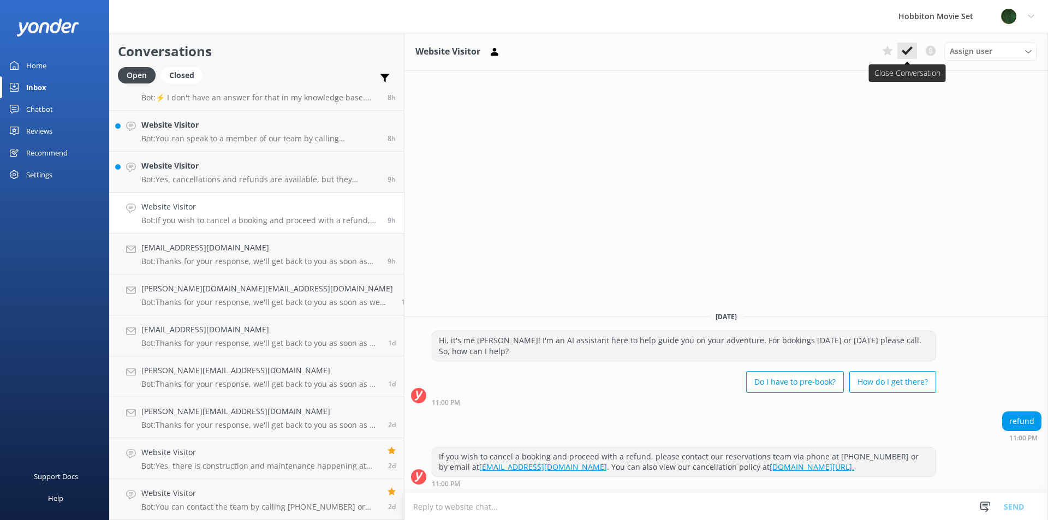
click at [901, 51] on button at bounding box center [908, 51] width 20 height 16
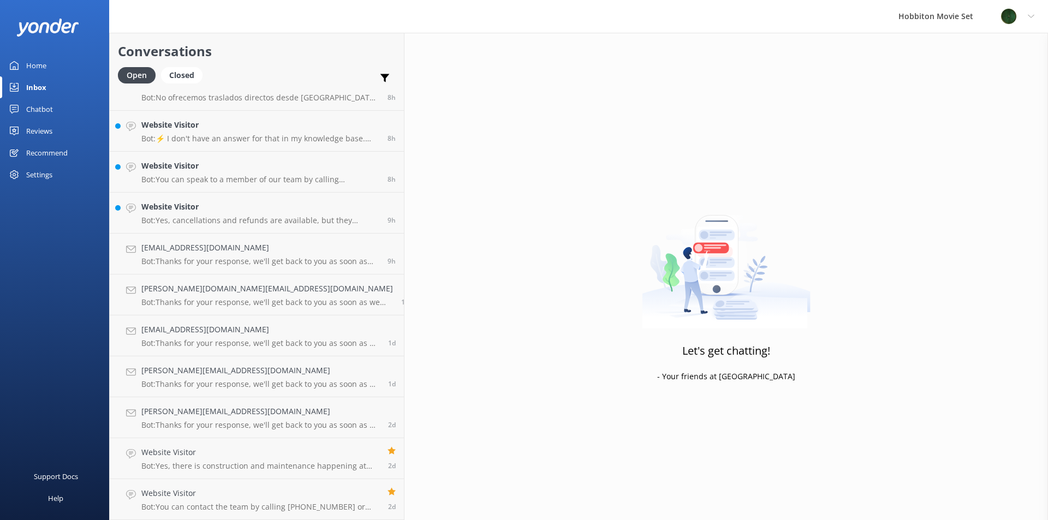
scroll to position [552, 0]
click at [170, 216] on p "Bot: Yes, cancellations and refunds are available, but they depend on the type …" at bounding box center [260, 221] width 238 height 10
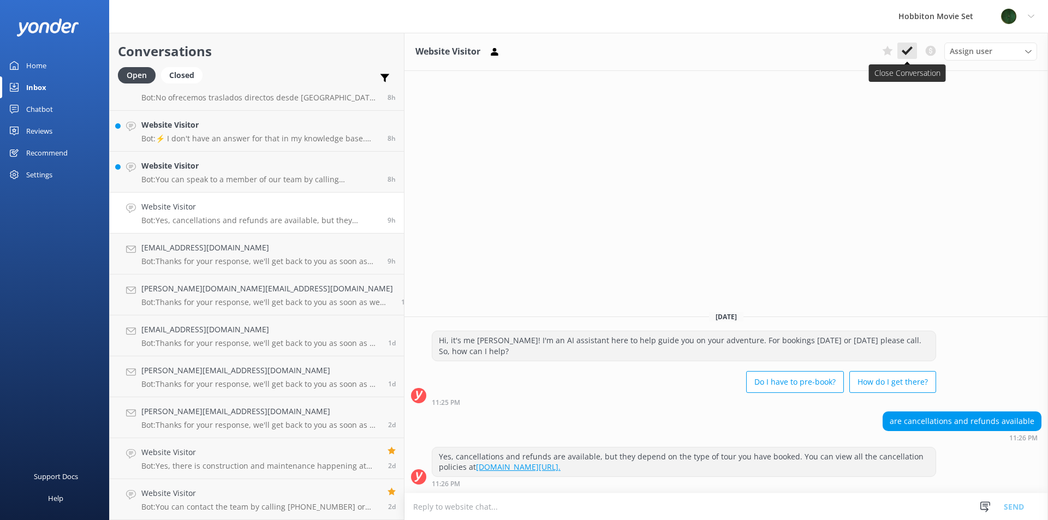
click at [904, 50] on use at bounding box center [907, 50] width 11 height 9
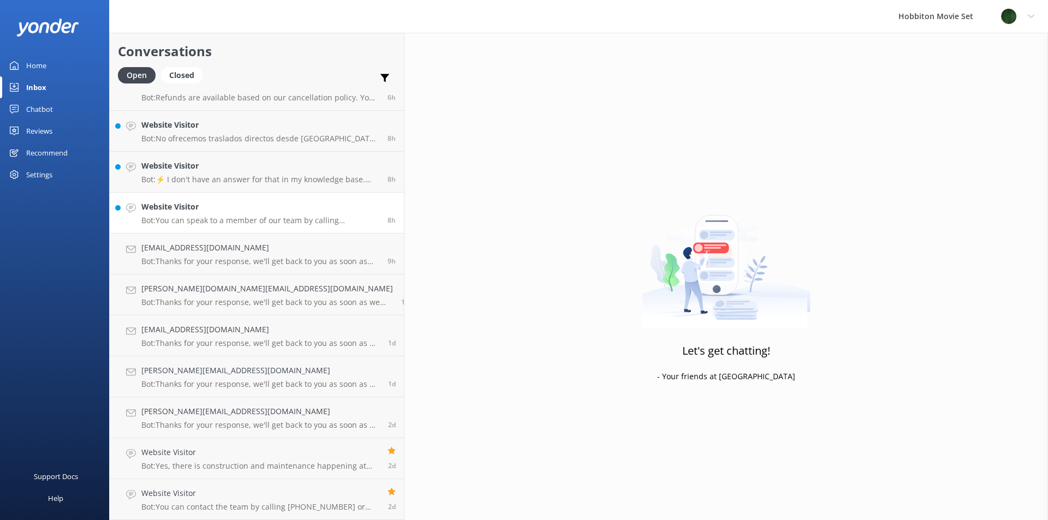
scroll to position [512, 0]
click at [240, 210] on h4 "Website Visitor" at bounding box center [260, 207] width 238 height 12
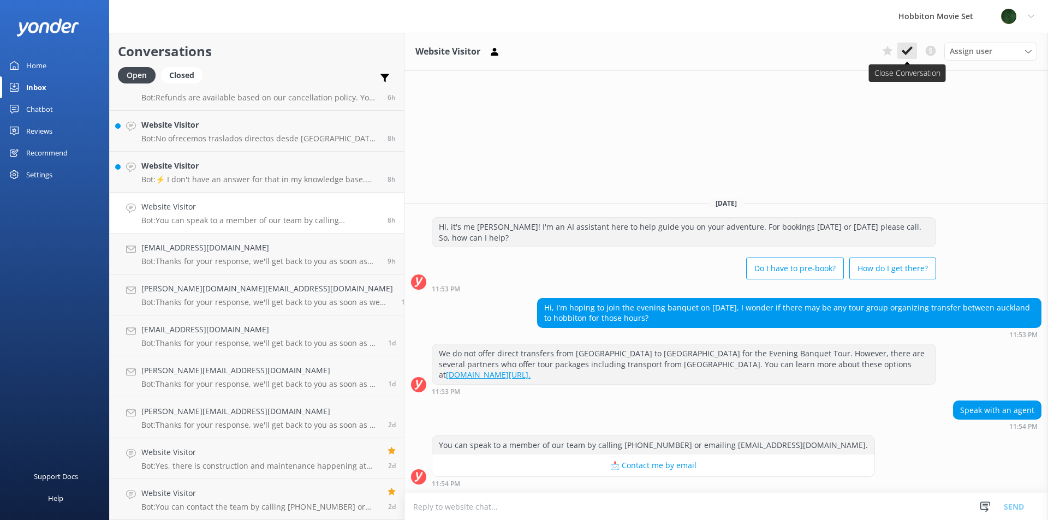
click at [906, 49] on icon at bounding box center [907, 50] width 11 height 11
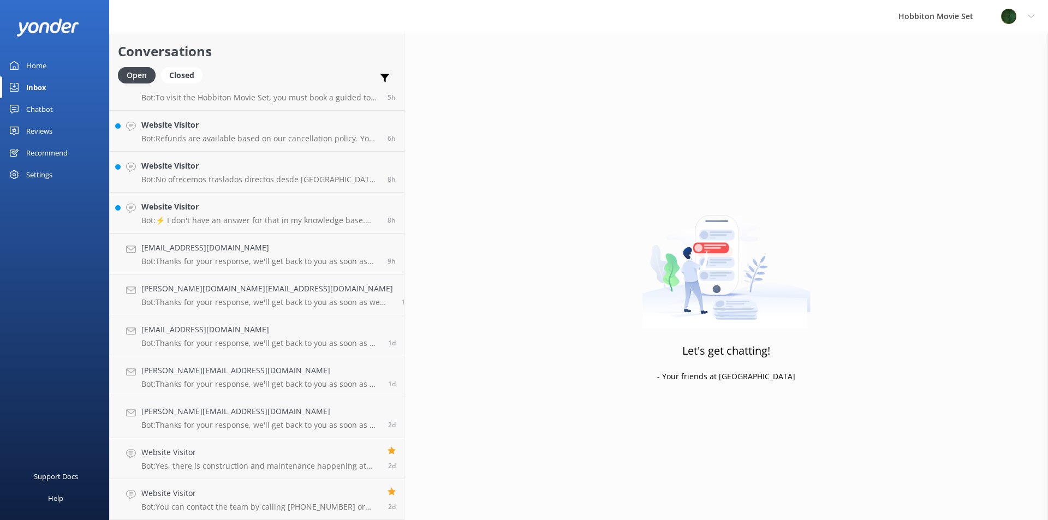
scroll to position [471, 0]
click at [209, 219] on p "Bot: ⚡ I don't have an answer for that in my knowledge base. Please try and rep…" at bounding box center [260, 221] width 238 height 10
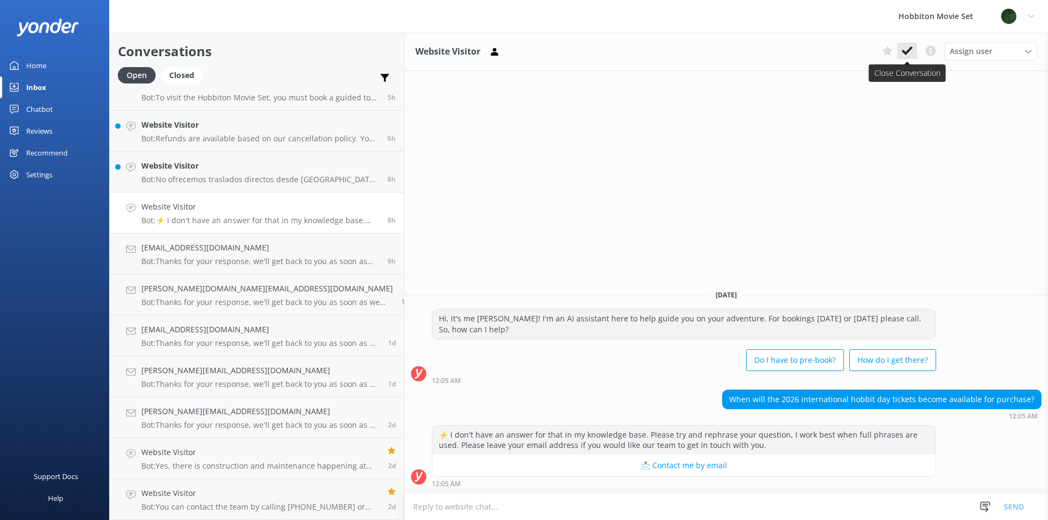
click at [902, 49] on icon at bounding box center [907, 50] width 11 height 11
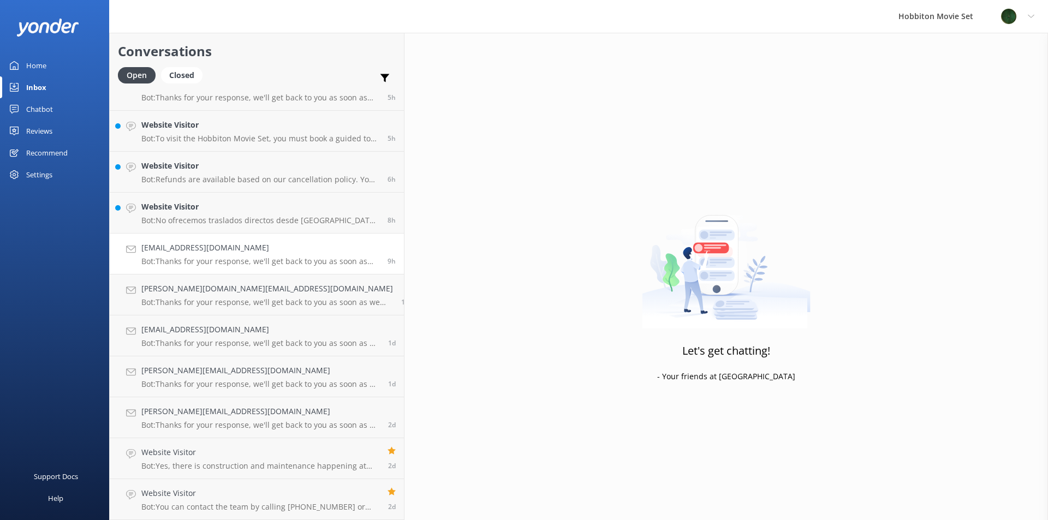
scroll to position [430, 0]
click at [210, 195] on link "Website Visitor Bot: No ofrecemos traslados directos desde [GEOGRAPHIC_DATA] a …" at bounding box center [257, 213] width 294 height 41
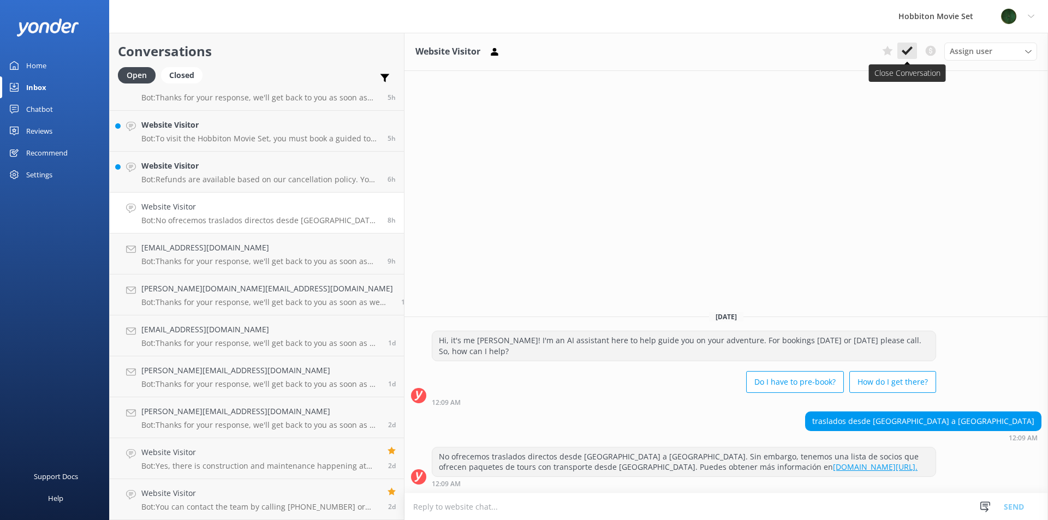
click at [910, 51] on icon at bounding box center [907, 50] width 11 height 11
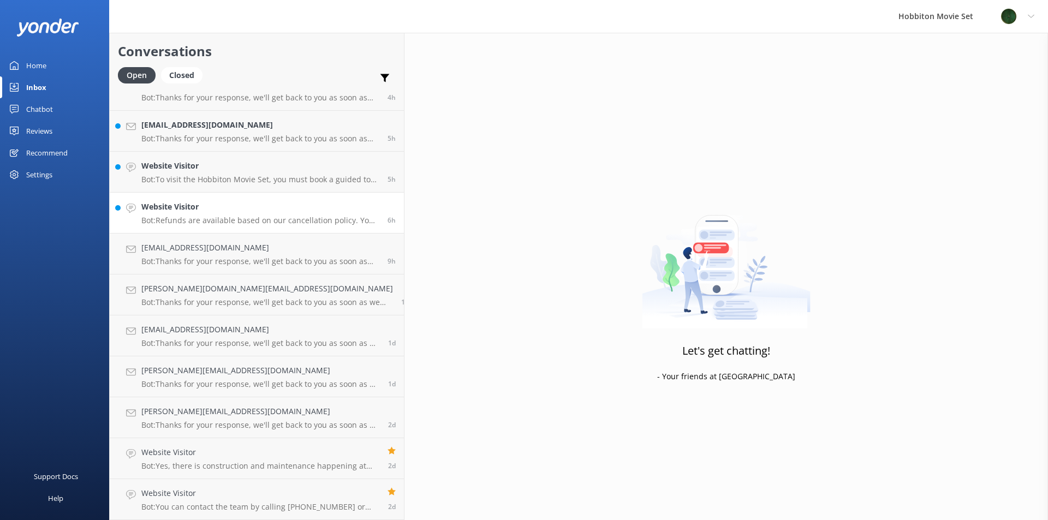
scroll to position [389, 0]
click at [203, 210] on h4 "Website Visitor" at bounding box center [260, 207] width 238 height 12
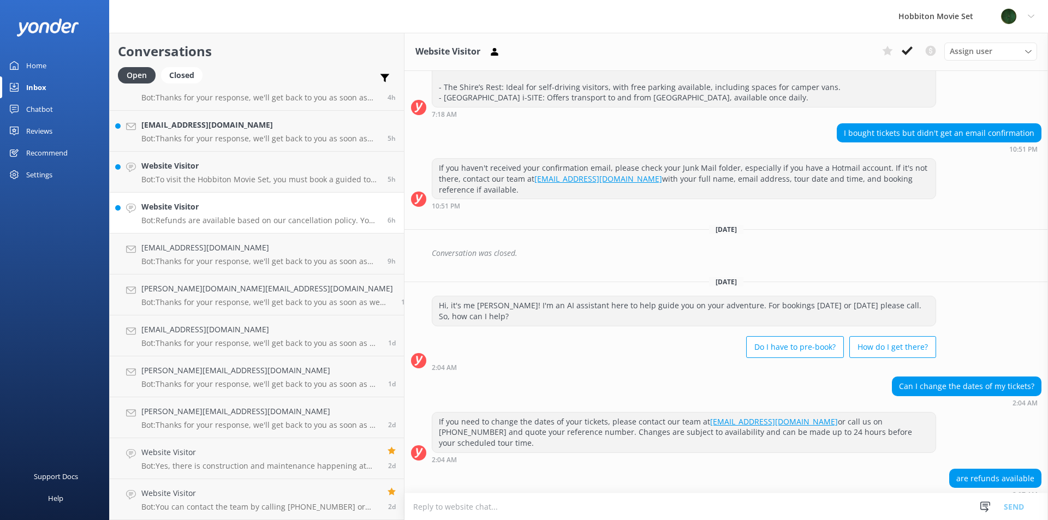
scroll to position [174, 0]
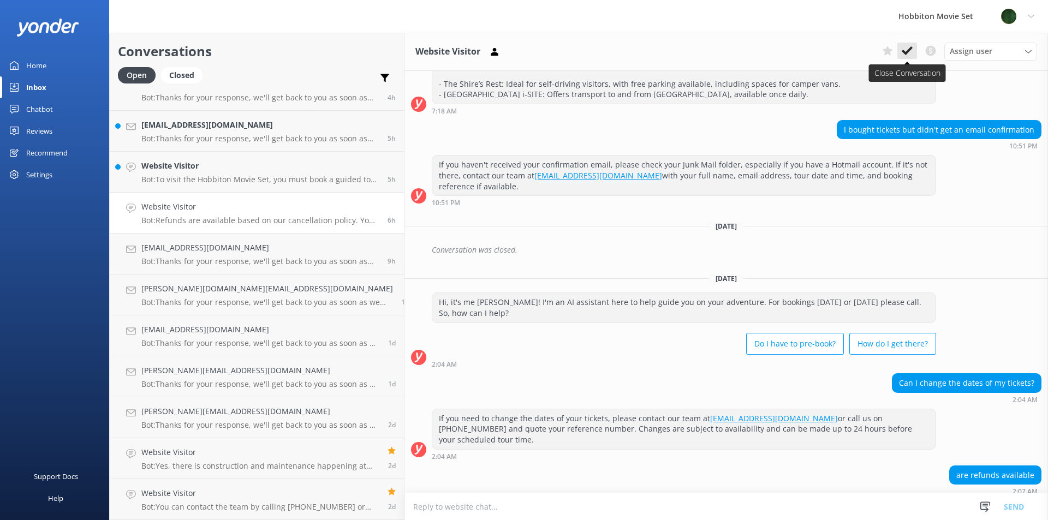
click at [908, 51] on use at bounding box center [907, 50] width 11 height 9
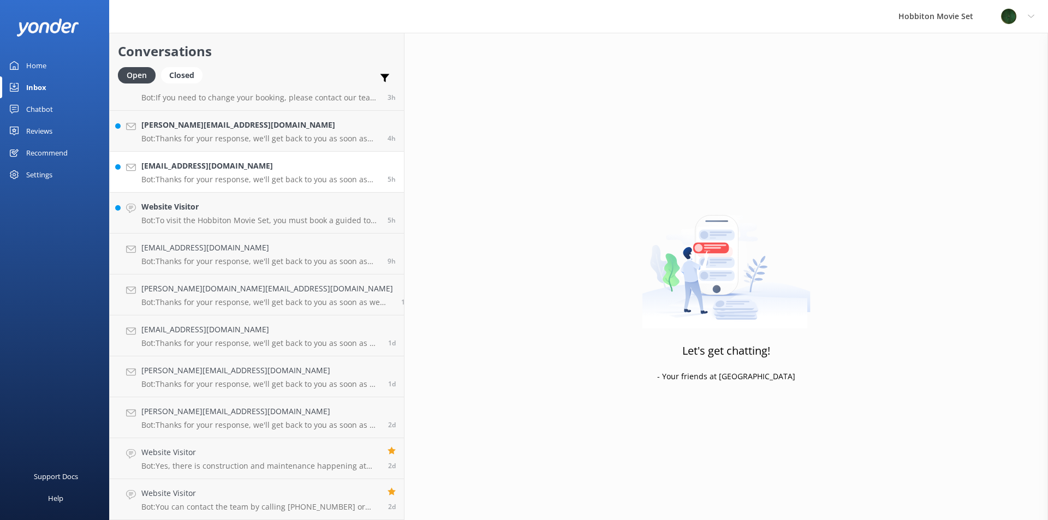
scroll to position [348, 0]
click at [180, 209] on h4 "Website Visitor" at bounding box center [260, 207] width 238 height 12
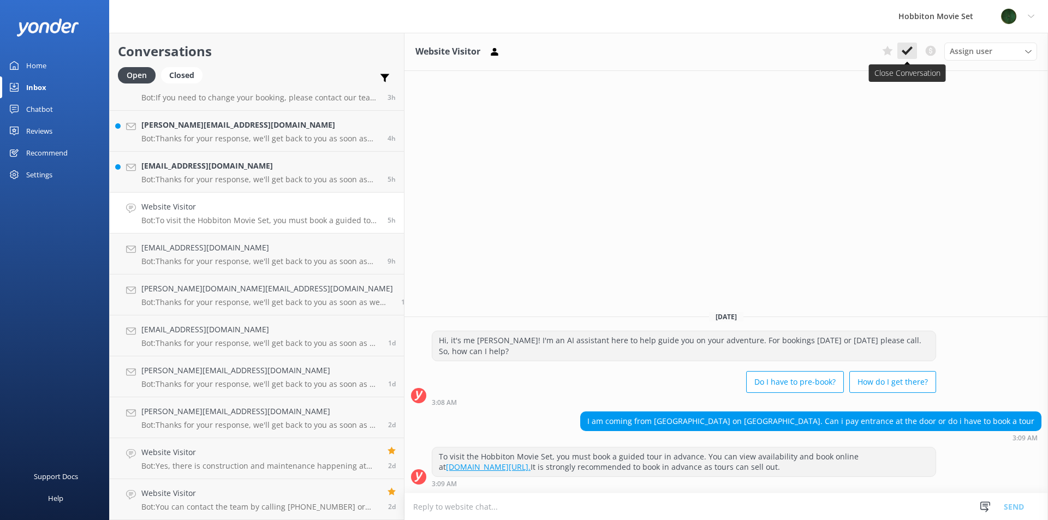
click at [908, 50] on icon at bounding box center [907, 50] width 11 height 11
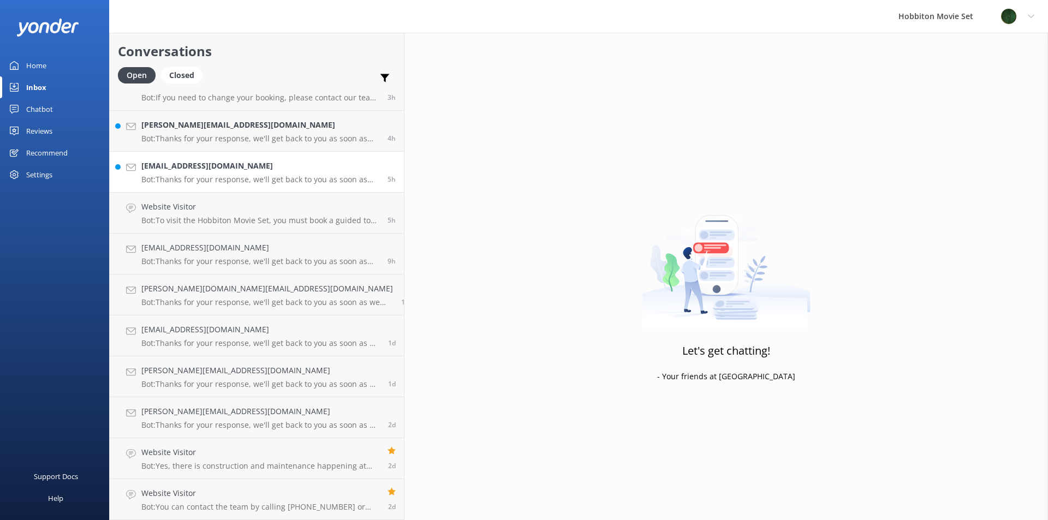
scroll to position [307, 0]
click at [198, 216] on div "[EMAIL_ADDRESS][DOMAIN_NAME] Bot: Thanks for your response, we'll get back to y…" at bounding box center [260, 213] width 238 height 24
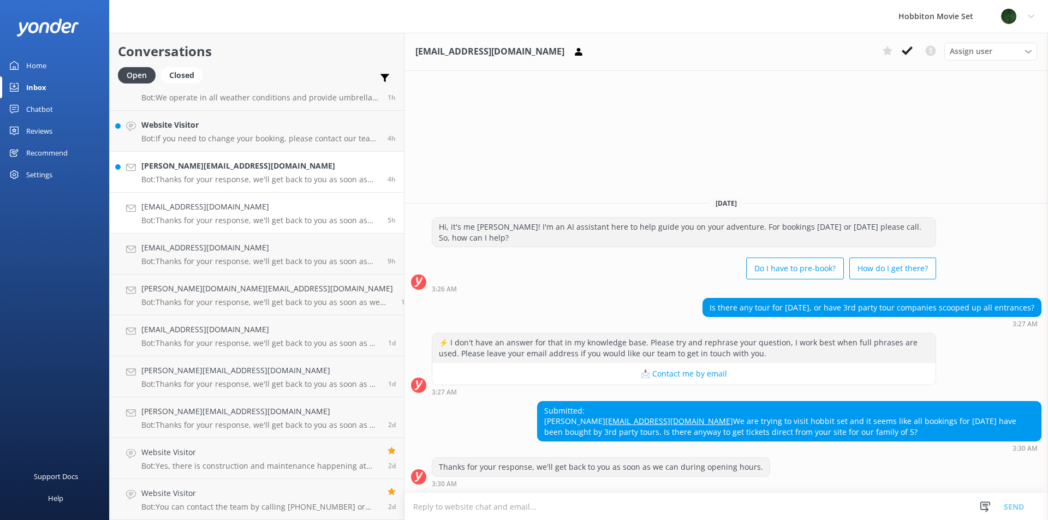
click at [211, 176] on p "Bot: Thanks for your response, we'll get back to you as soon as we can during o…" at bounding box center [260, 180] width 238 height 10
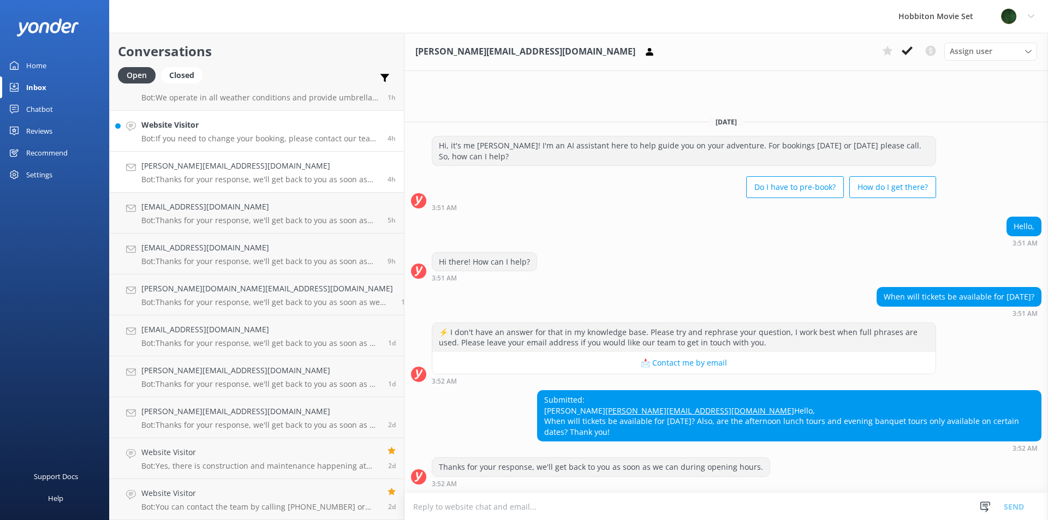
click at [237, 126] on h4 "Website Visitor" at bounding box center [260, 125] width 238 height 12
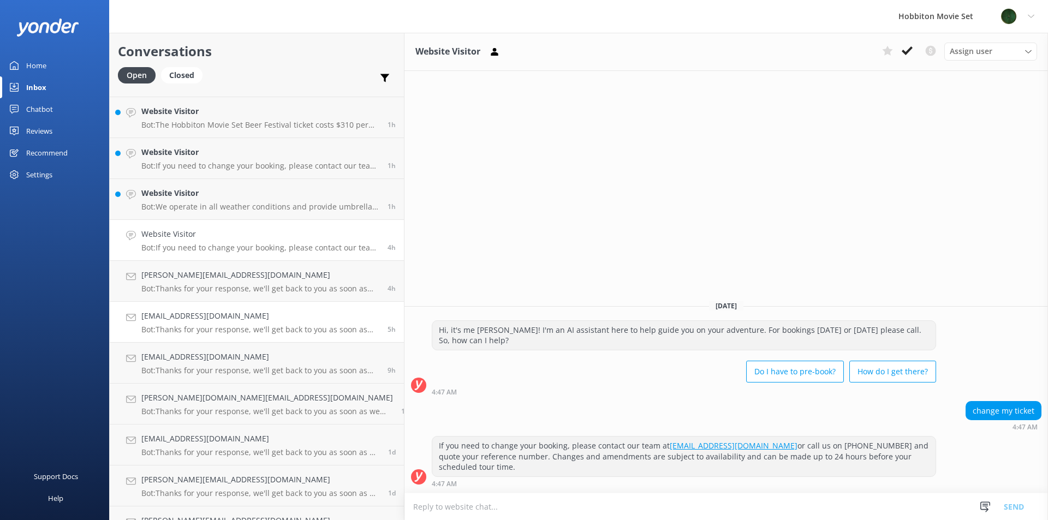
scroll to position [143, 0]
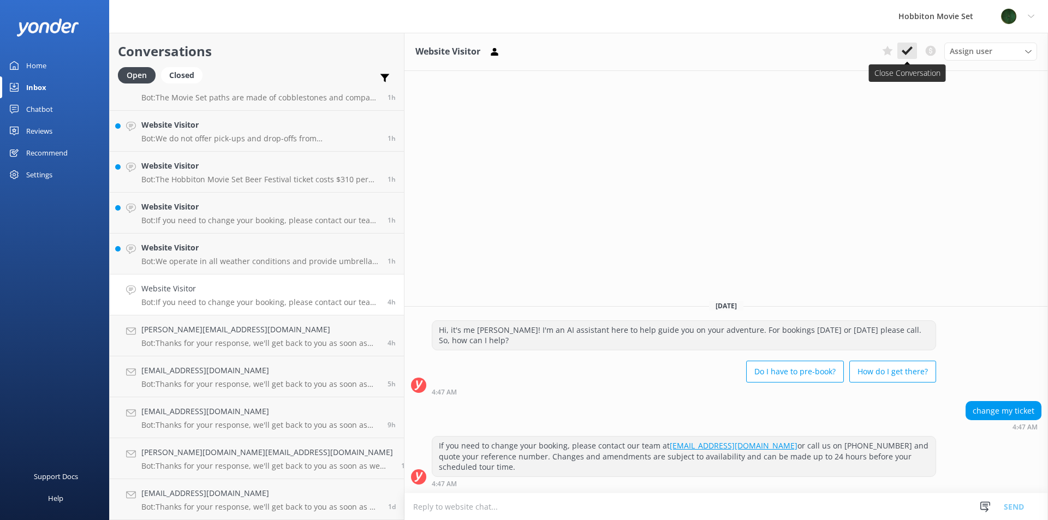
click at [906, 52] on icon at bounding box center [907, 50] width 11 height 11
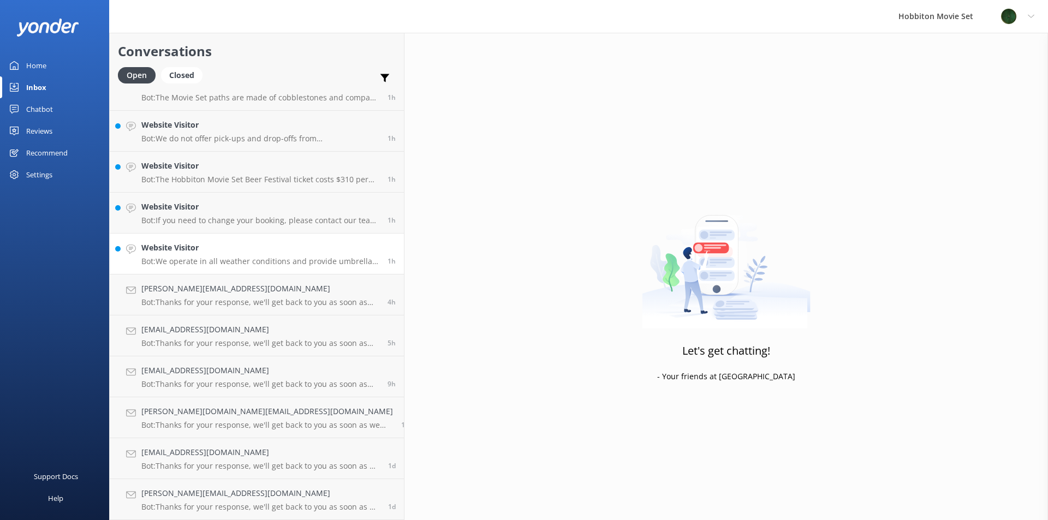
click at [196, 269] on link "Website Visitor Bot: We operate in all weather conditions and provide umbrellas…" at bounding box center [257, 254] width 294 height 41
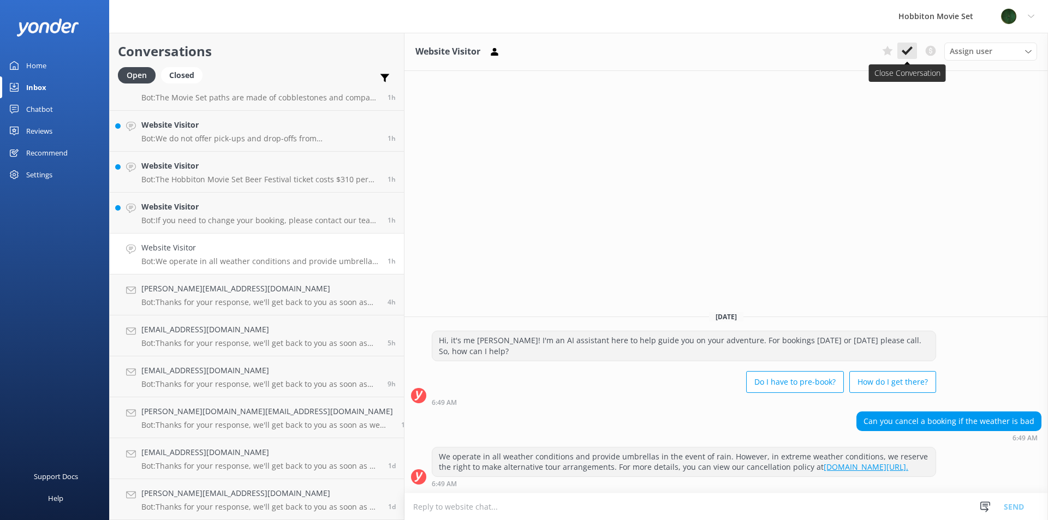
click at [911, 52] on icon at bounding box center [907, 50] width 11 height 11
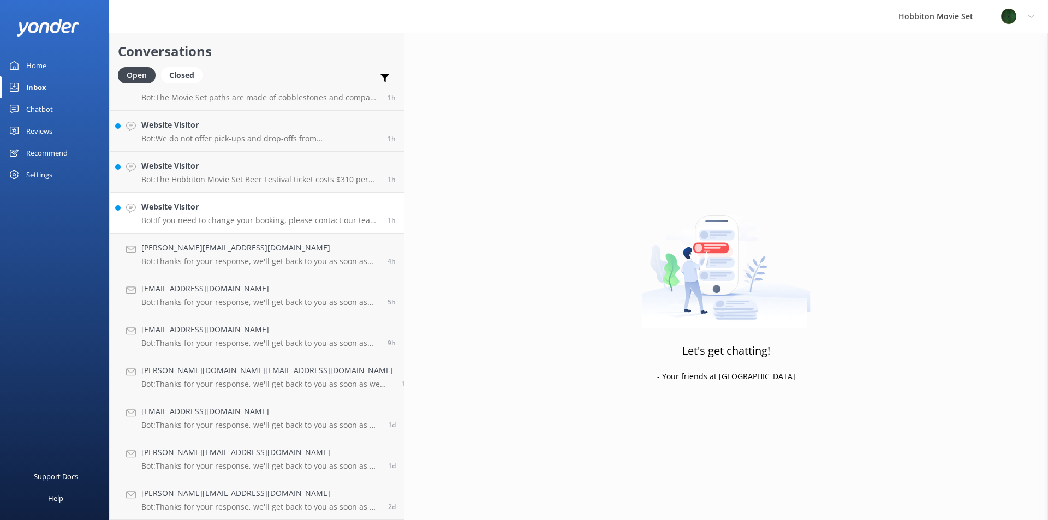
click at [193, 221] on p "Bot: If you need to change your booking, please contact our team at [EMAIL_ADDR…" at bounding box center [260, 221] width 238 height 10
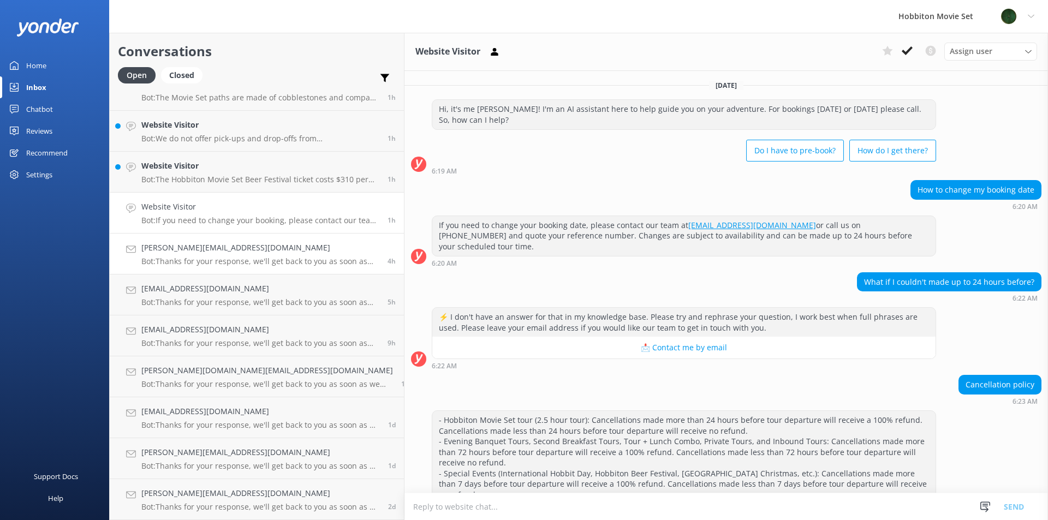
scroll to position [87, 0]
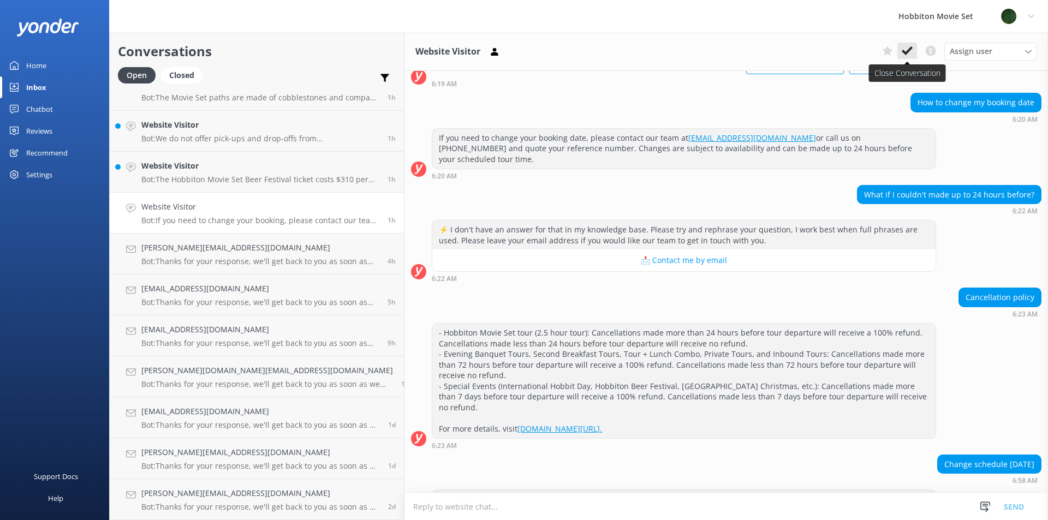
click at [904, 50] on icon at bounding box center [907, 50] width 11 height 11
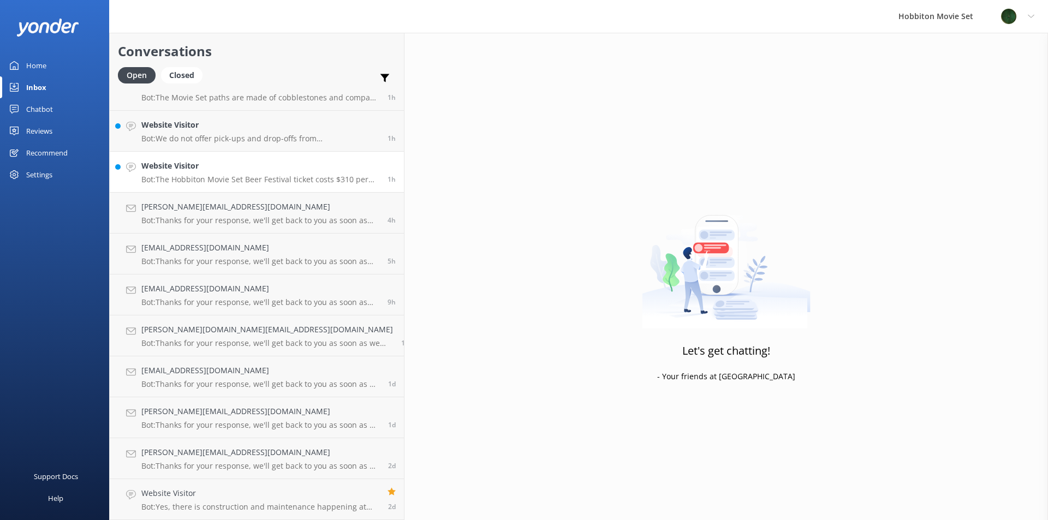
click at [205, 182] on p "Bot: The Hobbiton Movie Set Beer Festival ticket costs $310 per adult. You can …" at bounding box center [260, 180] width 238 height 10
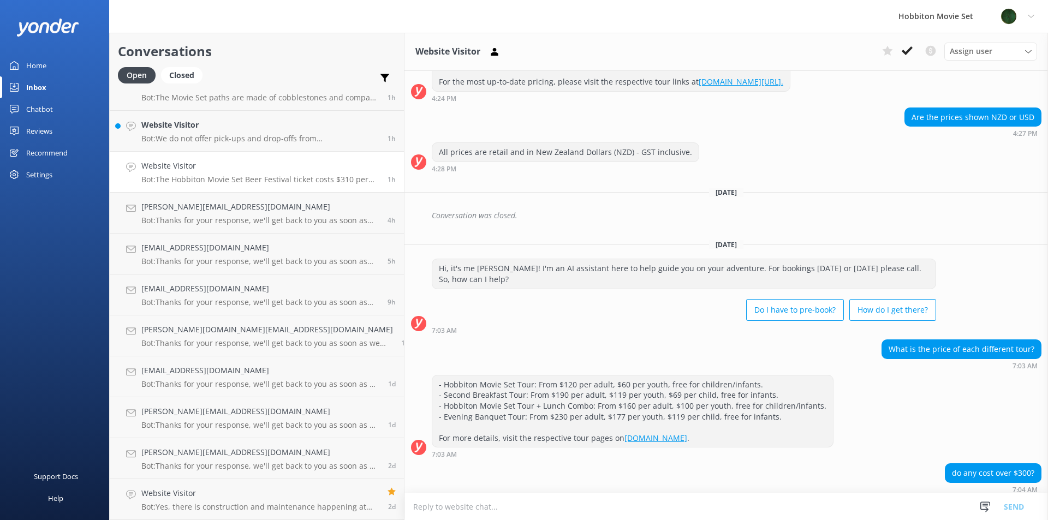
scroll to position [353, 0]
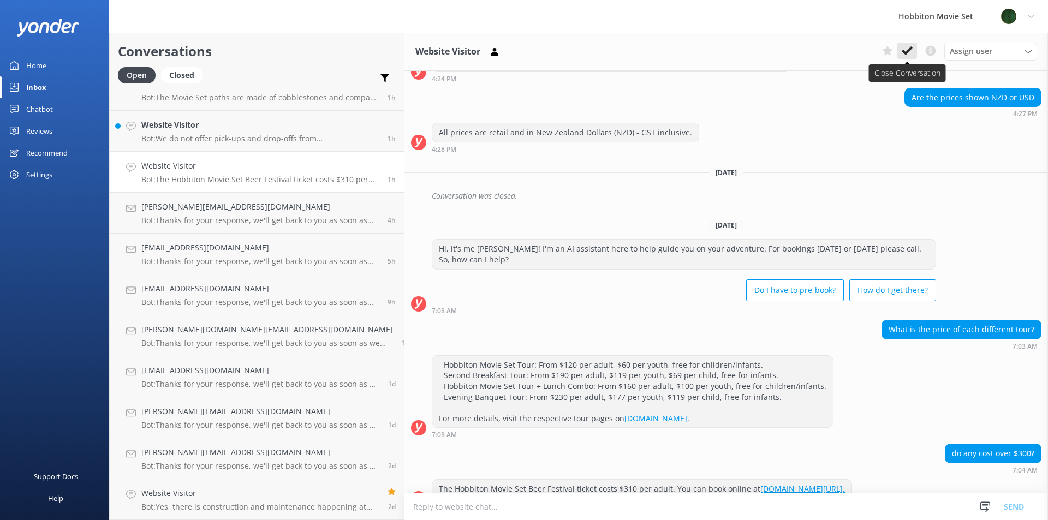
click at [911, 45] on icon at bounding box center [907, 50] width 11 height 11
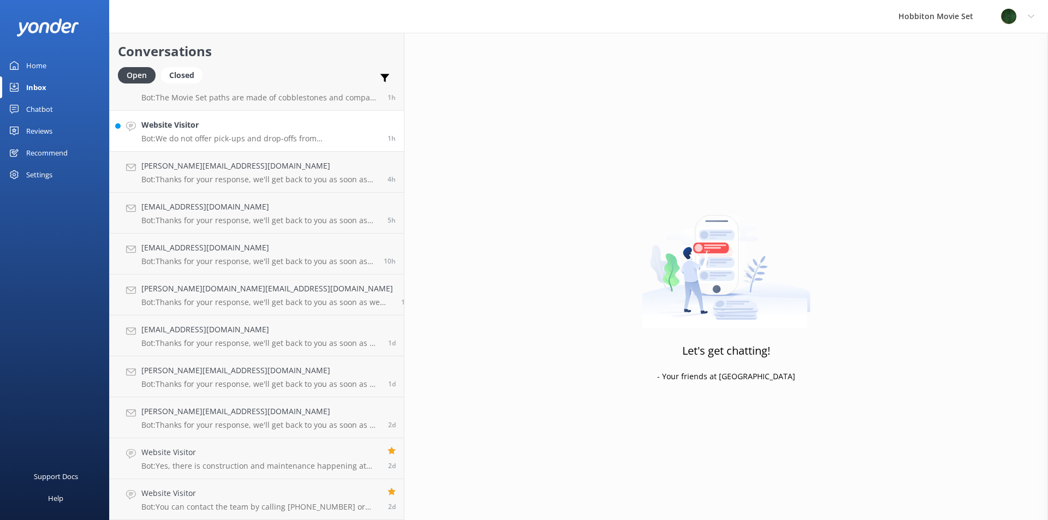
click at [235, 124] on h4 "Website Visitor" at bounding box center [260, 125] width 238 height 12
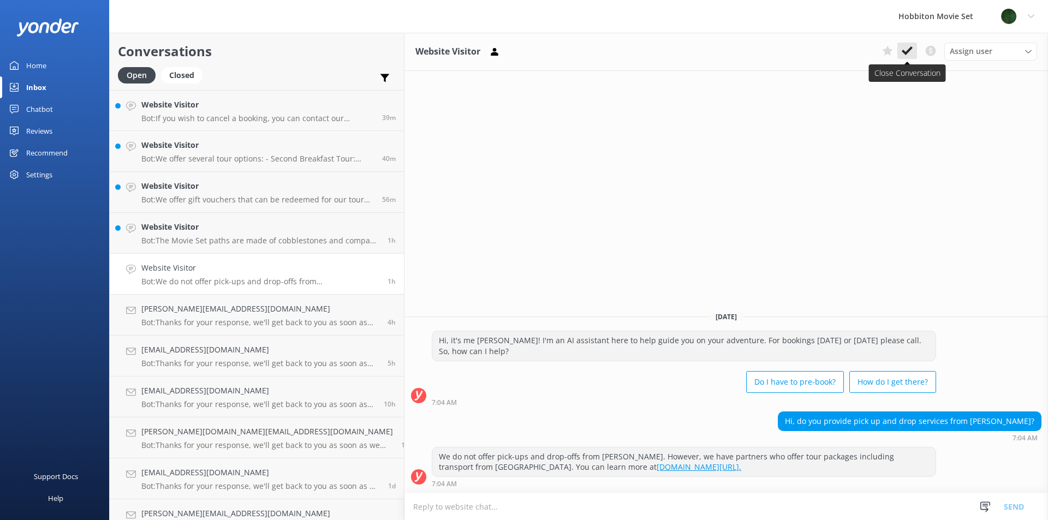
click at [906, 46] on icon at bounding box center [907, 50] width 11 height 11
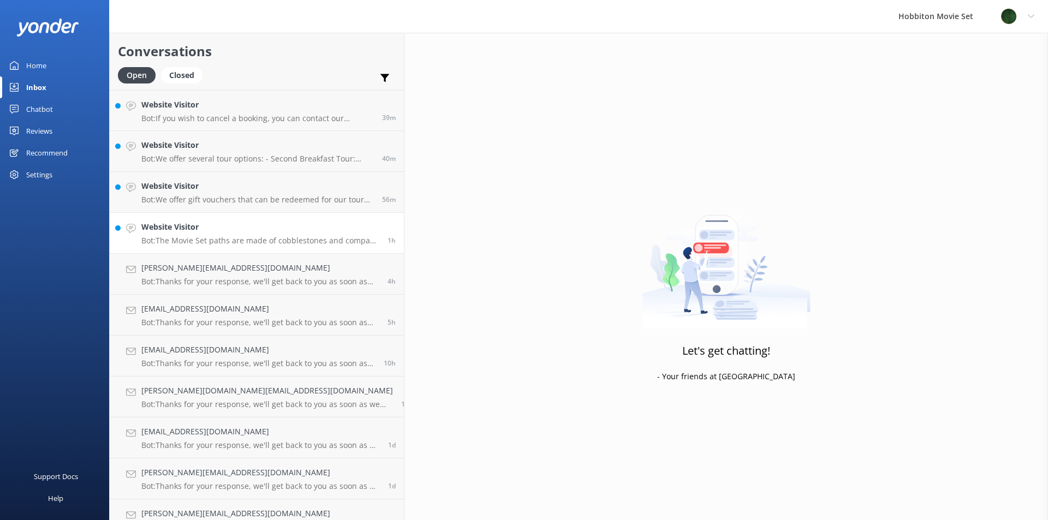
click at [191, 234] on div "Website Visitor Bot: The Movie Set paths are made of cobblestones and compact d…" at bounding box center [260, 233] width 238 height 24
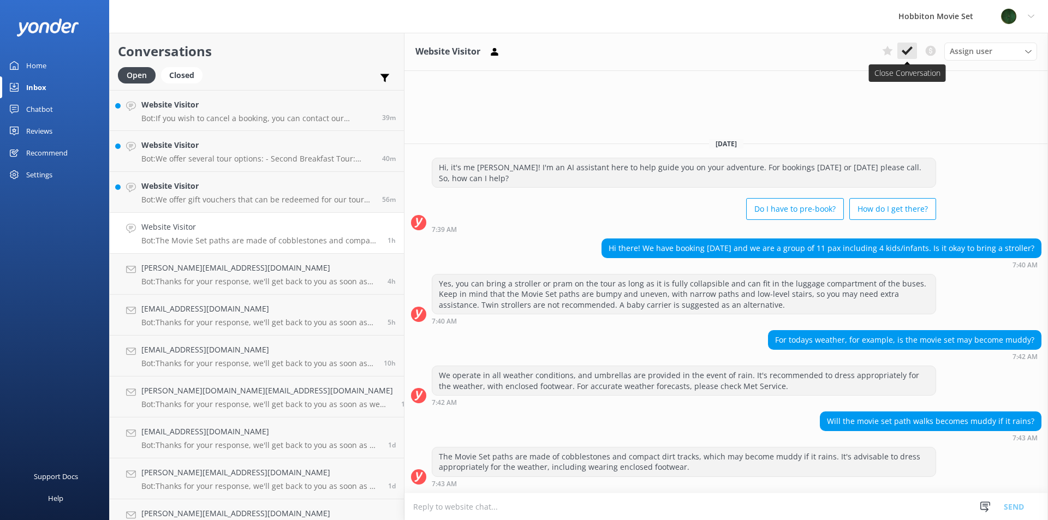
click at [913, 47] on button at bounding box center [908, 51] width 20 height 16
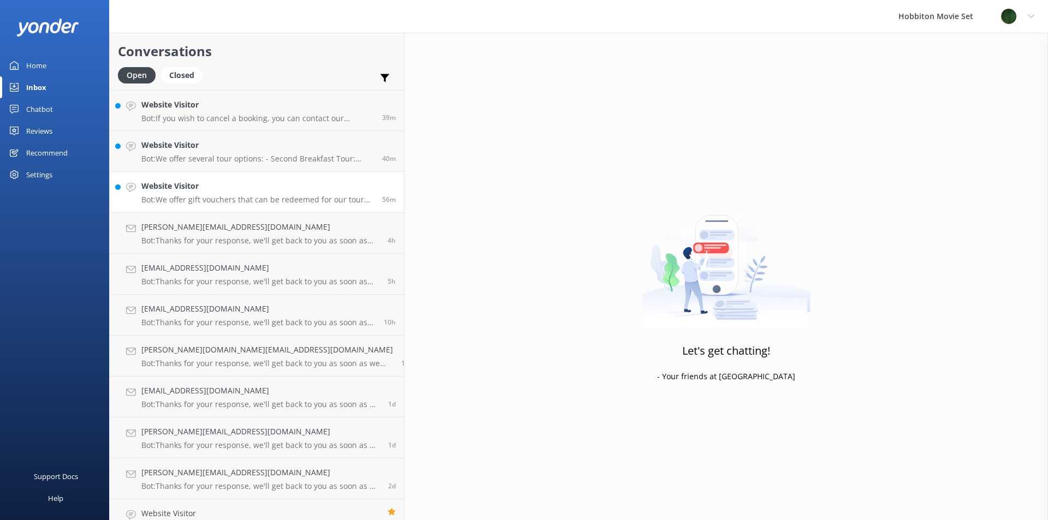
click at [220, 203] on p "Bot: We offer gift vouchers that can be redeemed for our tour experiences. You …" at bounding box center [257, 200] width 233 height 10
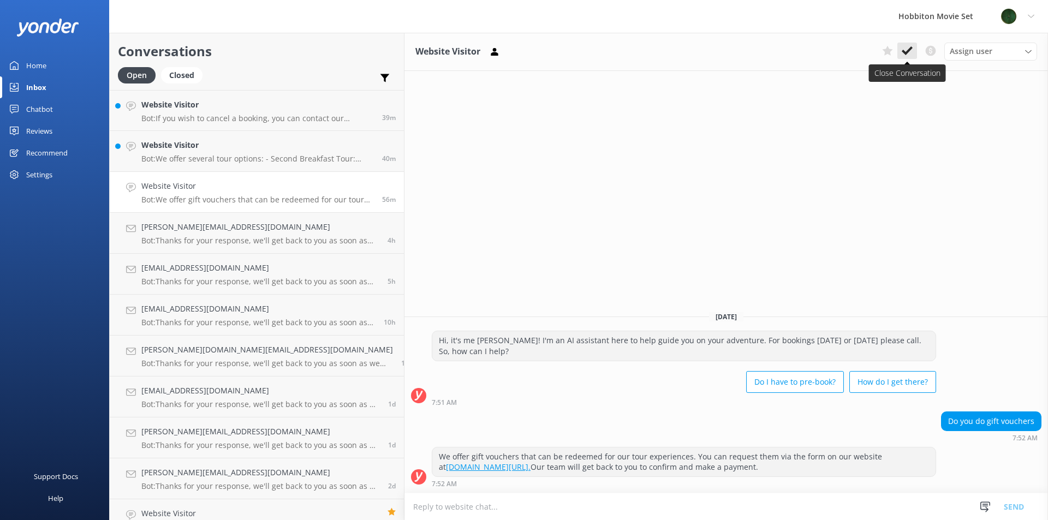
click at [902, 55] on icon at bounding box center [907, 50] width 11 height 11
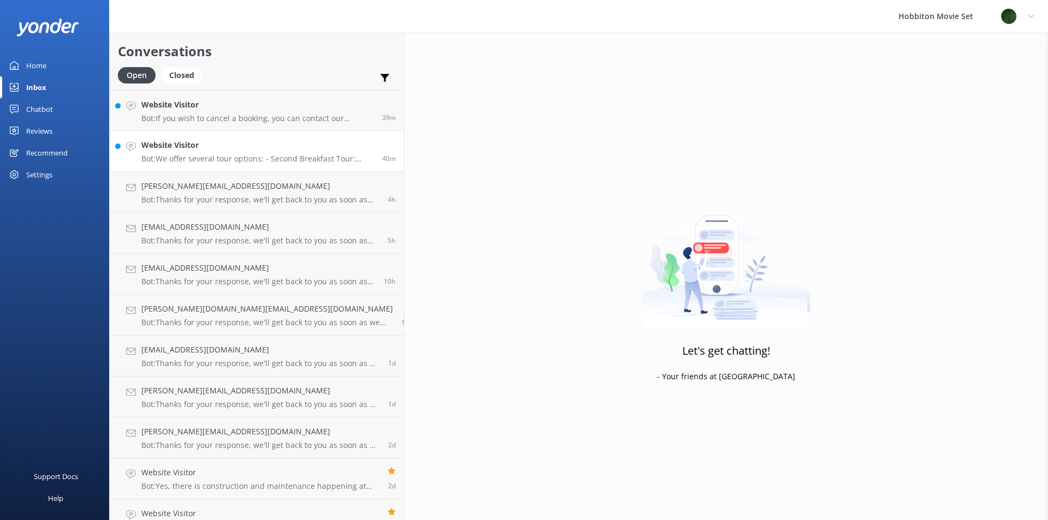
click at [245, 163] on p "Bot: We offer several tour options: - Second Breakfast Tour: [DOMAIN_NAME][URL]…" at bounding box center [257, 159] width 233 height 10
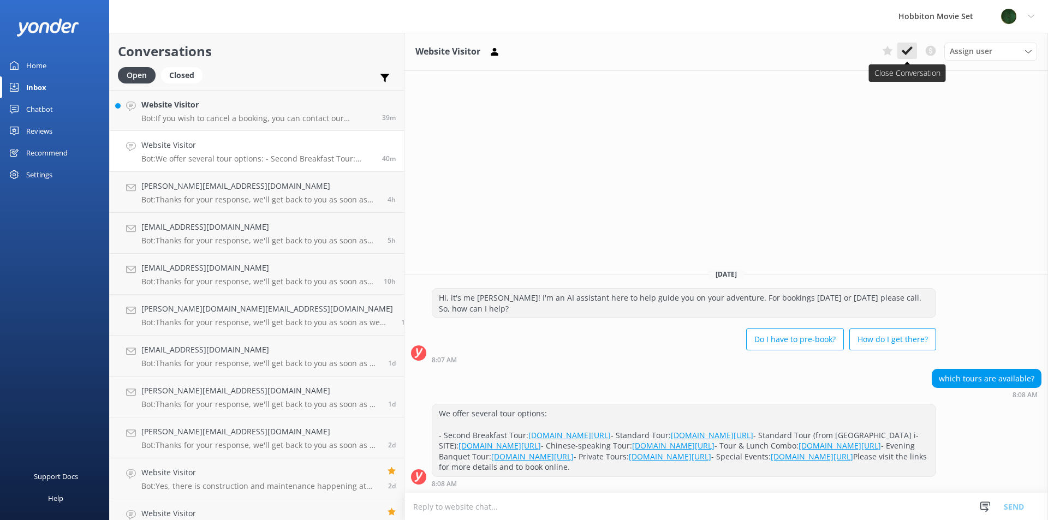
click at [911, 46] on icon at bounding box center [907, 50] width 11 height 11
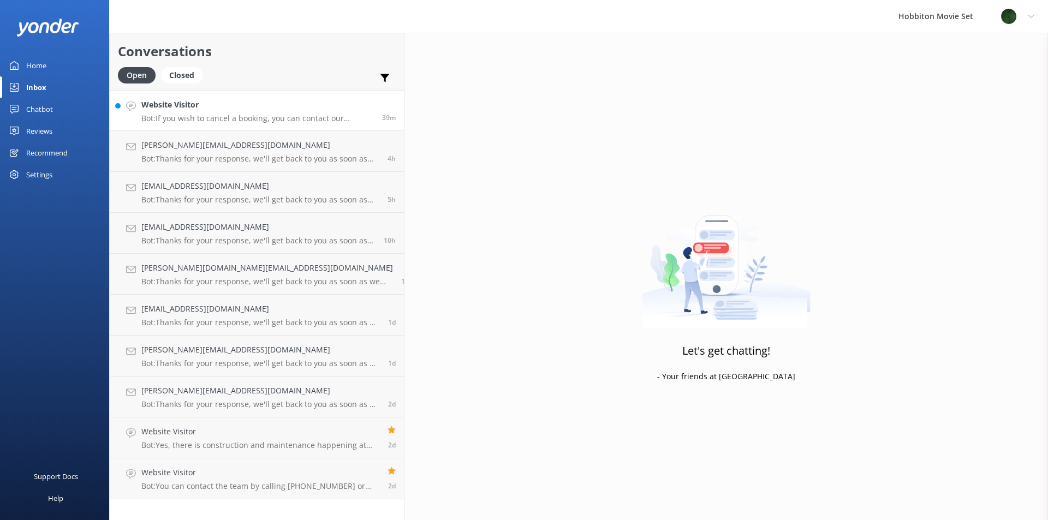
drag, startPoint x: 193, startPoint y: 120, endPoint x: 213, endPoint y: 163, distance: 47.4
click at [192, 121] on p "Bot: If you wish to cancel a booking, you can contact our reservations team via…" at bounding box center [257, 119] width 233 height 10
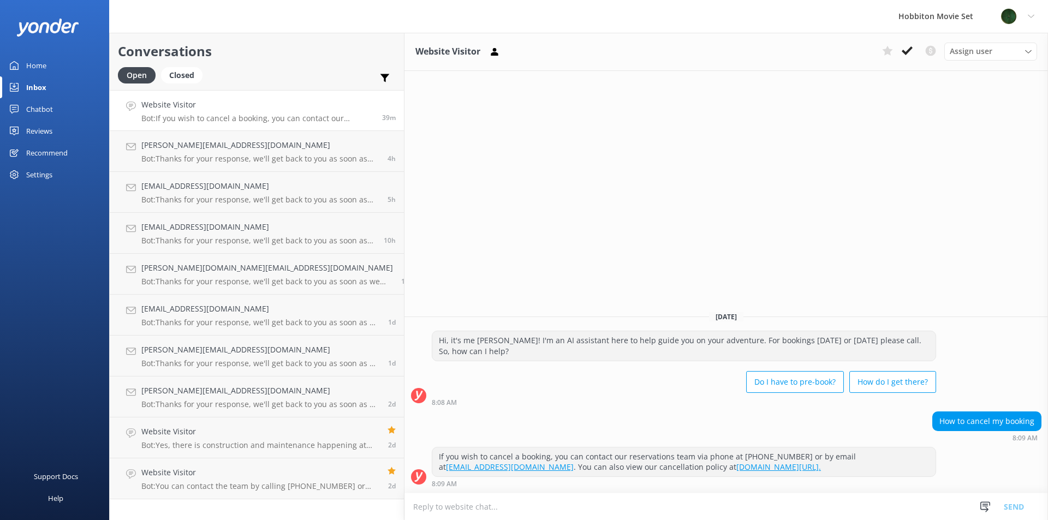
click at [909, 50] on use at bounding box center [907, 50] width 11 height 9
